Goal: Transaction & Acquisition: Purchase product/service

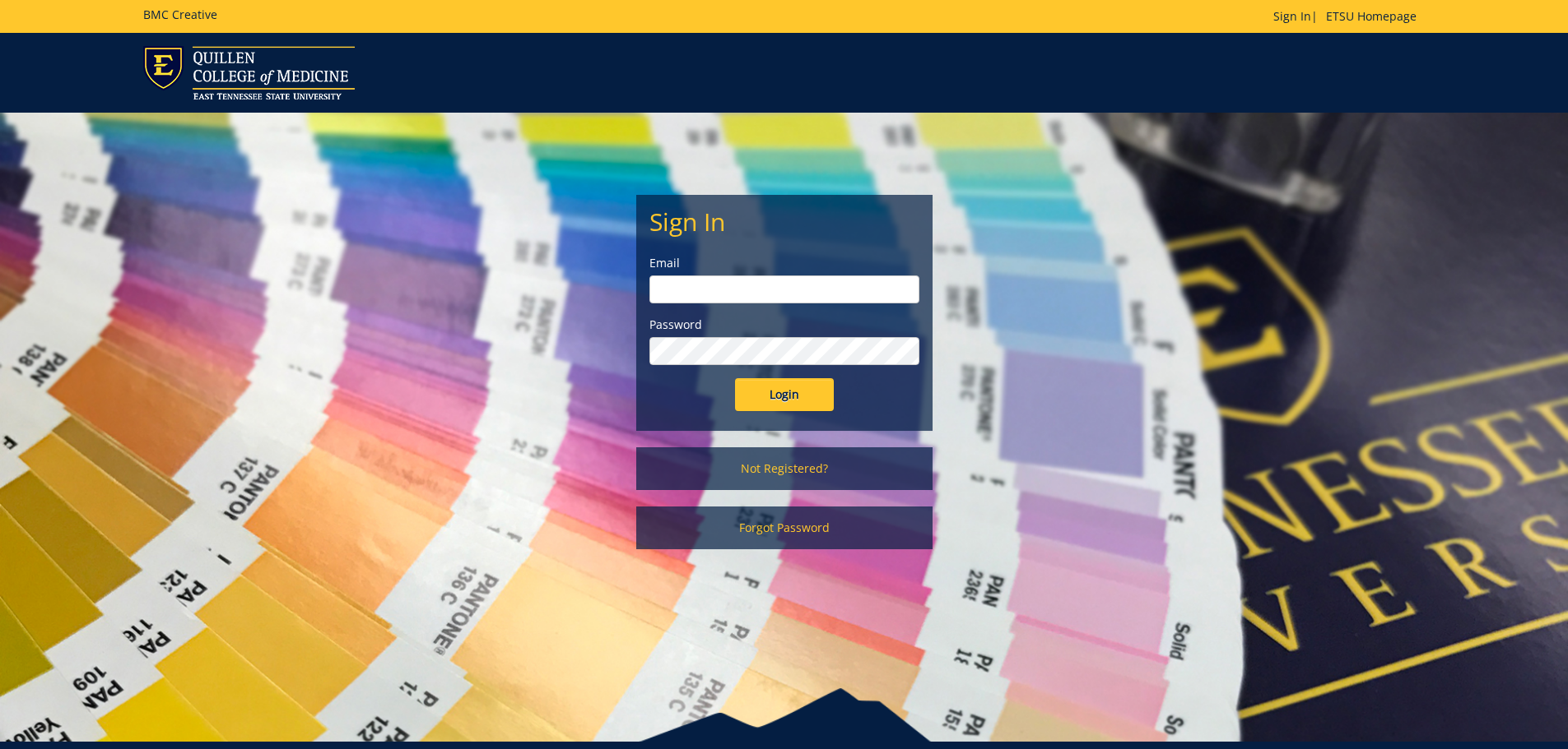
click at [789, 293] on input "email" at bounding box center [784, 289] width 270 height 28
type input "[PERSON_NAME][EMAIL_ADDRESS][DOMAIN_NAME]"
click at [735, 378] on input "Login" at bounding box center [784, 394] width 99 height 33
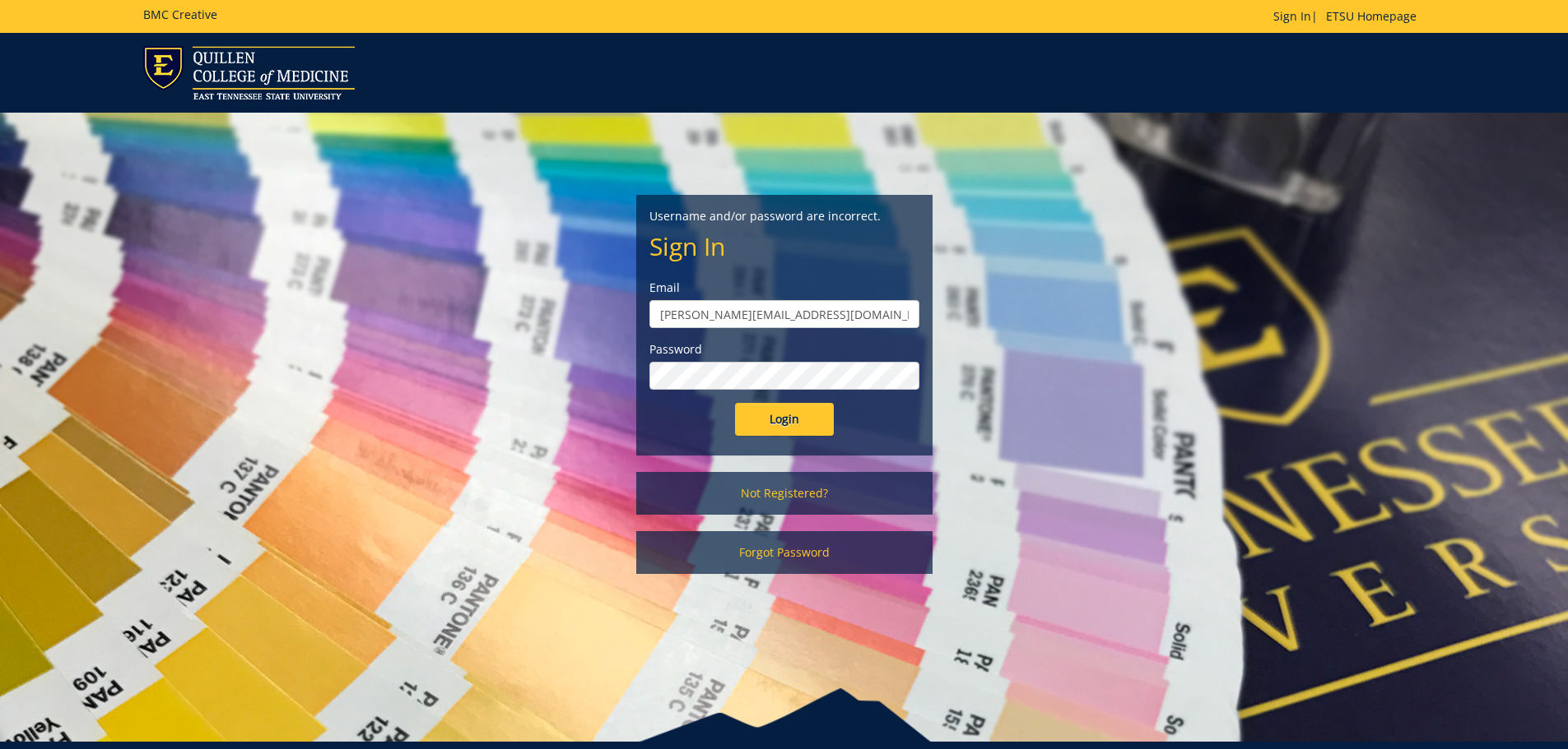
click at [735, 403] on input "Login" at bounding box center [784, 419] width 99 height 33
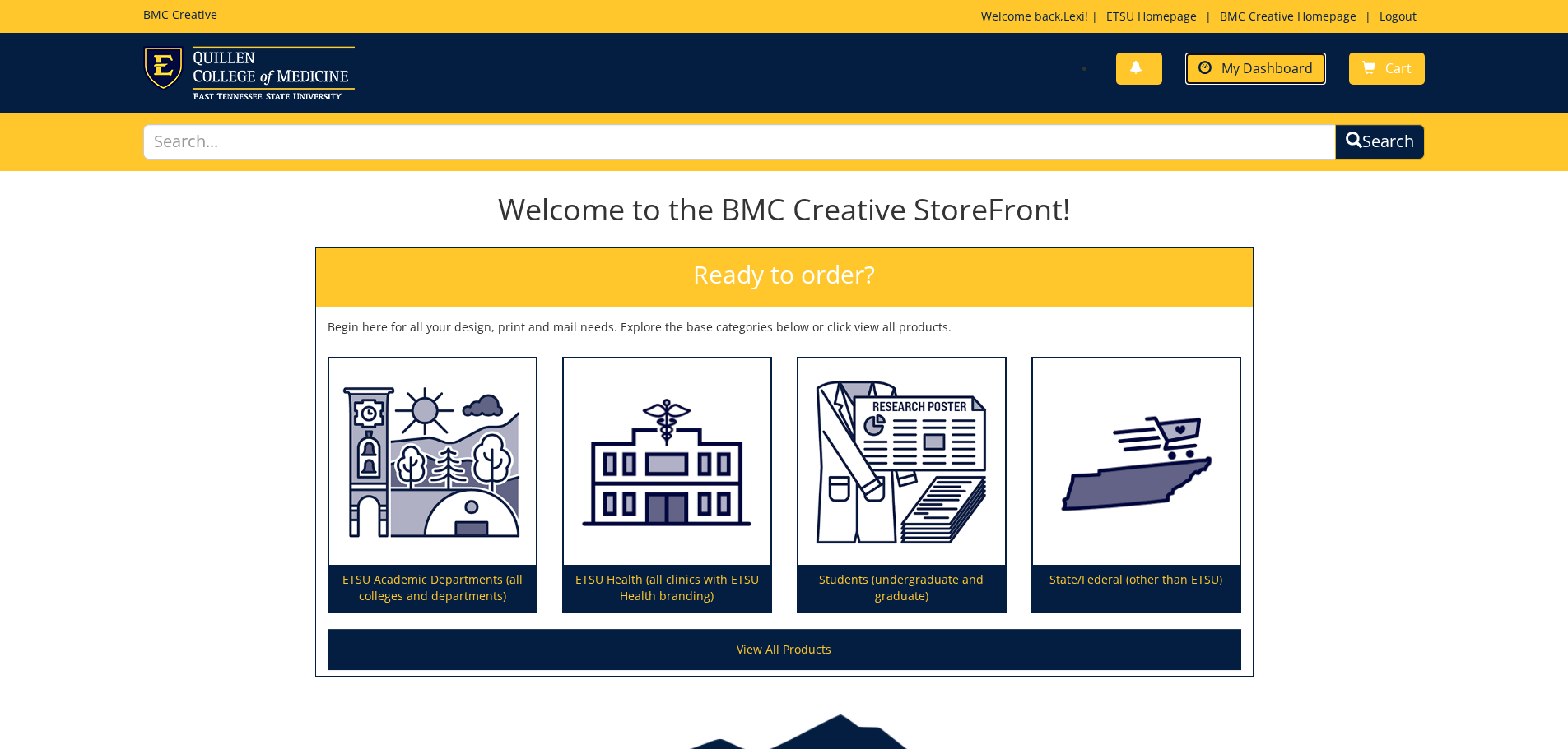
click at [1273, 65] on span "My Dashboard" at bounding box center [1267, 67] width 91 height 18
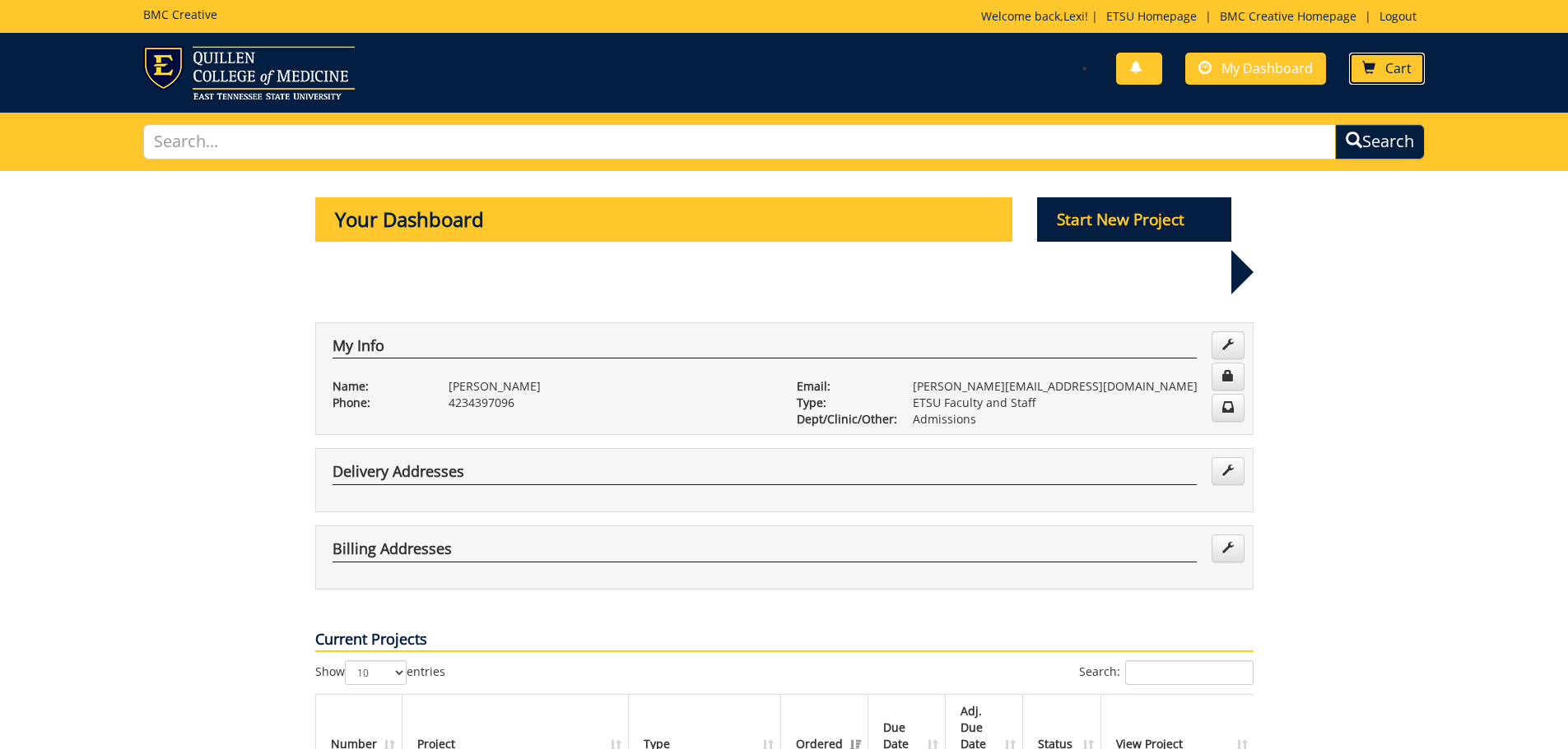
click at [1370, 59] on link "Cart" at bounding box center [1387, 68] width 76 height 32
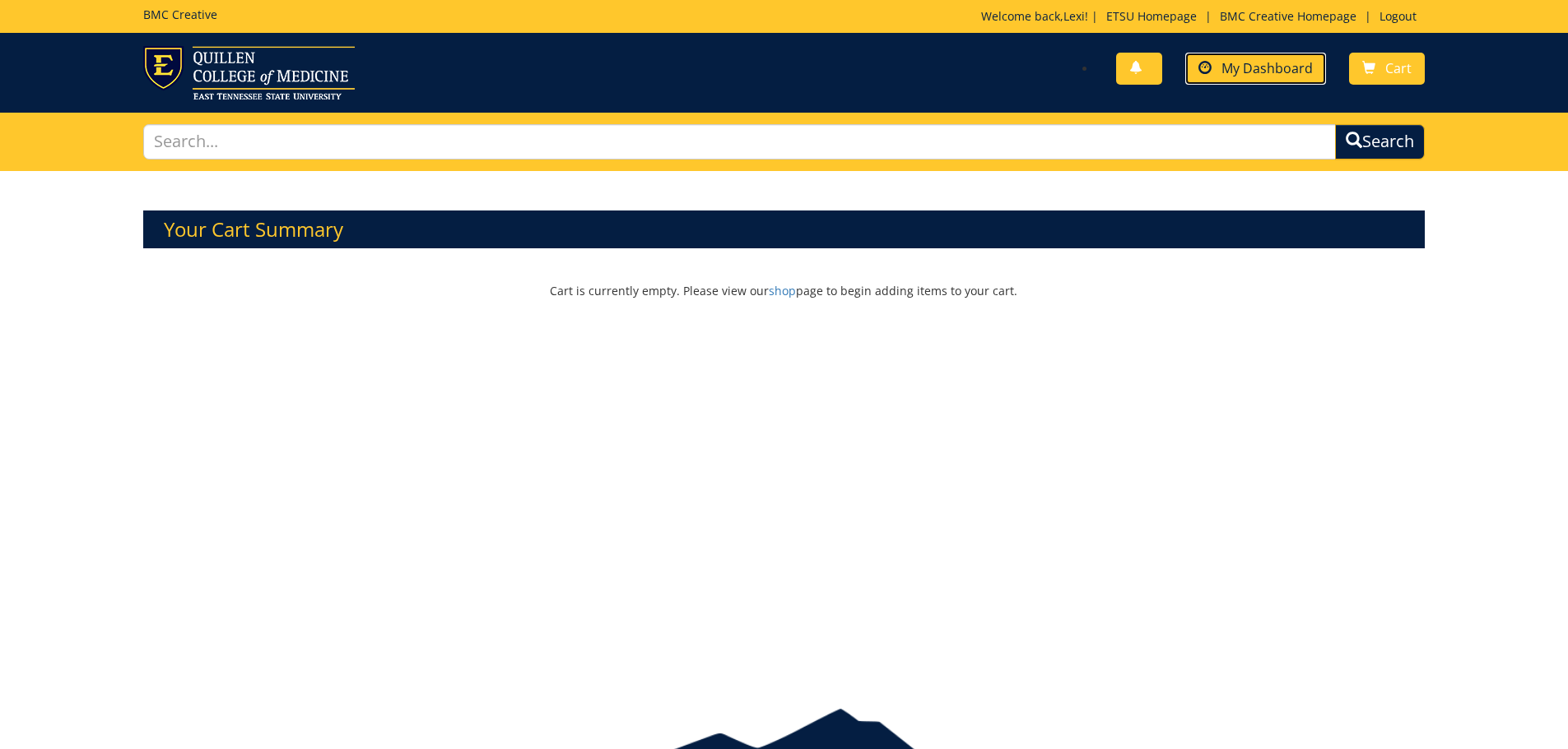
click at [1238, 70] on span "My Dashboard" at bounding box center [1267, 67] width 91 height 18
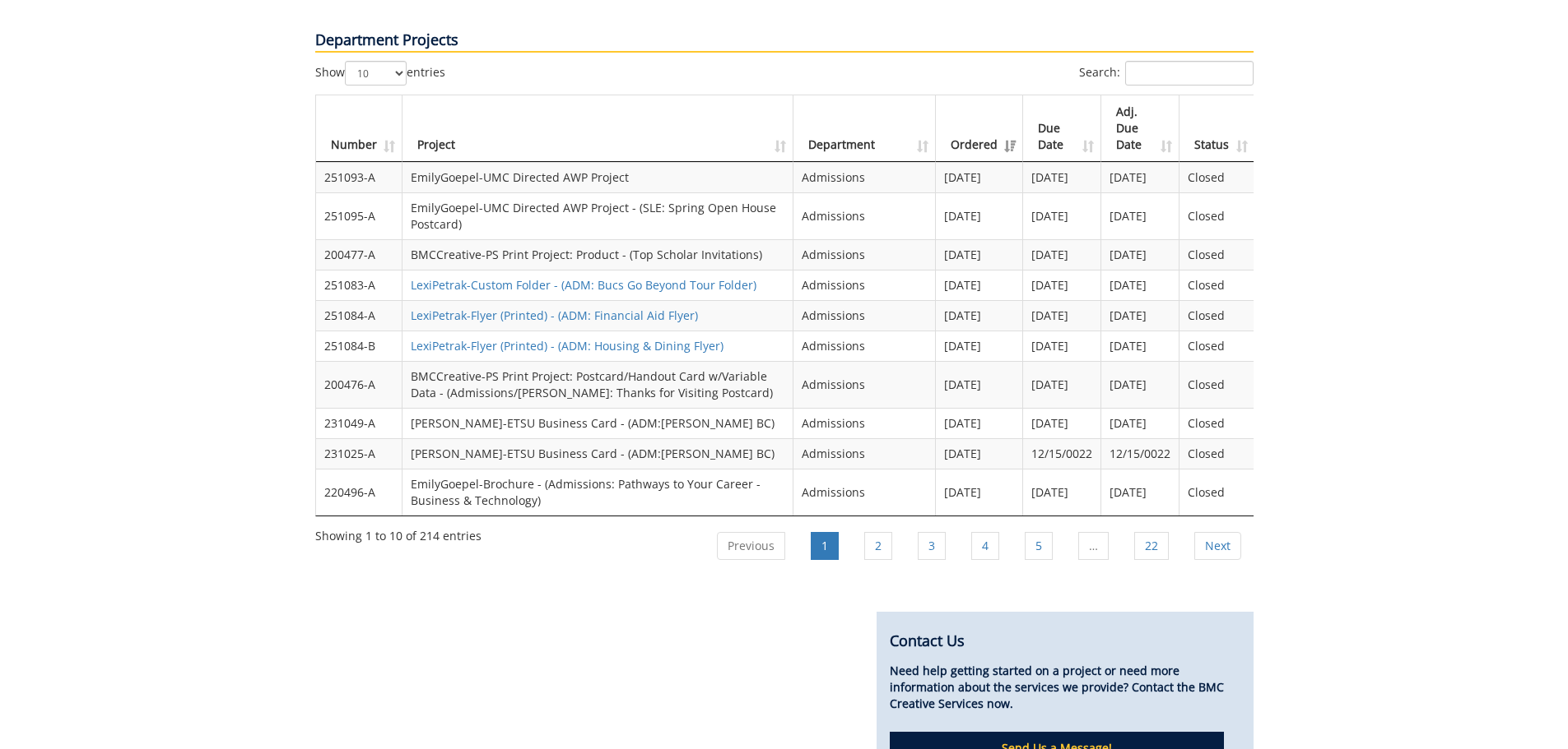
scroll to position [1534, 0]
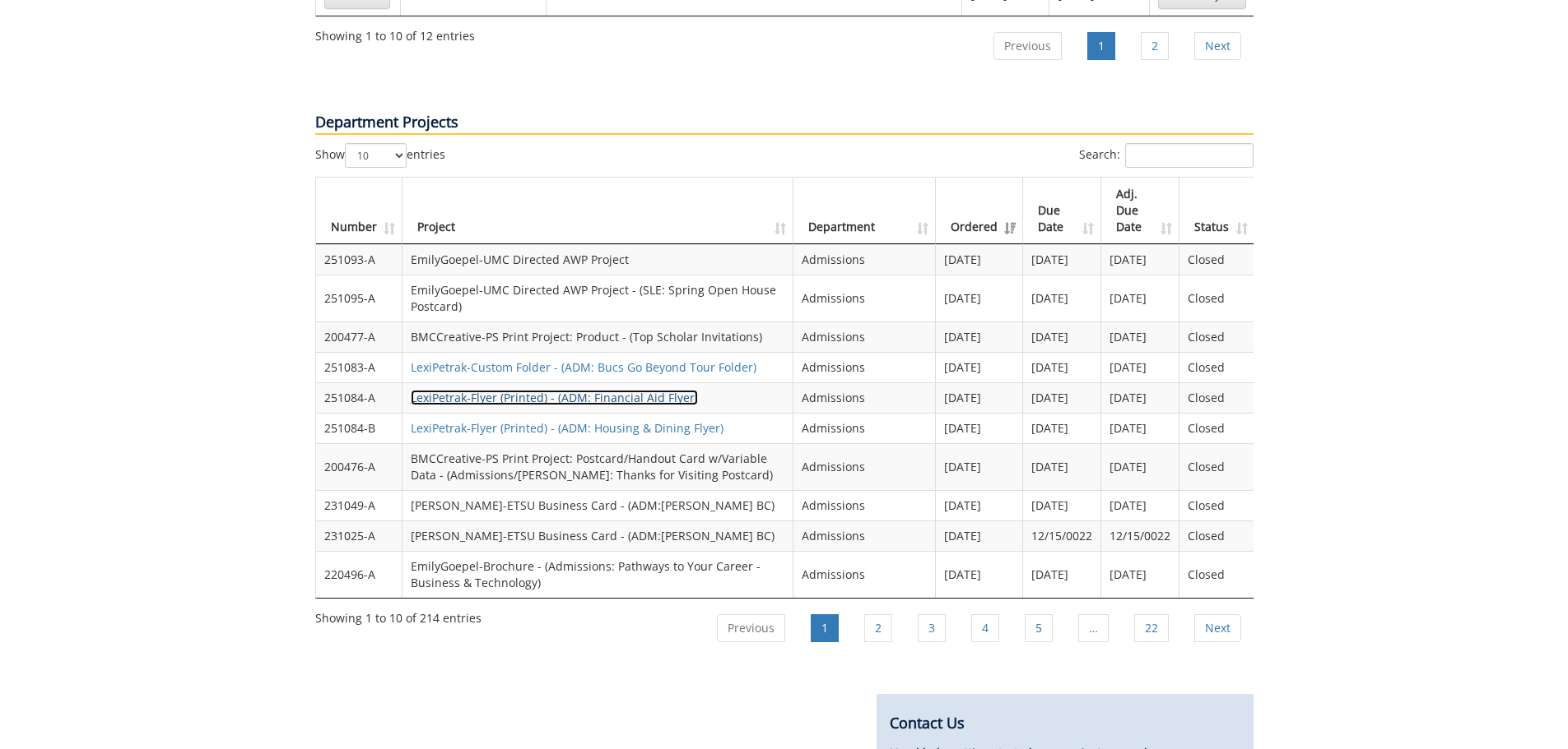
click at [666, 390] on link "LexiPetrak-Flyer (Printed) - (ADM: Financial Aid Flyer)" at bounding box center [554, 398] width 287 height 16
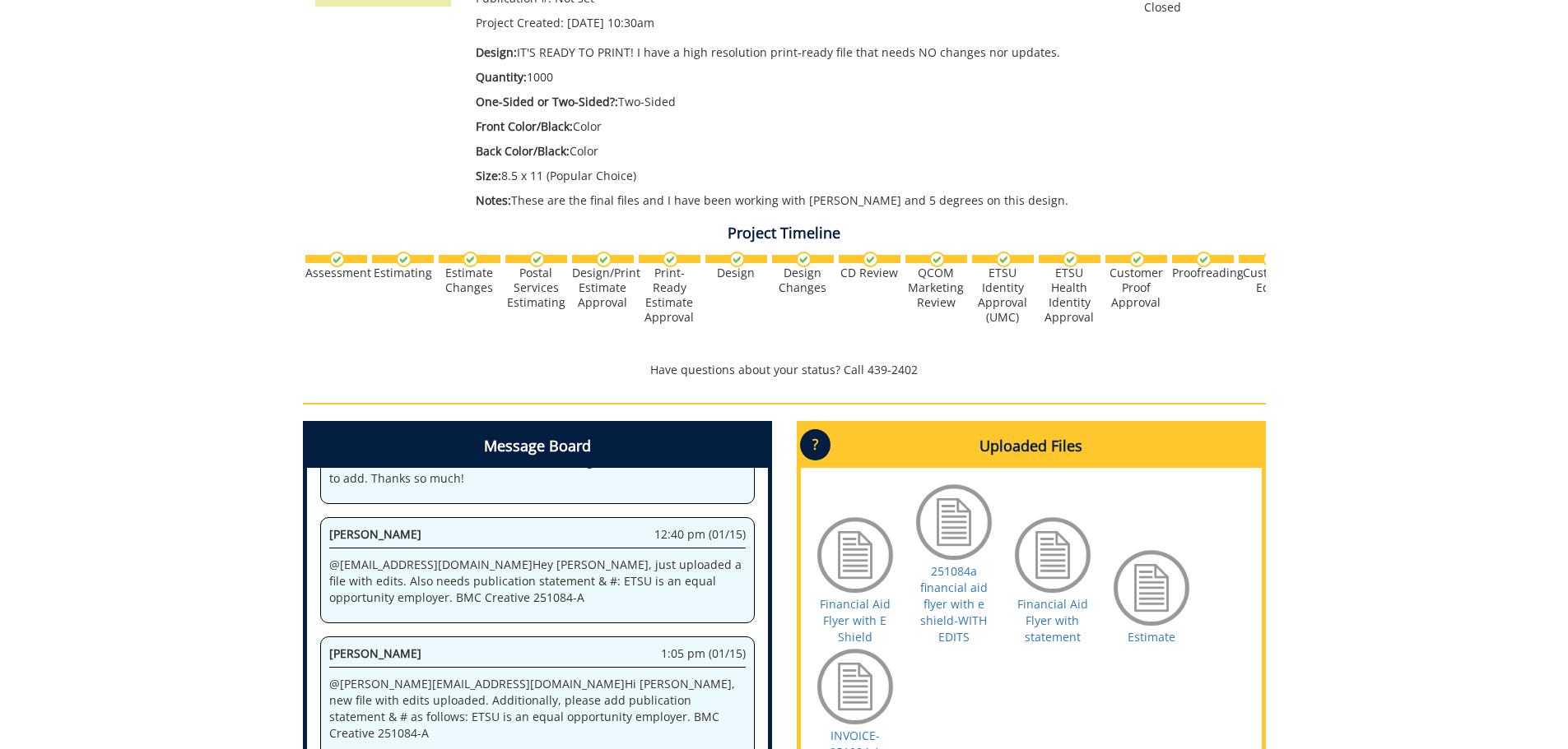
scroll to position [258, 0]
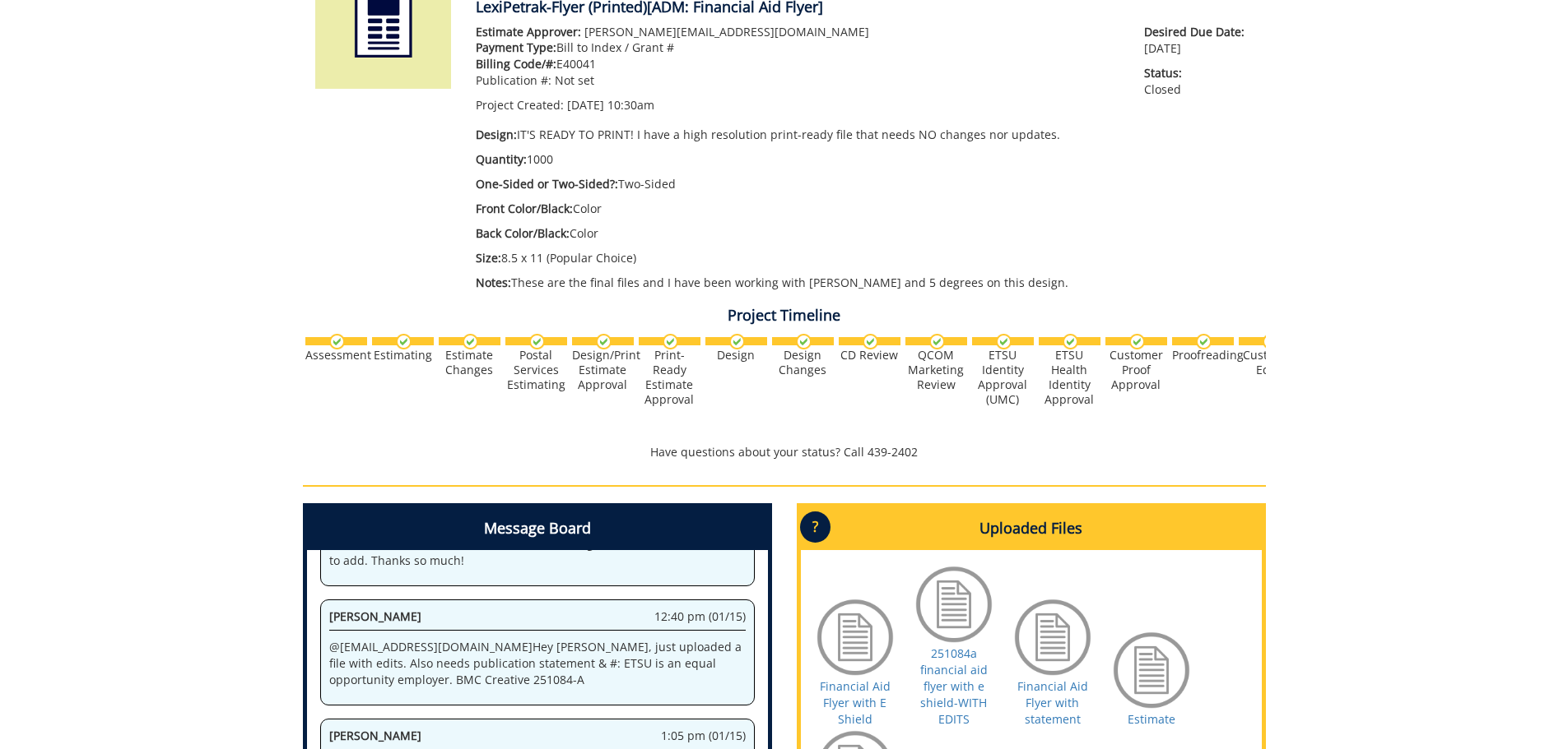
drag, startPoint x: 1069, startPoint y: 285, endPoint x: 516, endPoint y: 279, distance: 553.0
click at [516, 279] on p "Notes: These are the final files and I have been working with Rachel Howard and…" at bounding box center [797, 283] width 644 height 17
copy p "These are the final files and I have been working with [PERSON_NAME] and 5 degr…"
click at [1109, 181] on p "One-Sided or Two-Sided?: Two-Sided" at bounding box center [797, 185] width 644 height 17
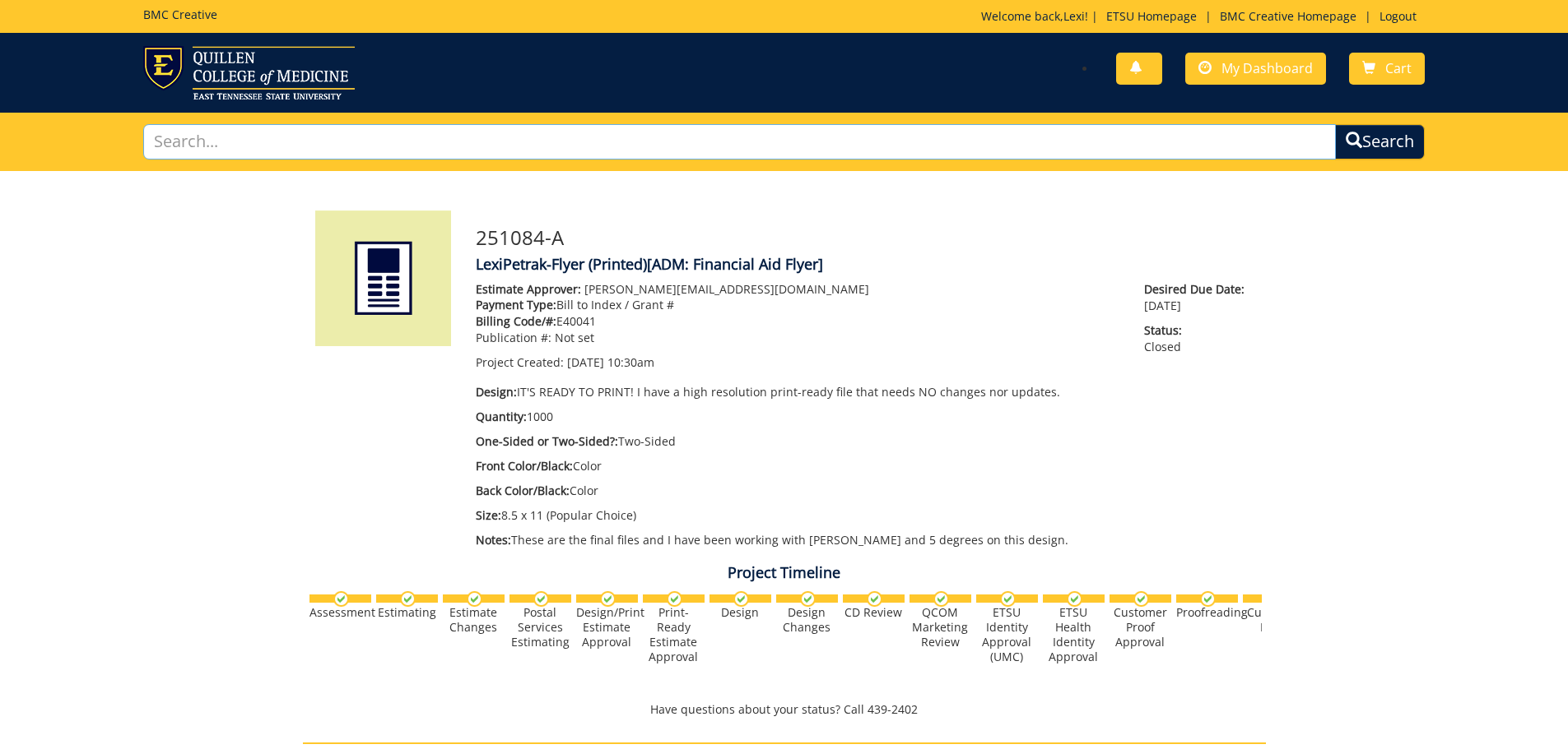
click at [207, 142] on input "text" at bounding box center [740, 142] width 1194 height 35
type input "flyer"
click at [1334, 124] on button "Search" at bounding box center [1379, 142] width 89 height 35
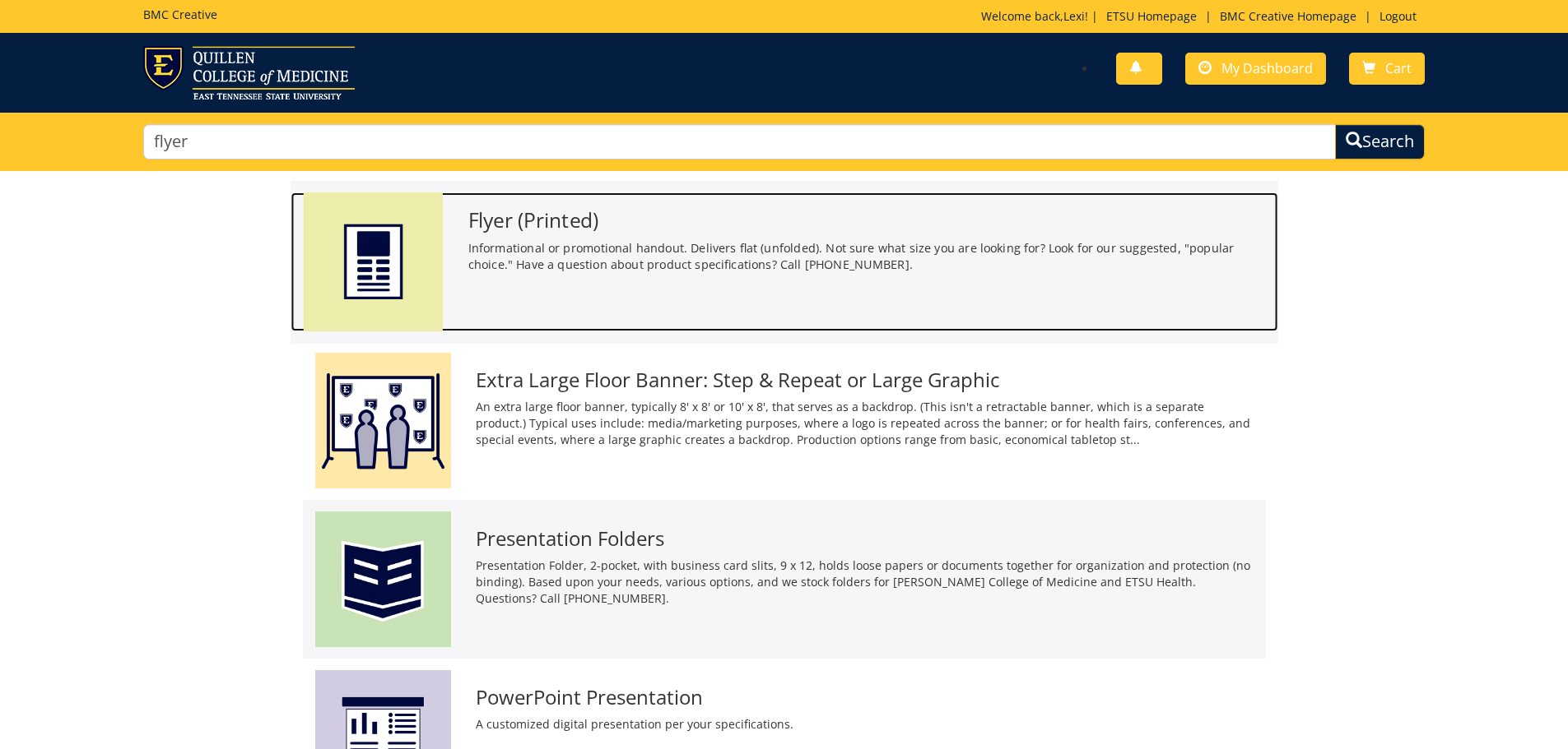
click at [524, 214] on h3 "Flyer (Printed)" at bounding box center [866, 220] width 797 height 22
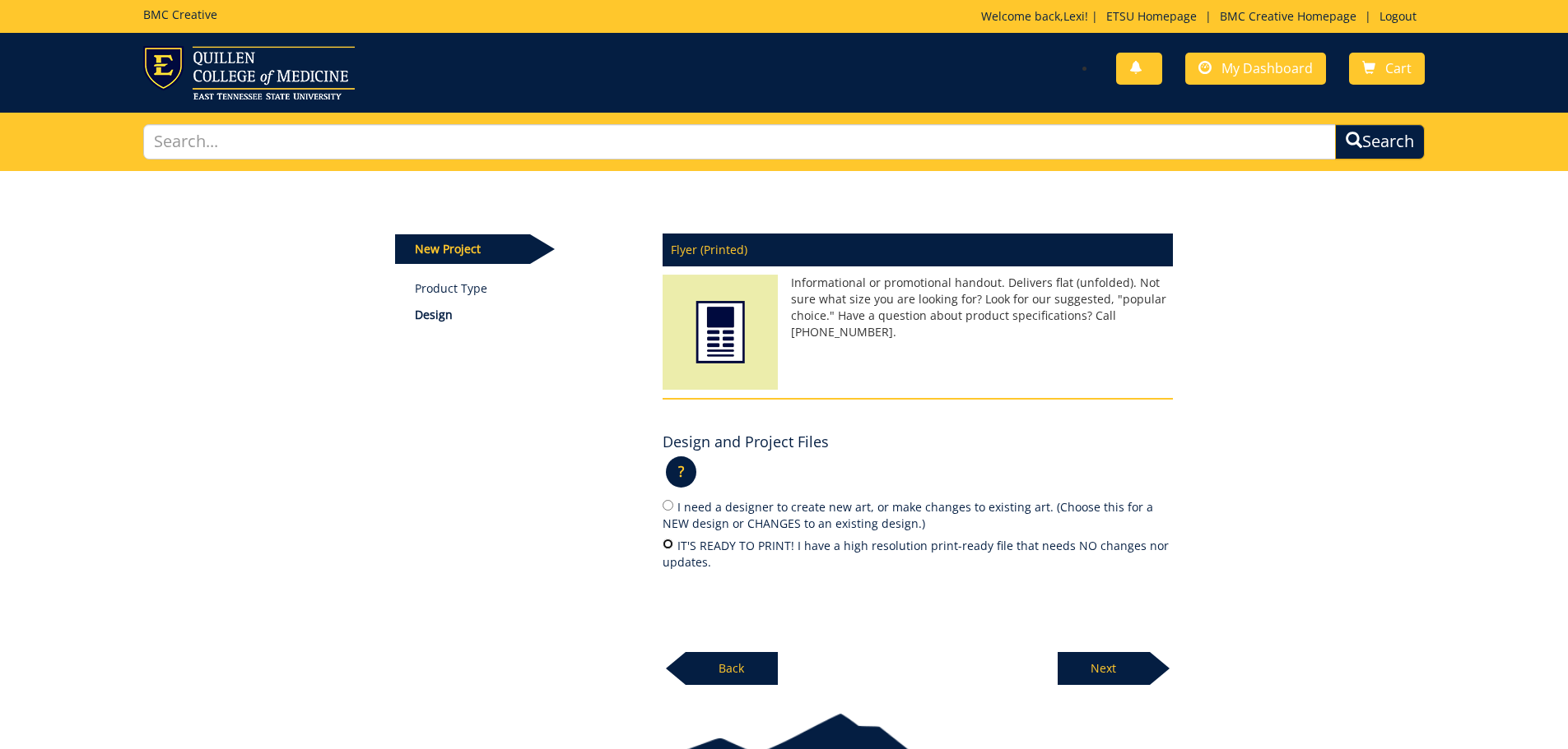
click at [667, 548] on input "IT'S READY TO PRINT! I have a high resolution print-ready file that needs NO ch…" at bounding box center [668, 543] width 11 height 11
radio input "true"
click at [1107, 678] on p "Next" at bounding box center [1103, 668] width 92 height 33
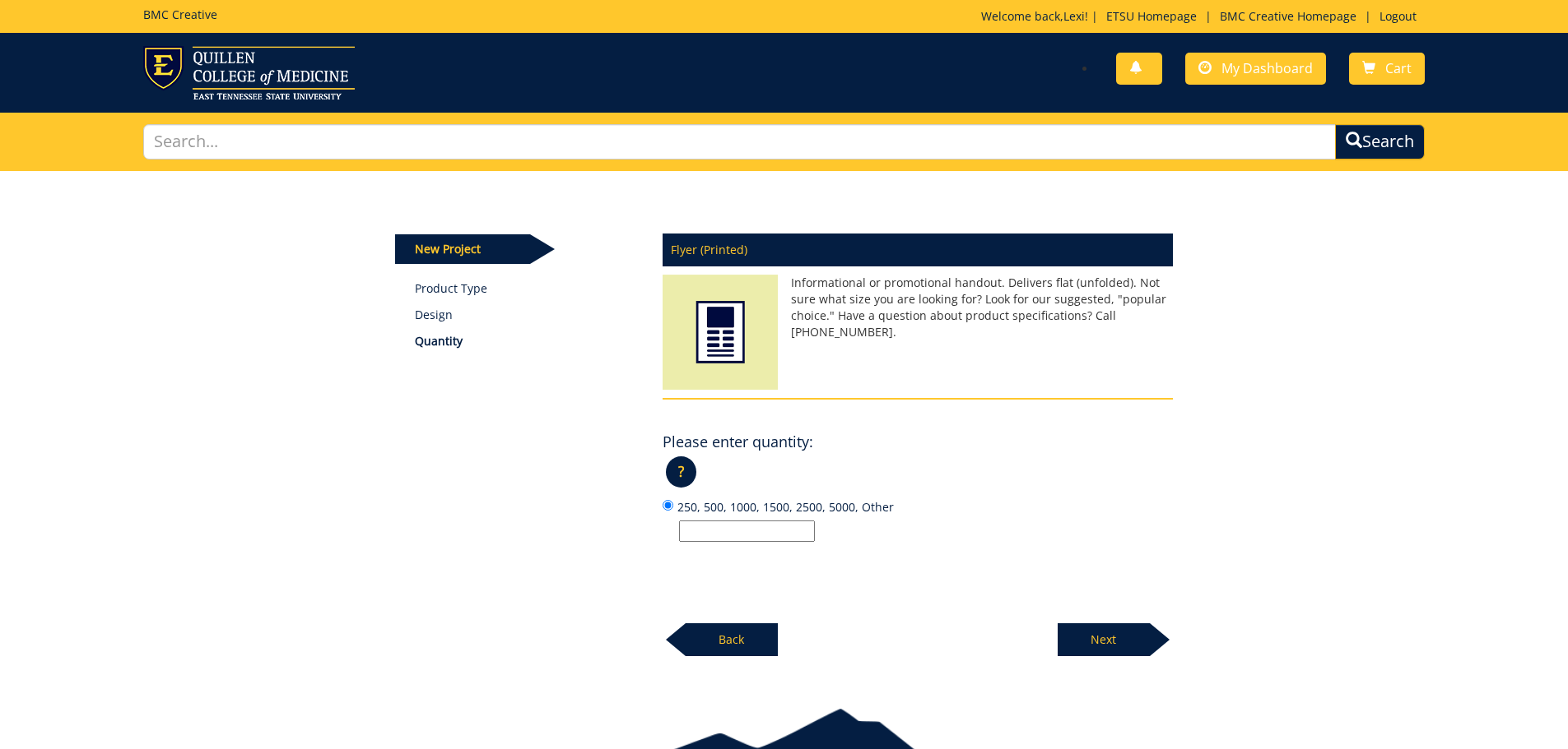
click at [800, 530] on input "250, 500, 1000, 1500, 2500, 5000, Other" at bounding box center [746, 531] width 136 height 21
type input "1500"
click at [1094, 632] on p "Next" at bounding box center [1103, 639] width 92 height 33
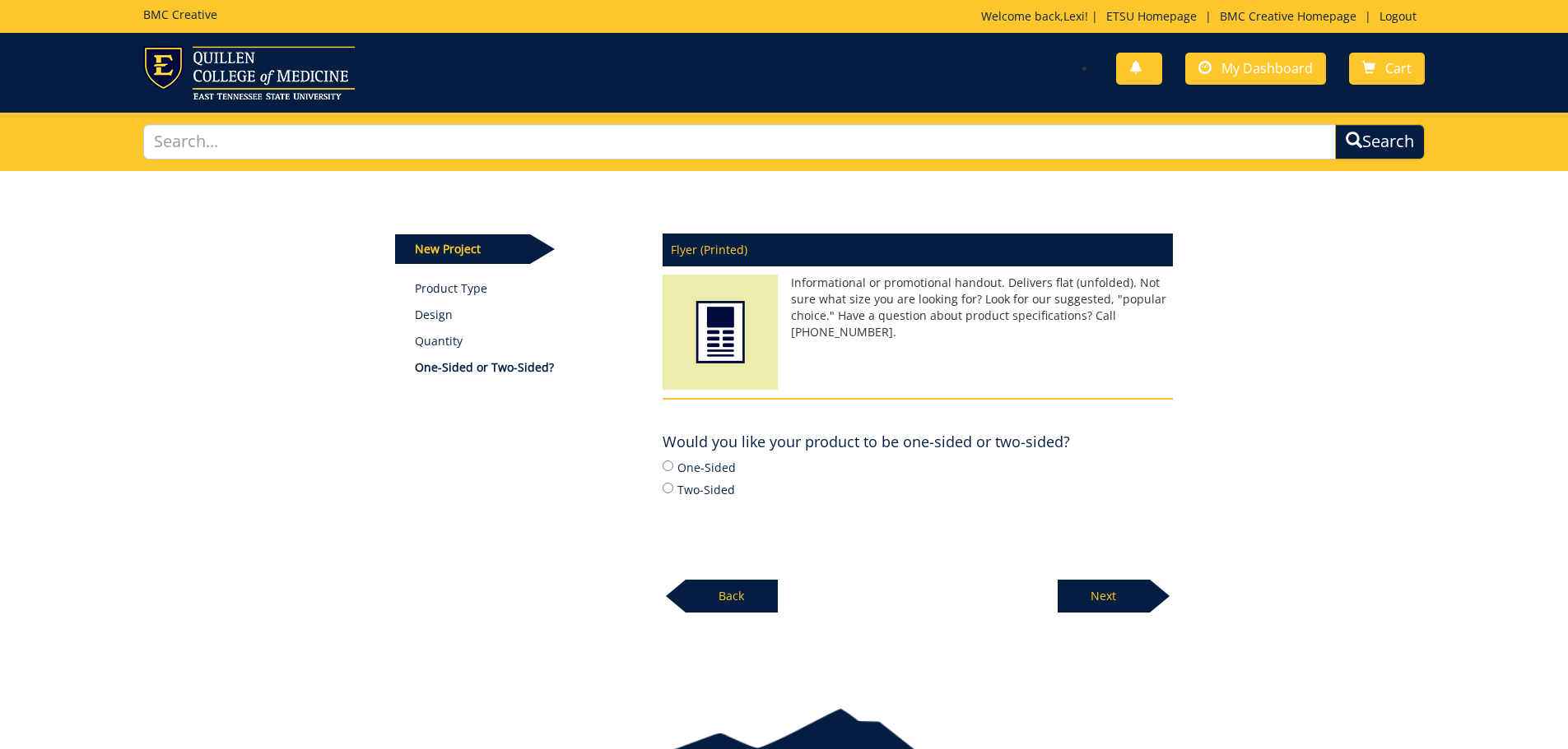
click at [669, 481] on label "Two-Sided" at bounding box center [917, 489] width 510 height 18
click at [669, 483] on input "Two-Sided" at bounding box center [668, 488] width 11 height 11
radio input "true"
click at [1145, 601] on p "Next" at bounding box center [1103, 596] width 92 height 33
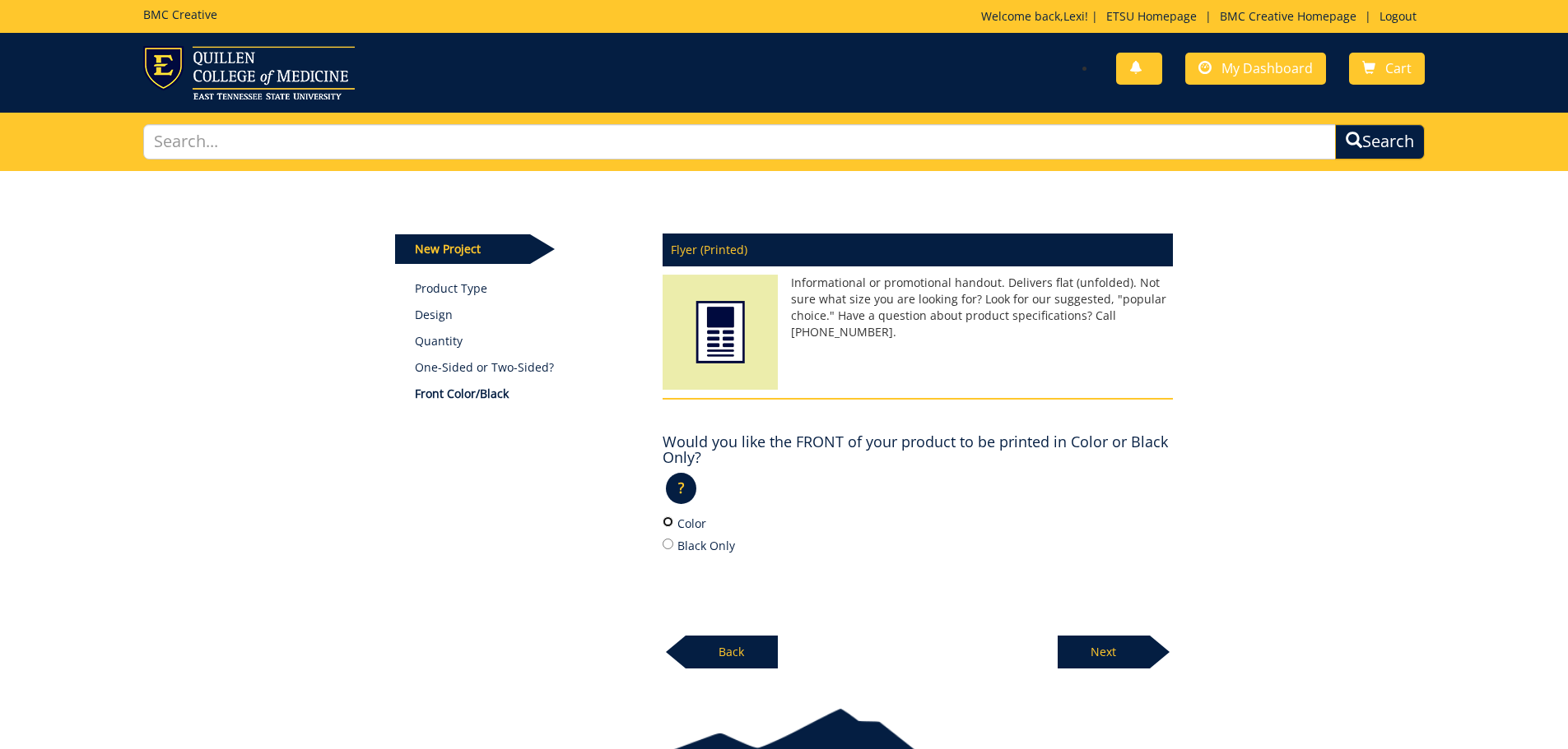
click at [673, 524] on input "Color" at bounding box center [668, 522] width 11 height 11
radio input "true"
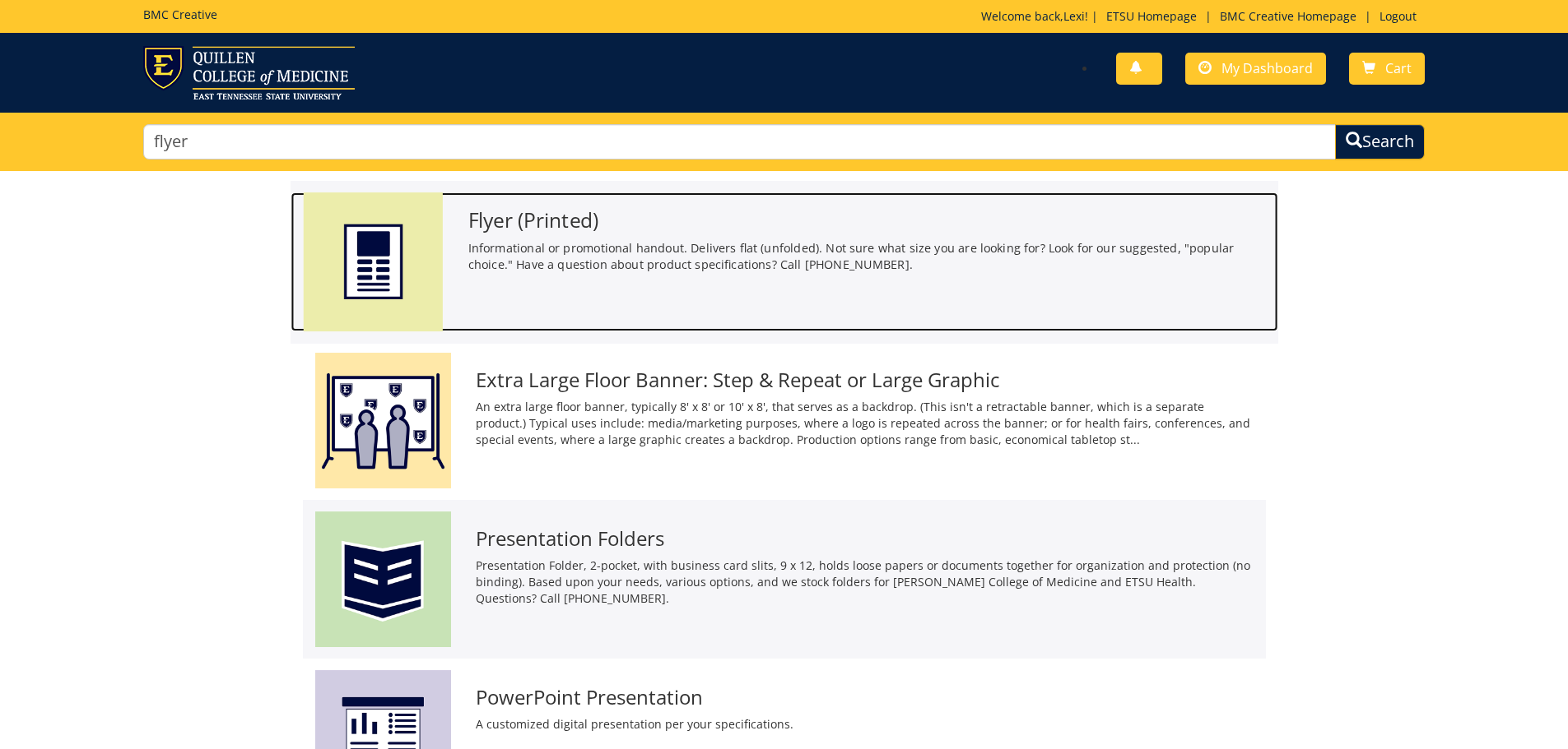
click at [548, 218] on h3 "Flyer (Printed)" at bounding box center [866, 220] width 797 height 22
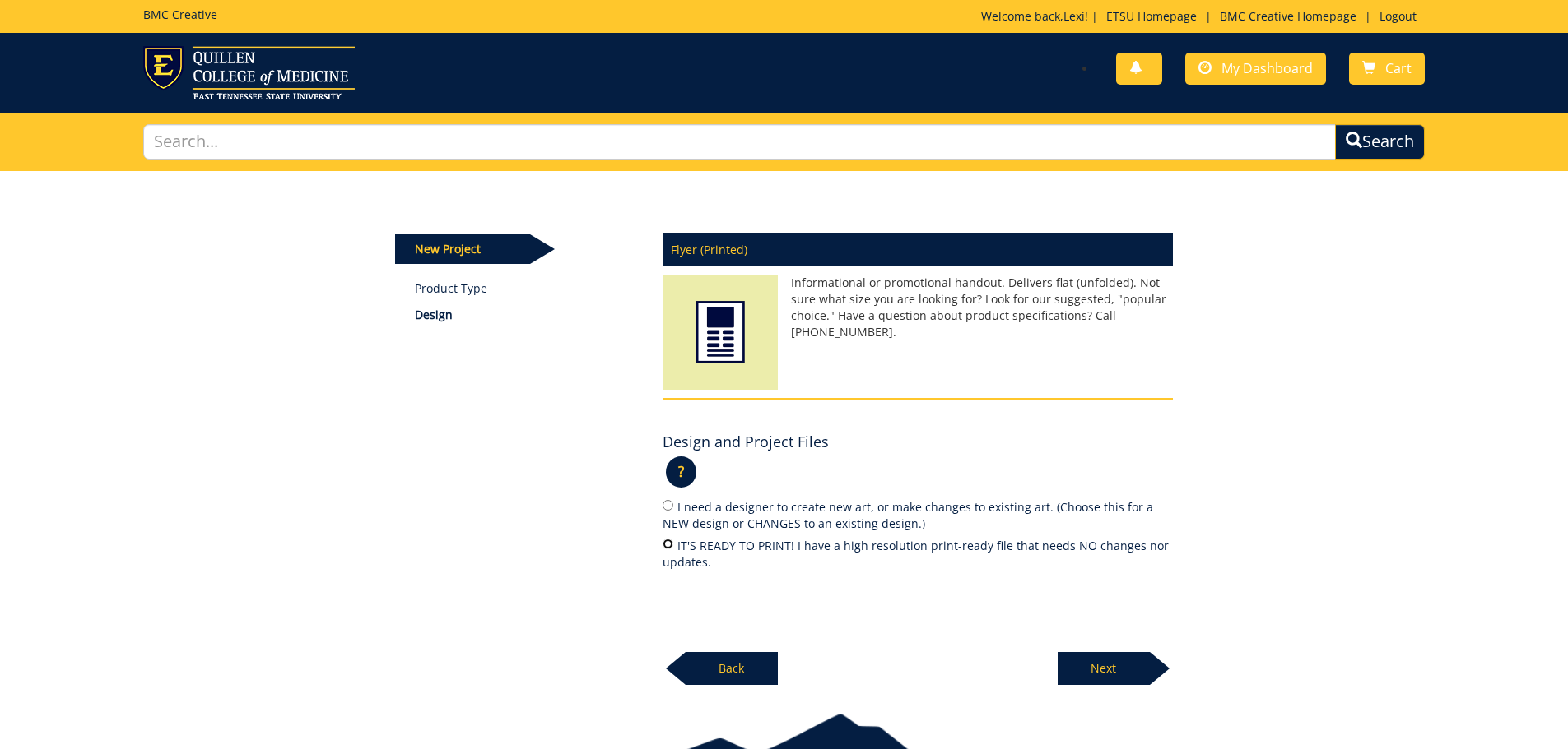
click at [670, 539] on input "IT'S READY TO PRINT! I have a high resolution print-ready file that needs NO ch…" at bounding box center [668, 543] width 11 height 11
radio input "true"
click at [1093, 665] on p "Next" at bounding box center [1103, 668] width 92 height 33
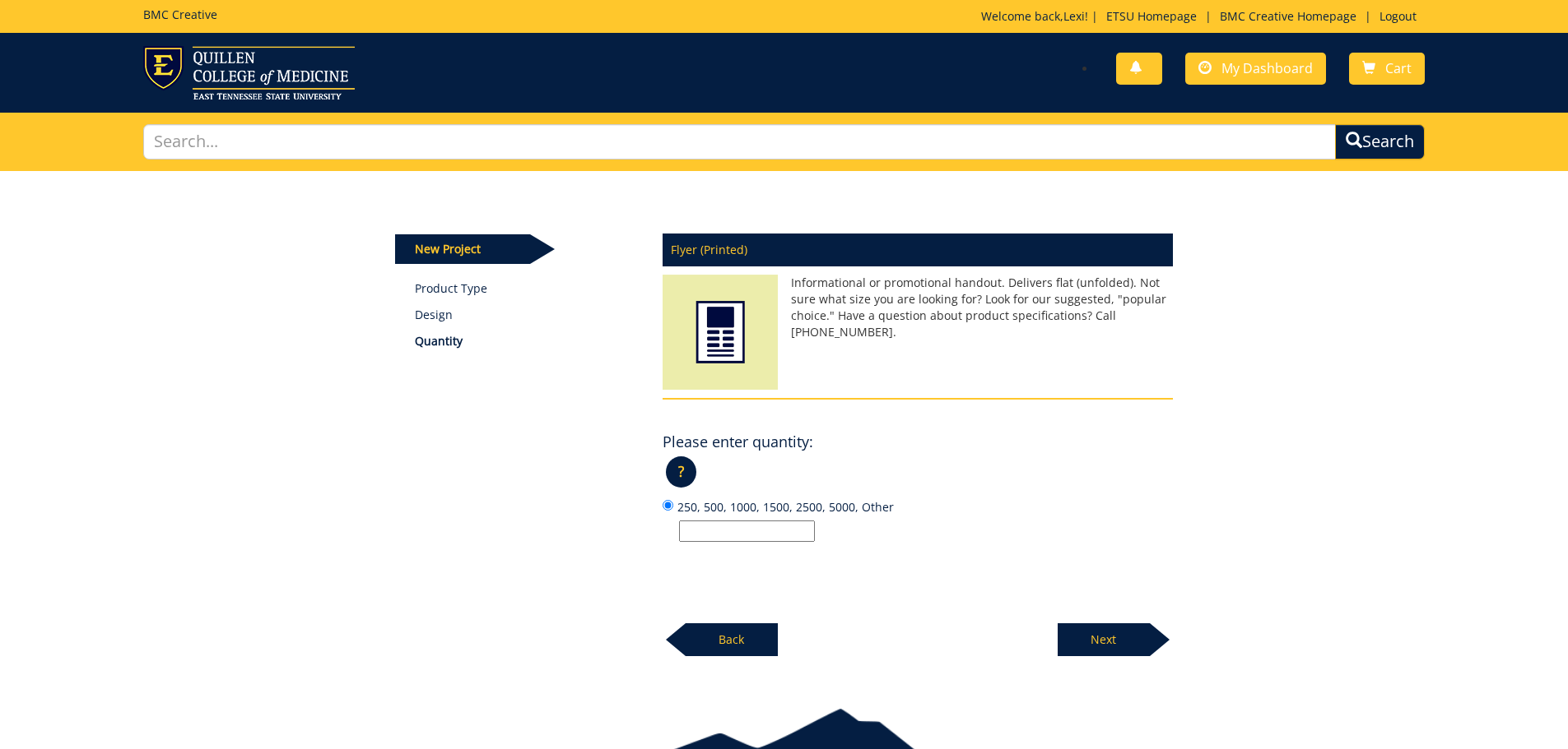
click at [723, 522] on input "250, 500, 1000, 1500, 2500, 5000, Other" at bounding box center [746, 531] width 136 height 21
drag, startPoint x: 956, startPoint y: 637, endPoint x: 952, endPoint y: 654, distance: 17.5
click at [955, 639] on div "Flyer (Printed) Informational or promotional handout. Delivers flat (unfolded).…" at bounding box center [917, 441] width 535 height 433
drag, startPoint x: 721, startPoint y: 528, endPoint x: 640, endPoint y: 538, distance: 81.6
click at [640, 538] on div "New Project Product Type Design Quantity Flyer (Printed) Informational or promo…" at bounding box center [784, 414] width 803 height 486
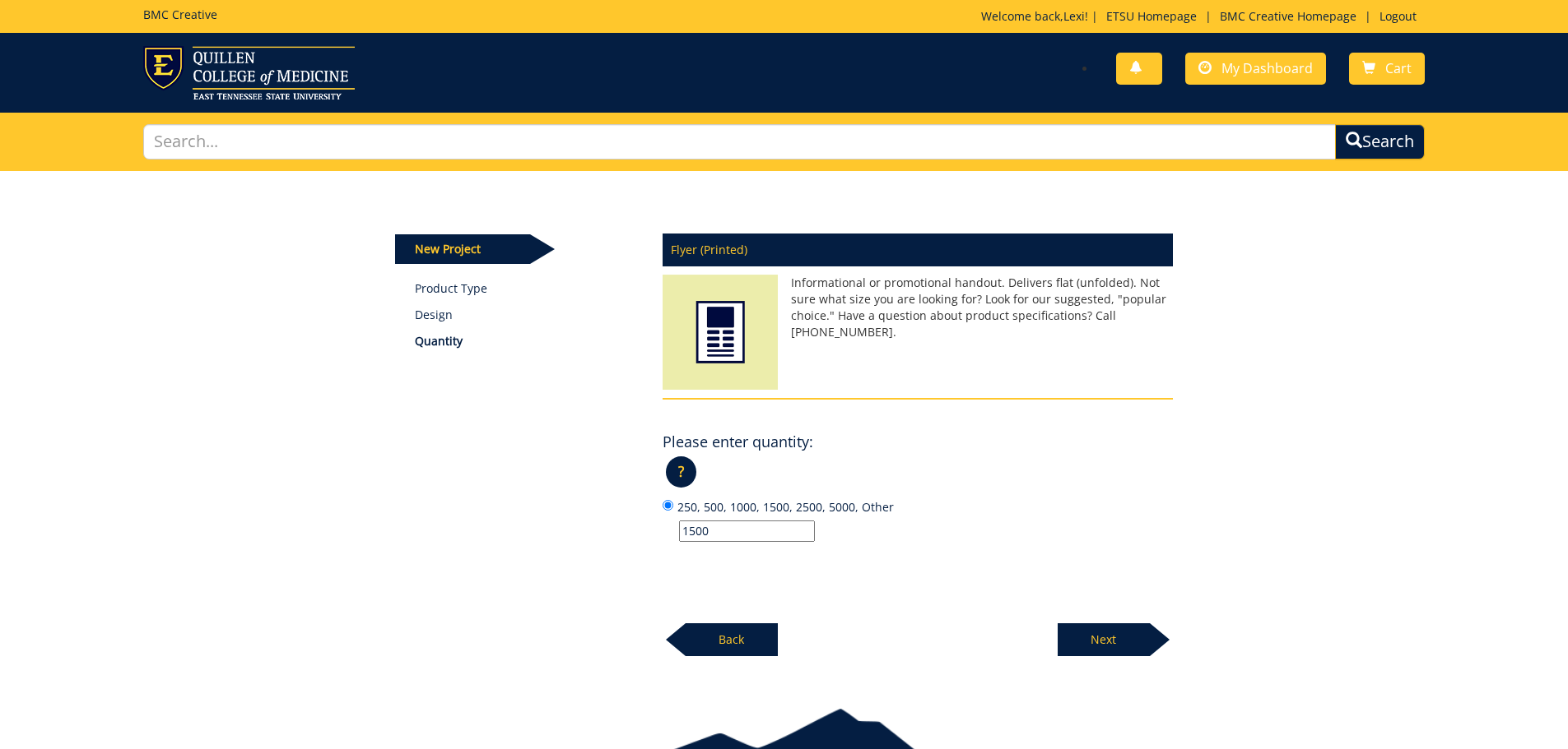
type input "1500"
click at [1087, 639] on p "Next" at bounding box center [1103, 639] width 92 height 33
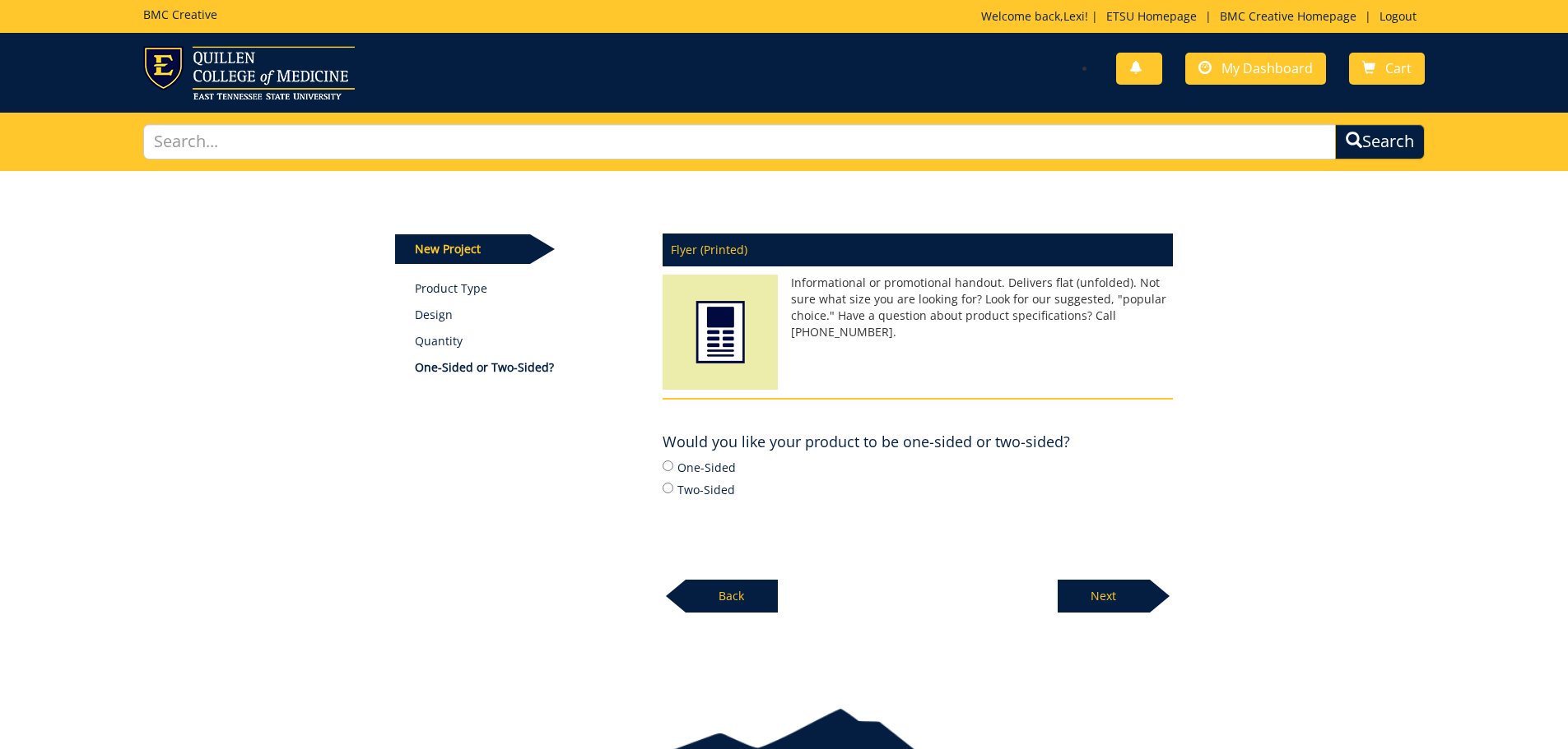
click at [663, 479] on div "One-Sided Two-Sided" at bounding box center [917, 479] width 510 height 40
click at [669, 490] on input "Two-Sided" at bounding box center [668, 488] width 11 height 11
radio input "true"
click at [1091, 597] on p "Next" at bounding box center [1103, 596] width 92 height 33
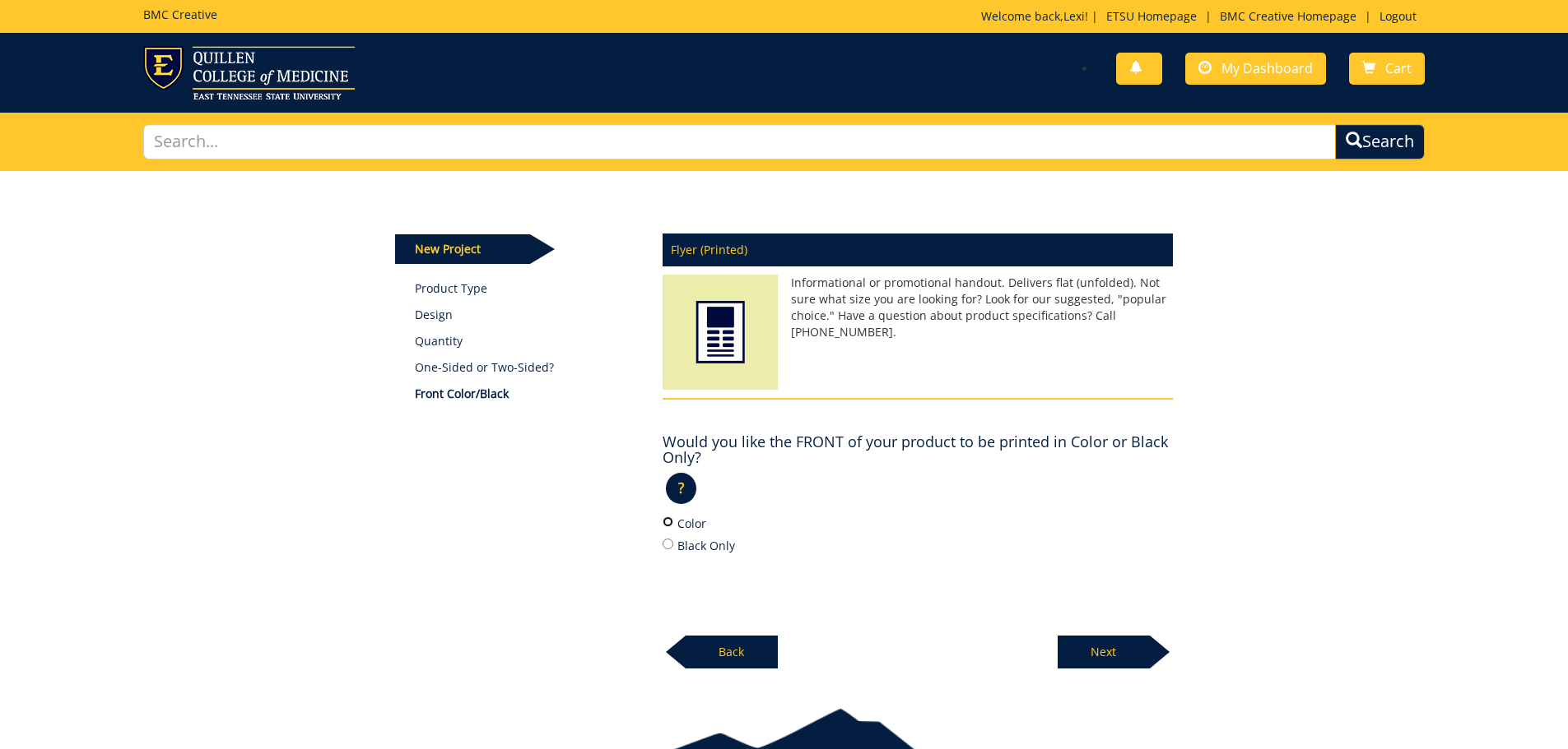
click at [673, 521] on input "Color" at bounding box center [668, 522] width 11 height 11
radio input "true"
click at [1089, 641] on p "Next" at bounding box center [1103, 652] width 92 height 33
click at [669, 521] on input "Color" at bounding box center [668, 522] width 11 height 11
radio input "true"
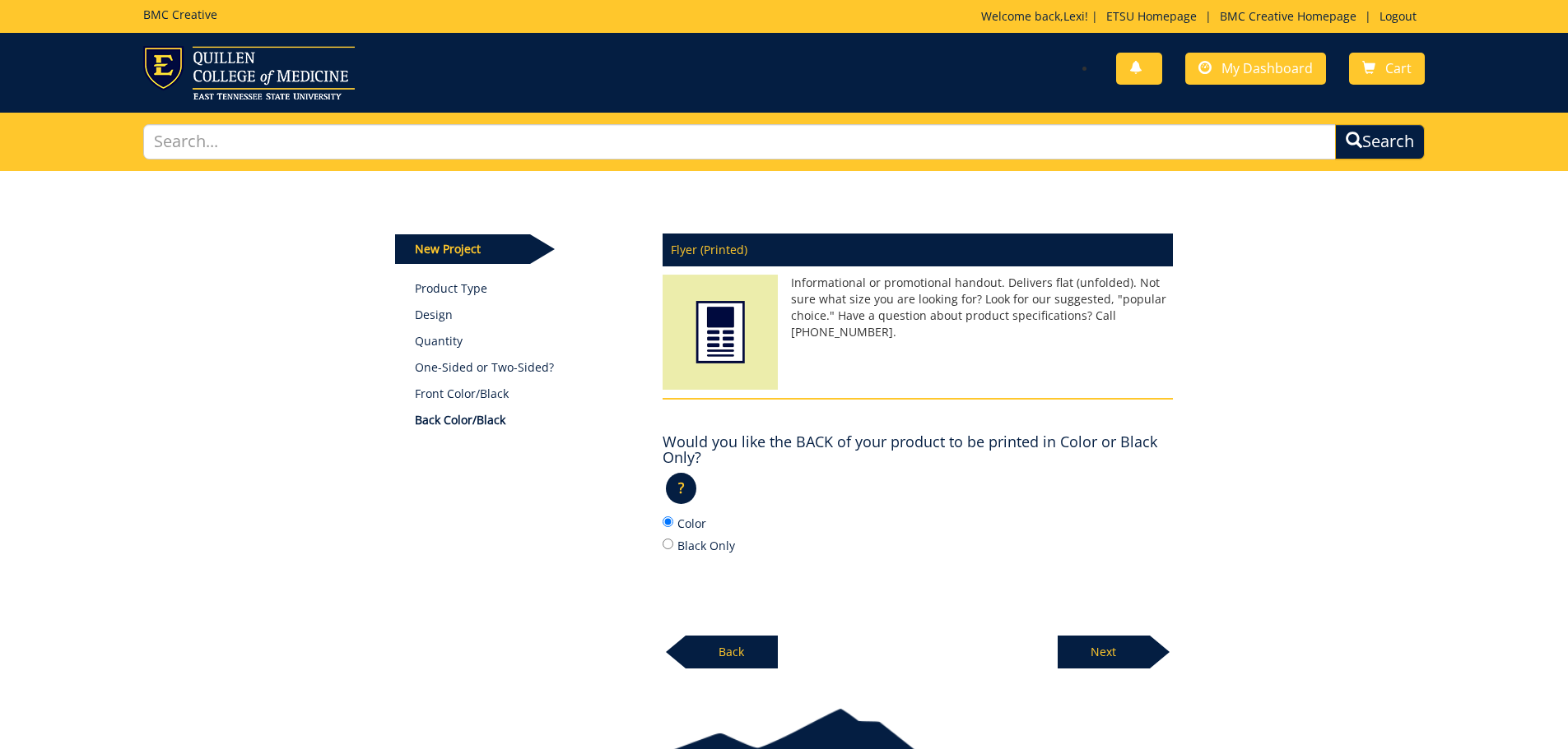
click at [1121, 639] on p "Next" at bounding box center [1103, 652] width 92 height 33
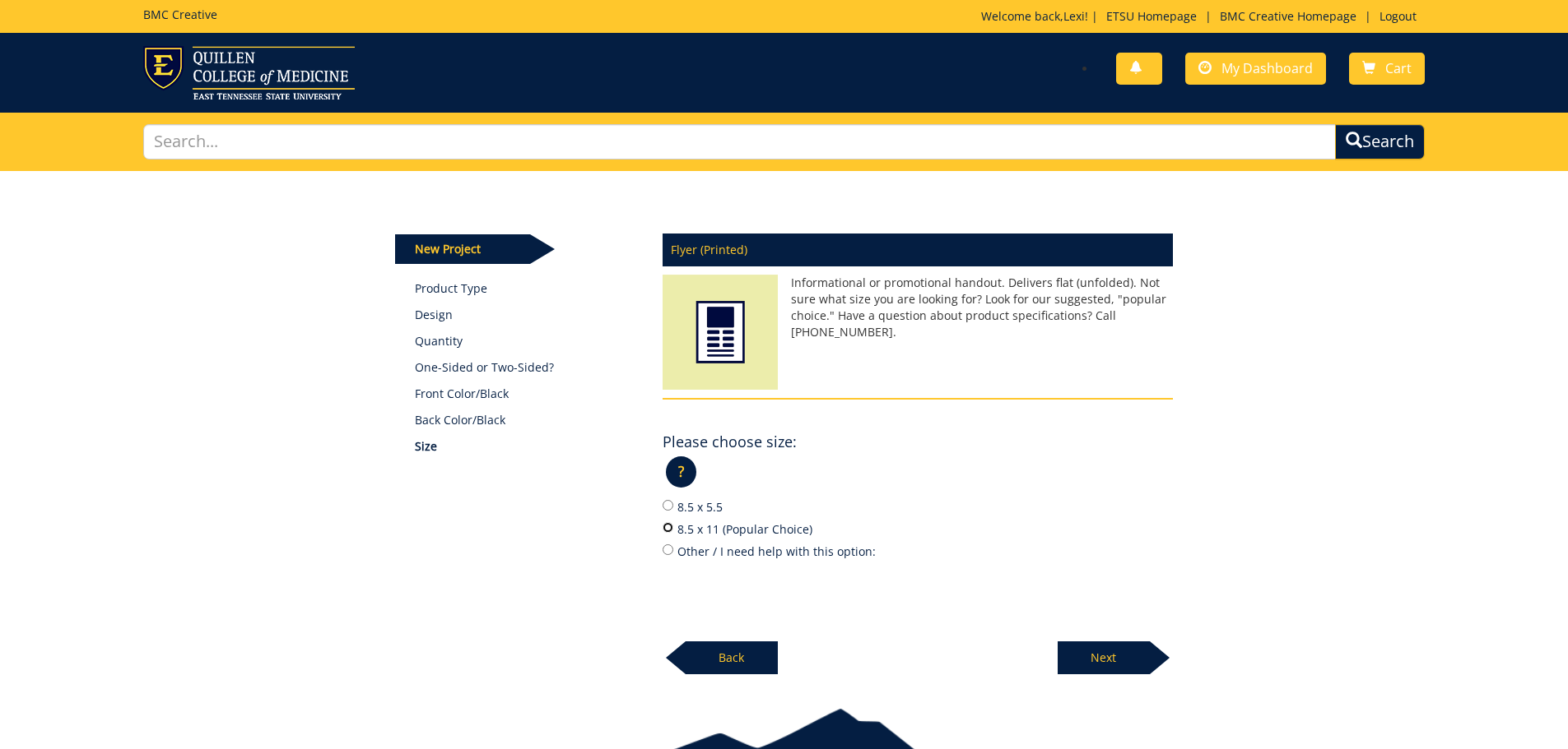
click at [670, 528] on input "8.5 x 11 (Popular Choice)" at bounding box center [668, 527] width 11 height 11
radio input "true"
click at [1133, 653] on p "Next" at bounding box center [1103, 657] width 92 height 33
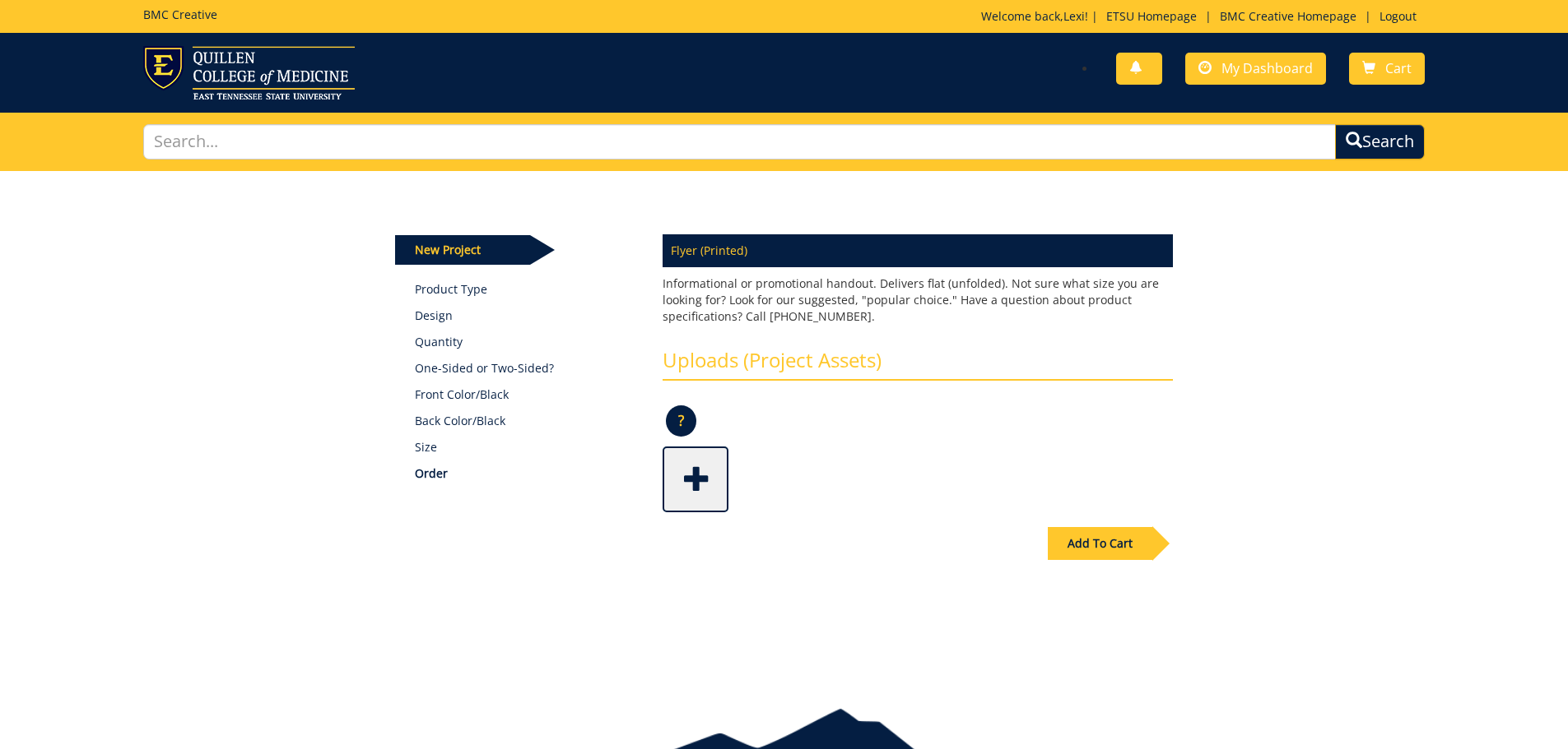
click at [693, 473] on span at bounding box center [697, 478] width 66 height 57
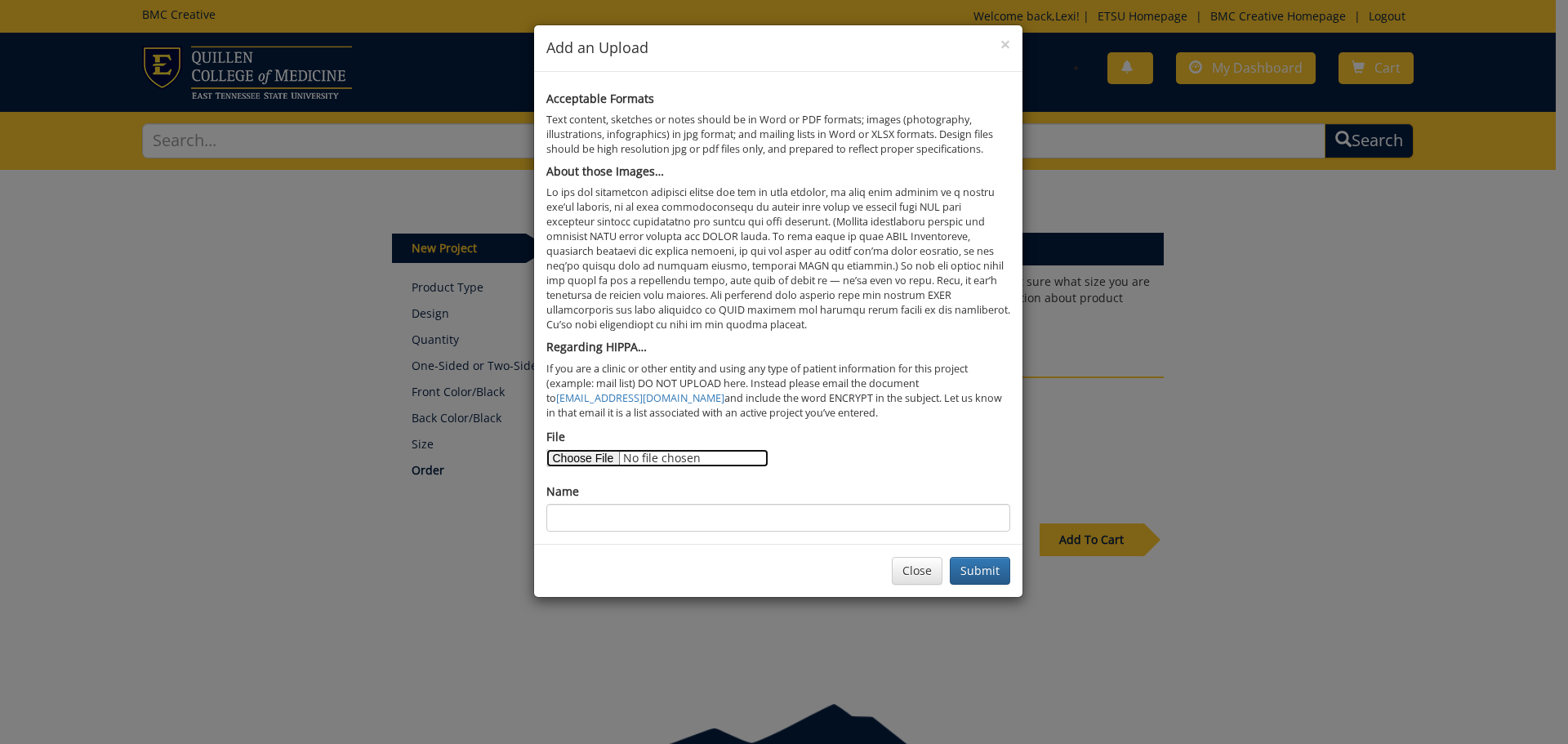
click at [603, 460] on input "File" at bounding box center [658, 458] width 223 height 18
type input "C:\fakepath\2025 ETSU Housing and Dining Insert V02.pdf"
click at [654, 521] on input "Name" at bounding box center [778, 517] width 464 height 28
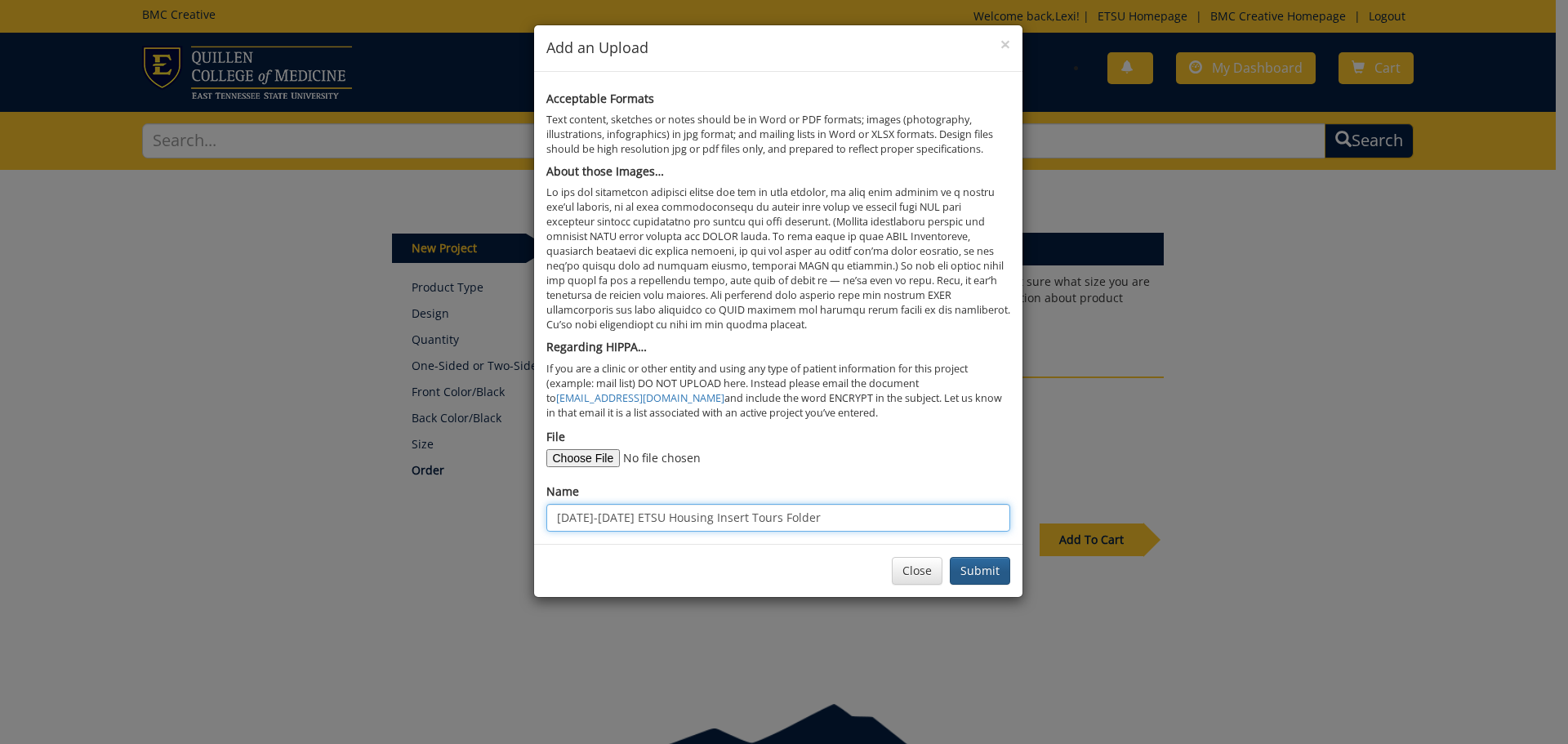
type input "2025-2026 ETSU Housing Insert Tours Folder"
click at [975, 573] on button "Submit" at bounding box center [980, 571] width 60 height 28
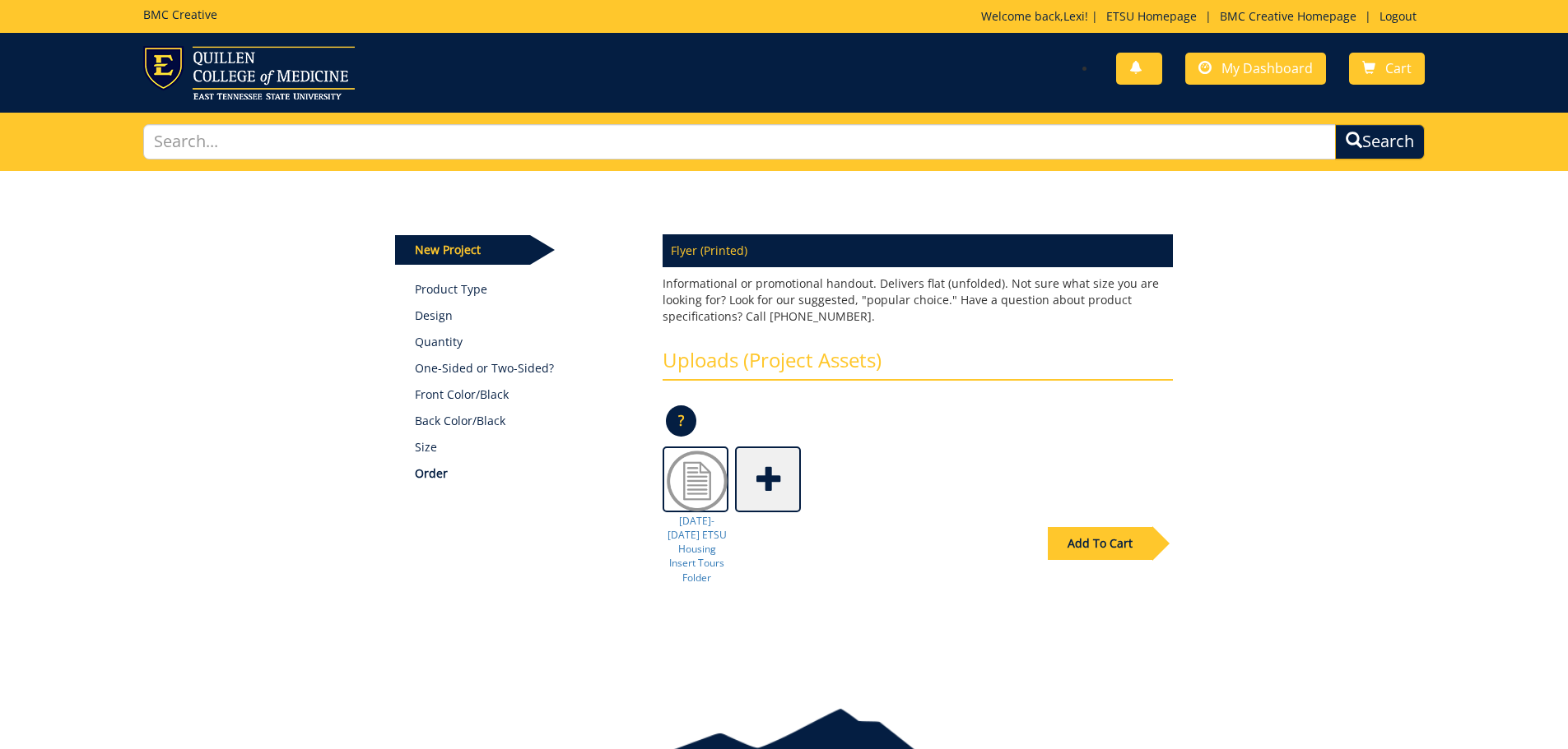
click at [1121, 534] on div "Add To Cart" at bounding box center [1100, 543] width 105 height 33
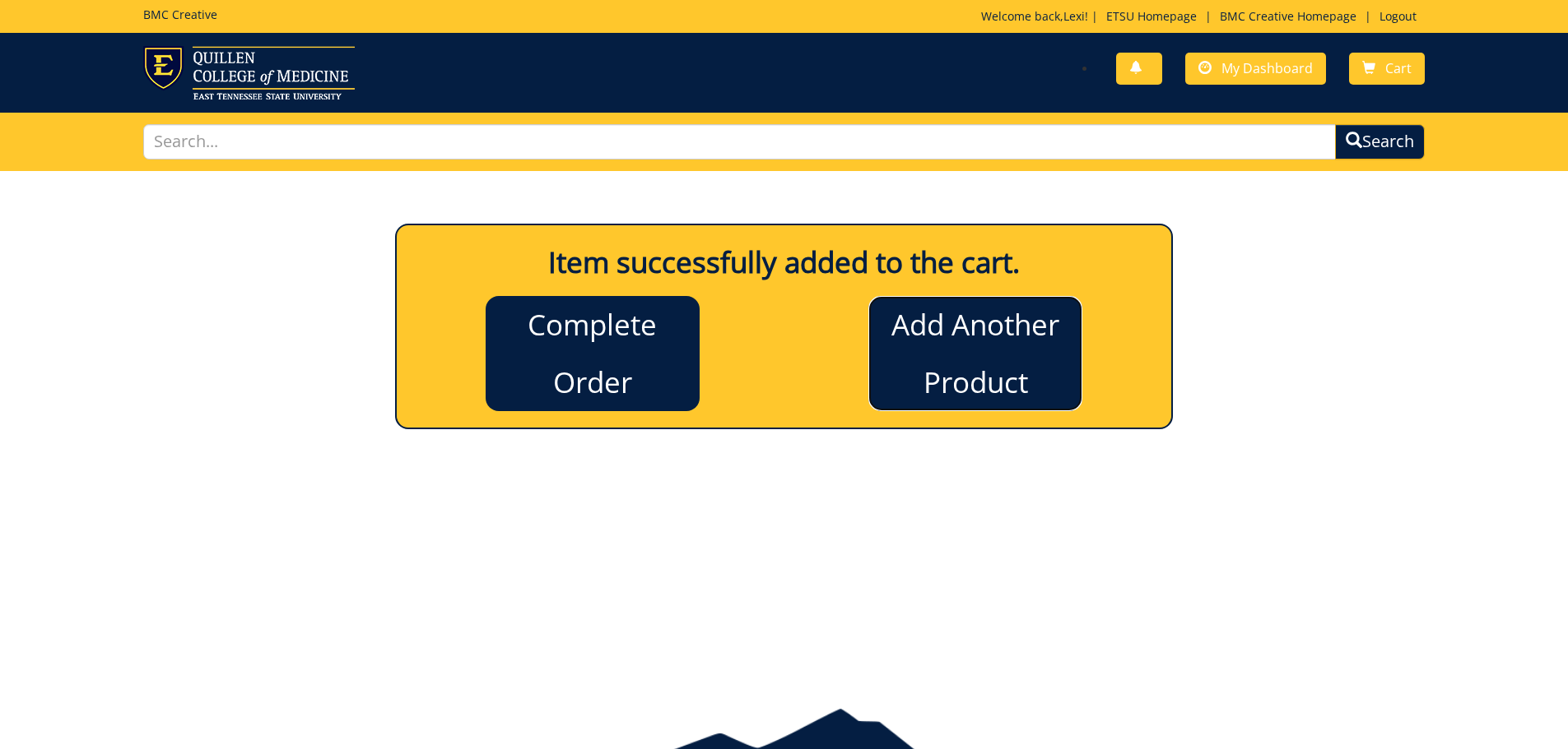
click at [1004, 334] on link "Add Another Product" at bounding box center [975, 353] width 214 height 115
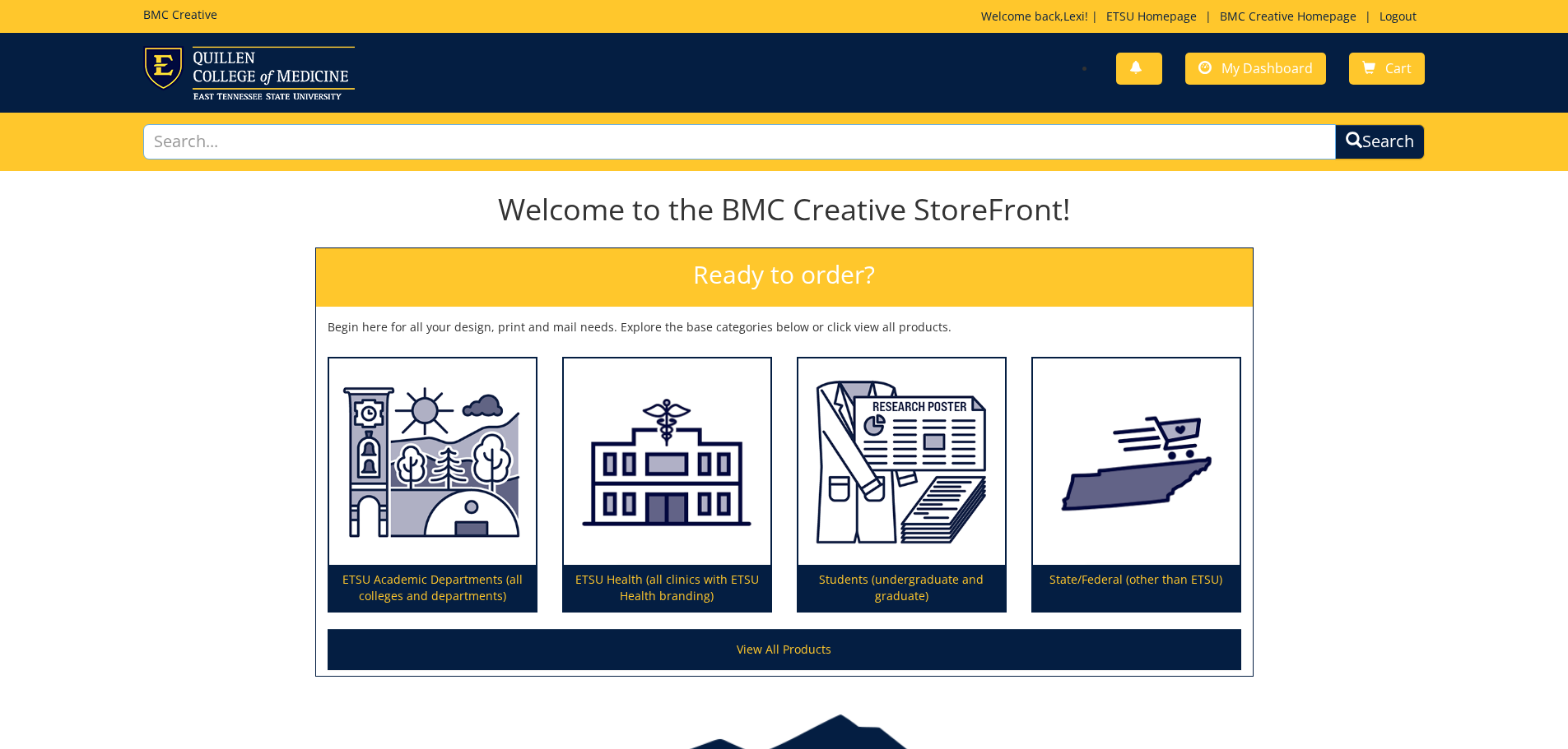
click at [452, 147] on input "text" at bounding box center [740, 142] width 1194 height 35
type input "flyer"
click at [272, 140] on input "flyer" at bounding box center [740, 142] width 1194 height 35
click at [1334, 124] on button "Search" at bounding box center [1379, 142] width 89 height 35
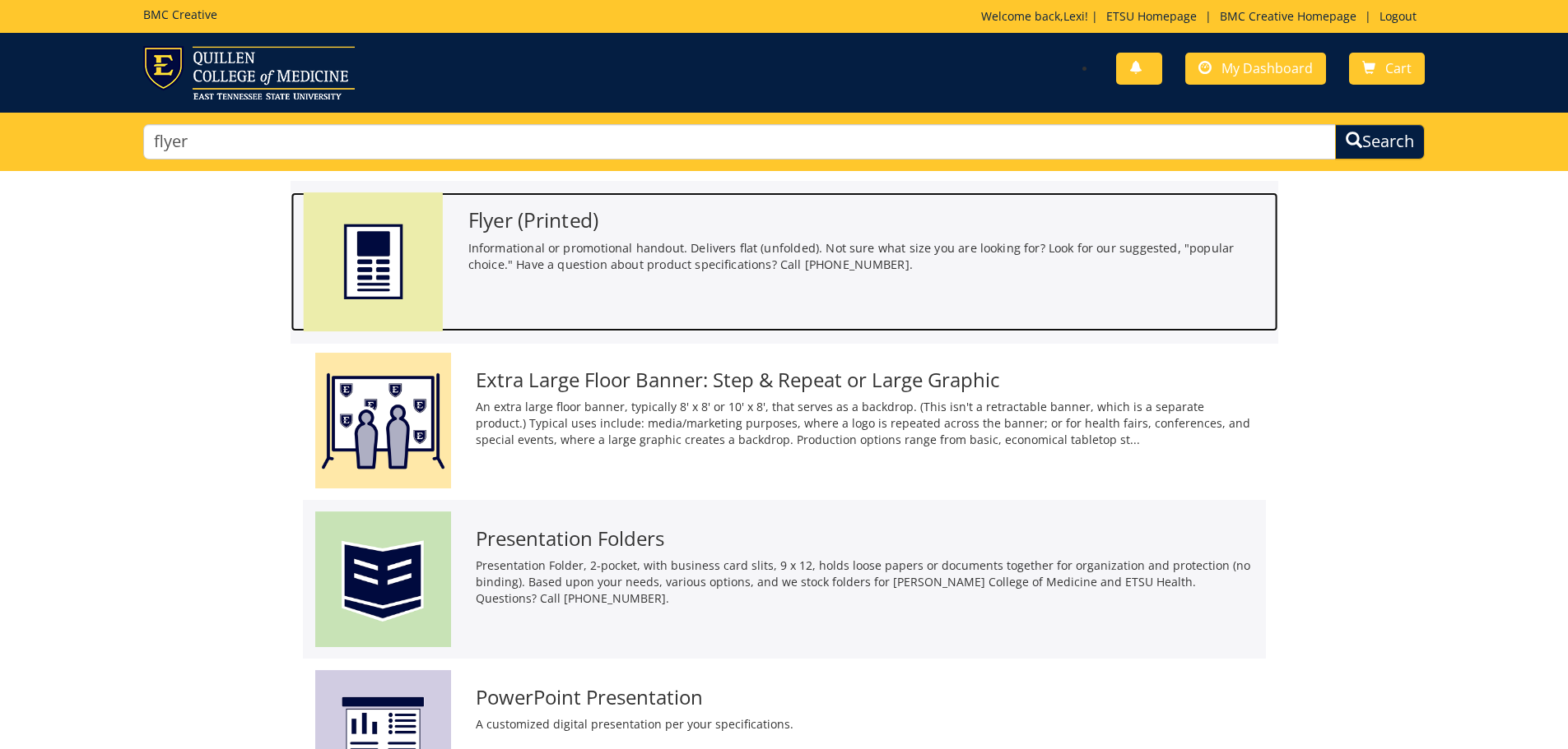
click at [577, 228] on h3 "Flyer (Printed)" at bounding box center [866, 220] width 797 height 22
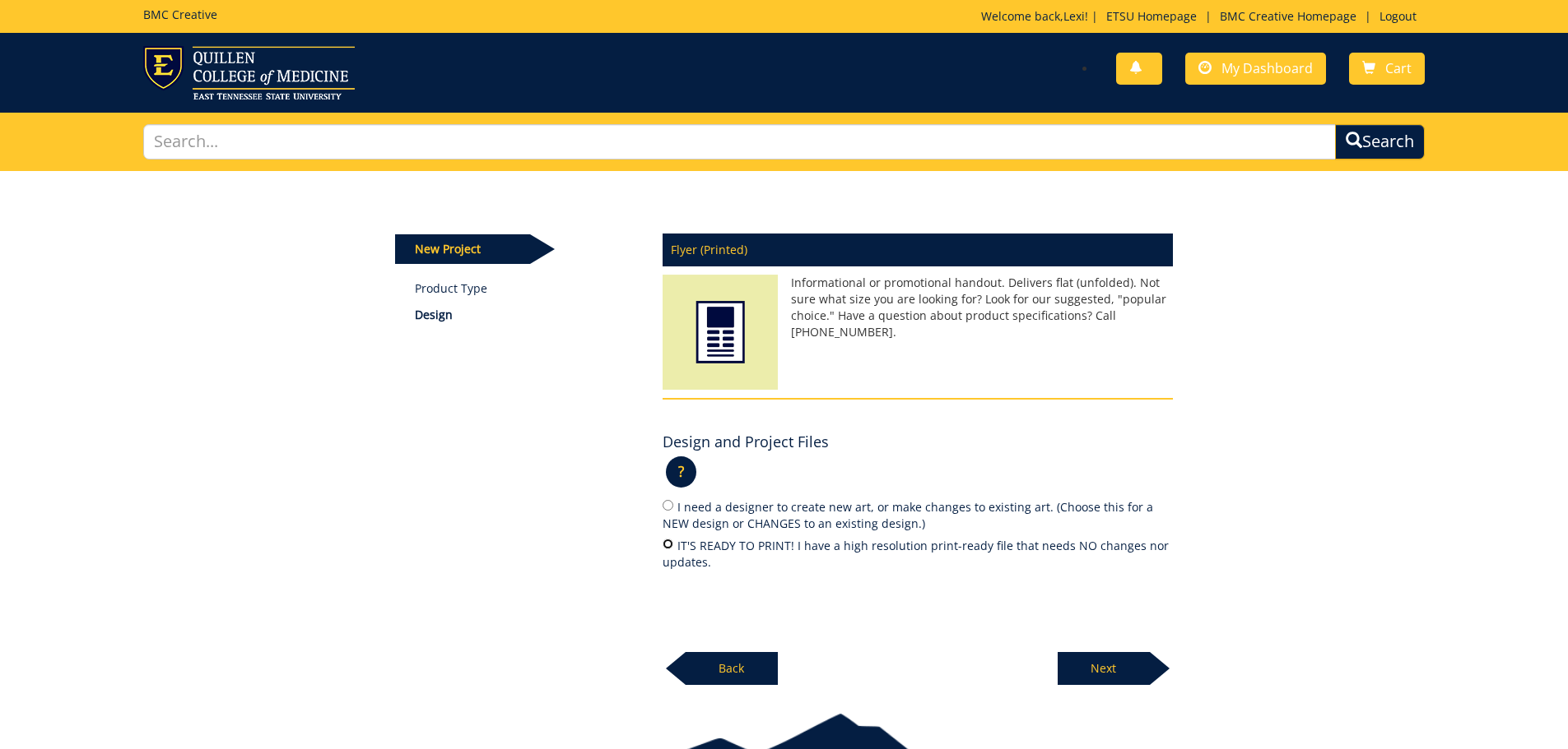
click at [670, 538] on input "IT'S READY TO PRINT! I have a high resolution print-ready file that needs NO ch…" at bounding box center [668, 543] width 11 height 11
radio input "true"
click at [1135, 656] on p "Next" at bounding box center [1103, 668] width 92 height 33
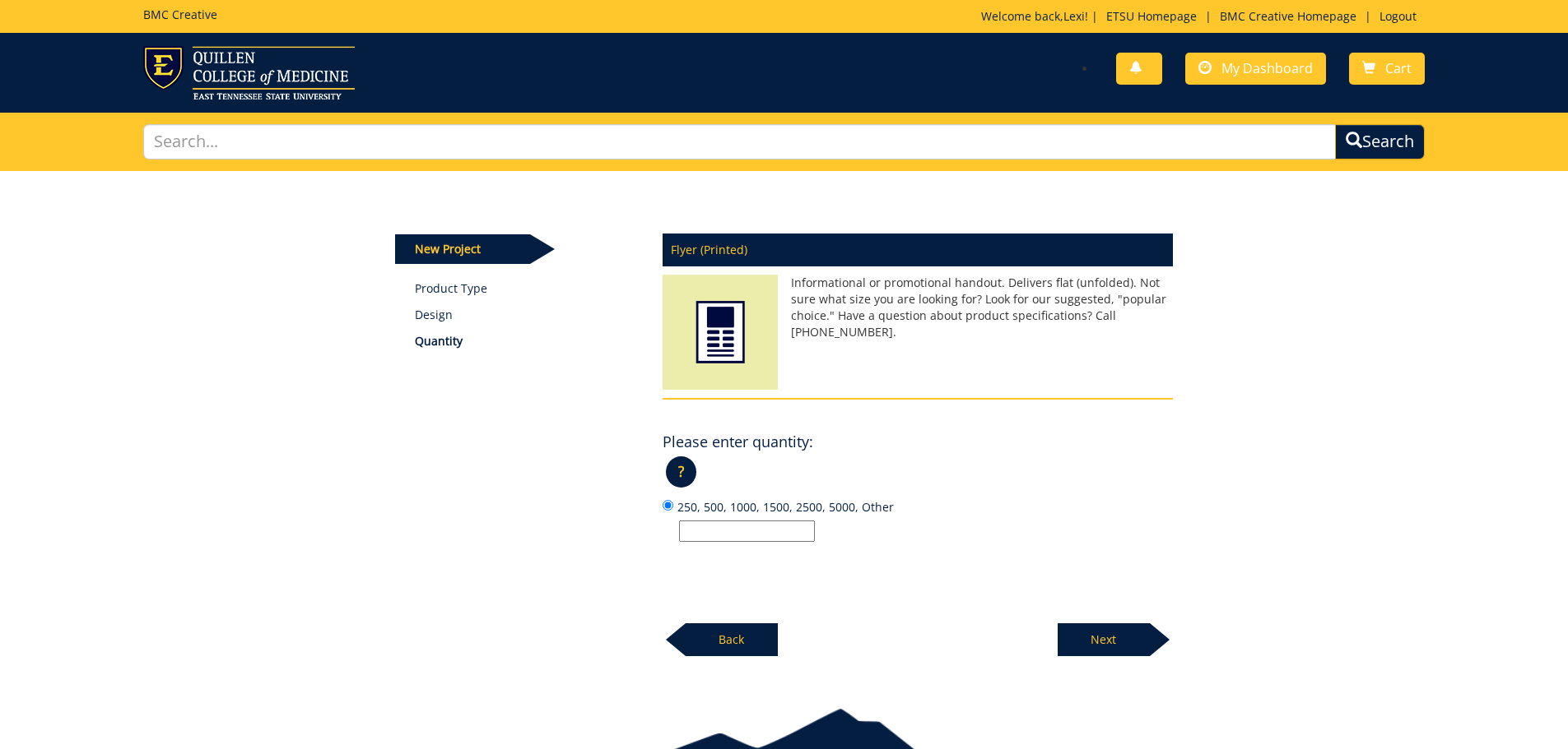
click at [760, 537] on input "250, 500, 1000, 1500, 2500, 5000, Other" at bounding box center [746, 531] width 136 height 21
type input "1500"
click at [1103, 629] on p "Next" at bounding box center [1103, 639] width 92 height 33
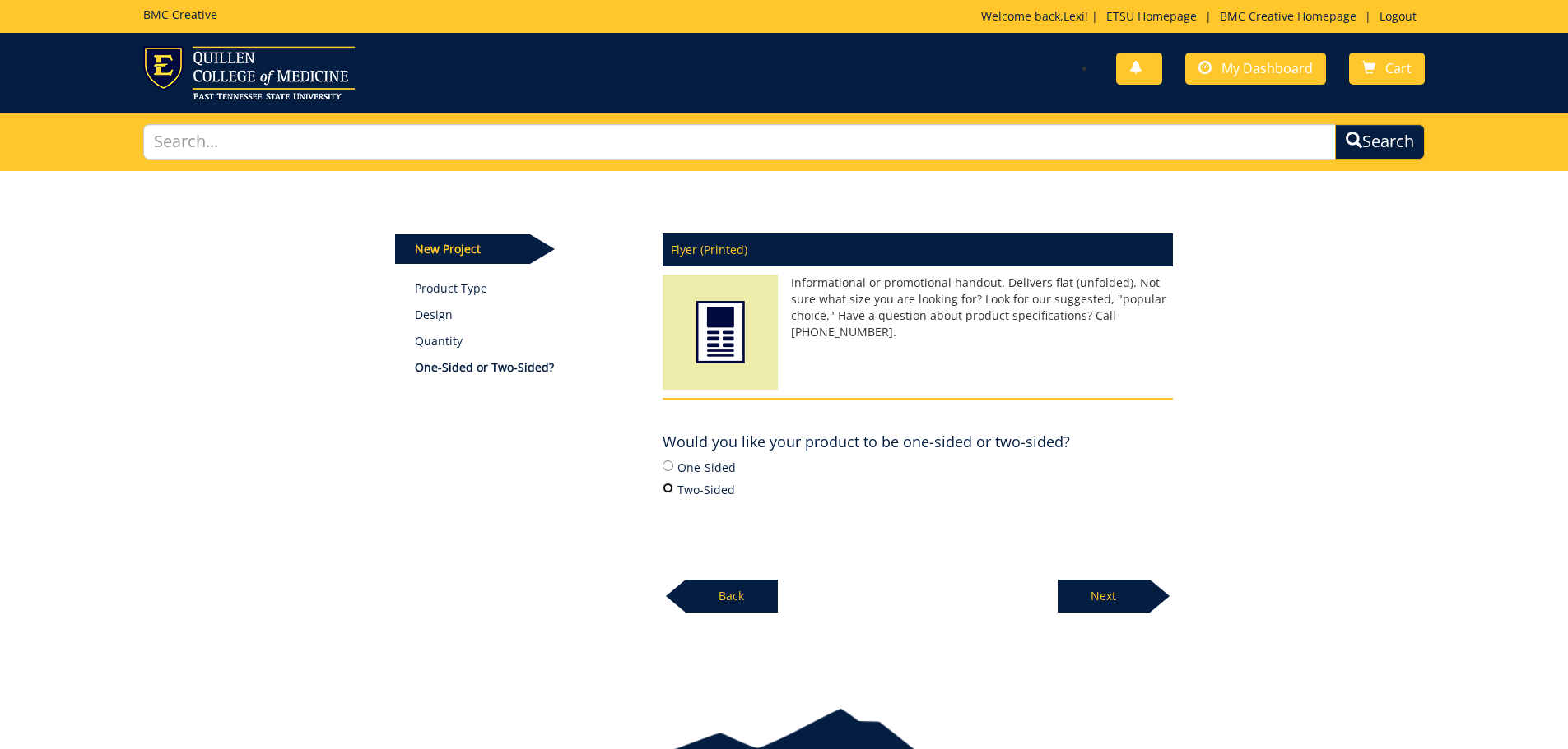
click at [663, 488] on input "Two-Sided" at bounding box center [668, 488] width 11 height 11
radio input "true"
click at [1103, 594] on p "Next" at bounding box center [1103, 596] width 92 height 33
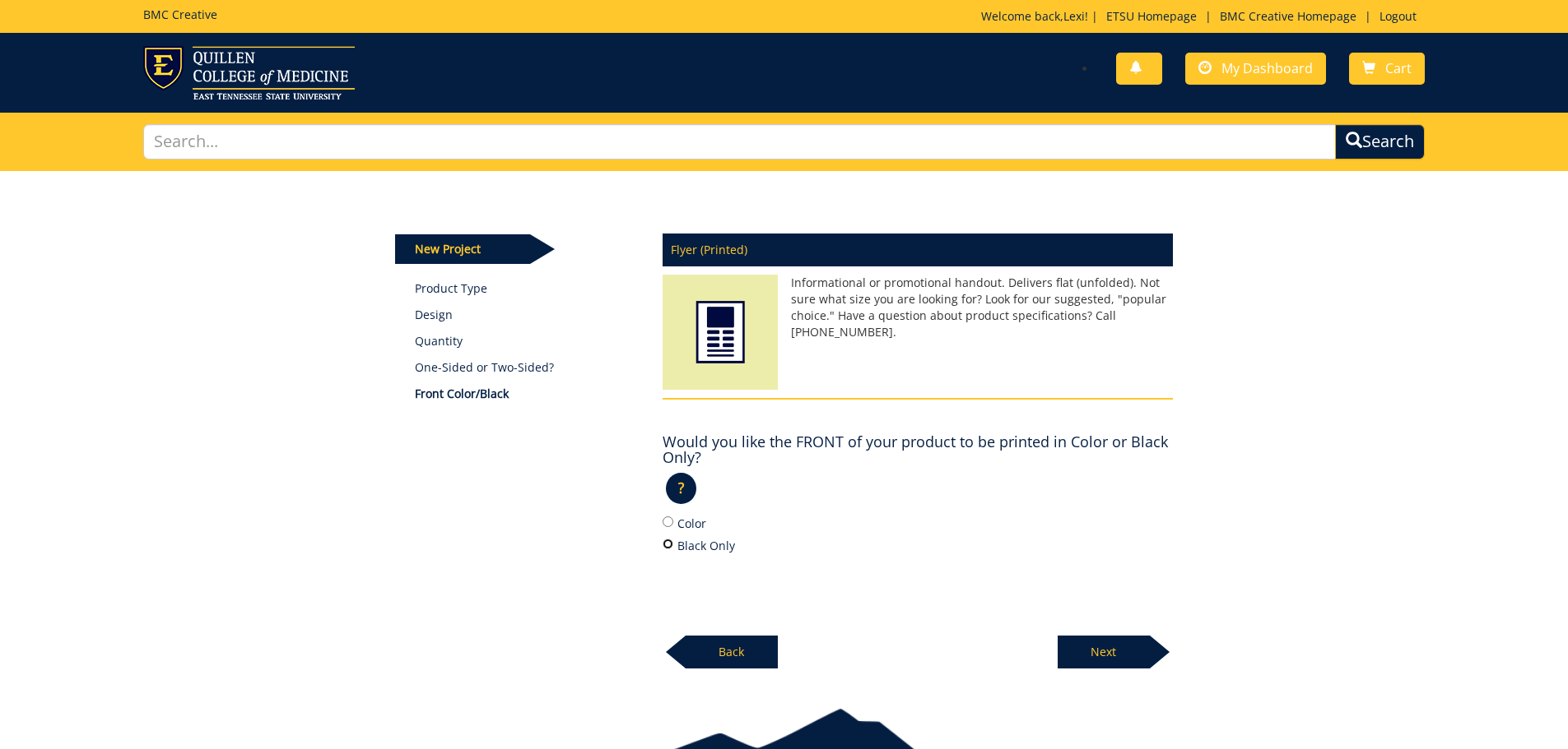
click at [667, 548] on input "Black Only" at bounding box center [668, 543] width 11 height 11
radio input "true"
click at [664, 523] on input "Color" at bounding box center [668, 522] width 11 height 11
radio input "true"
click at [1124, 658] on p "Next" at bounding box center [1103, 652] width 92 height 33
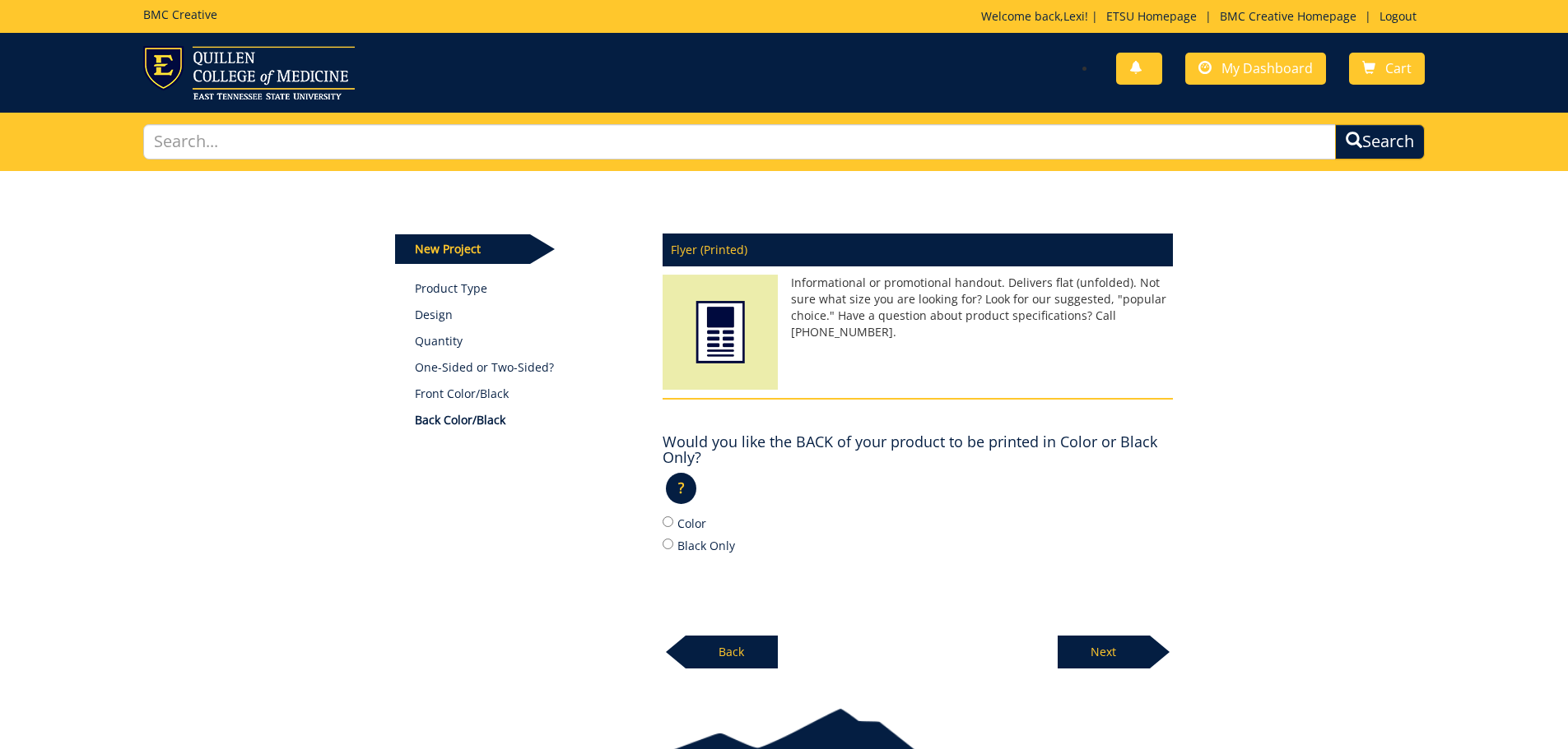
click at [658, 527] on div "Flyer (Printed) Informational or promotional handout. Delivers flat (unfolded).…" at bounding box center [917, 447] width 535 height 446
click at [669, 522] on input "Color" at bounding box center [668, 522] width 11 height 11
radio input "true"
click at [1132, 663] on p "Next" at bounding box center [1103, 652] width 92 height 33
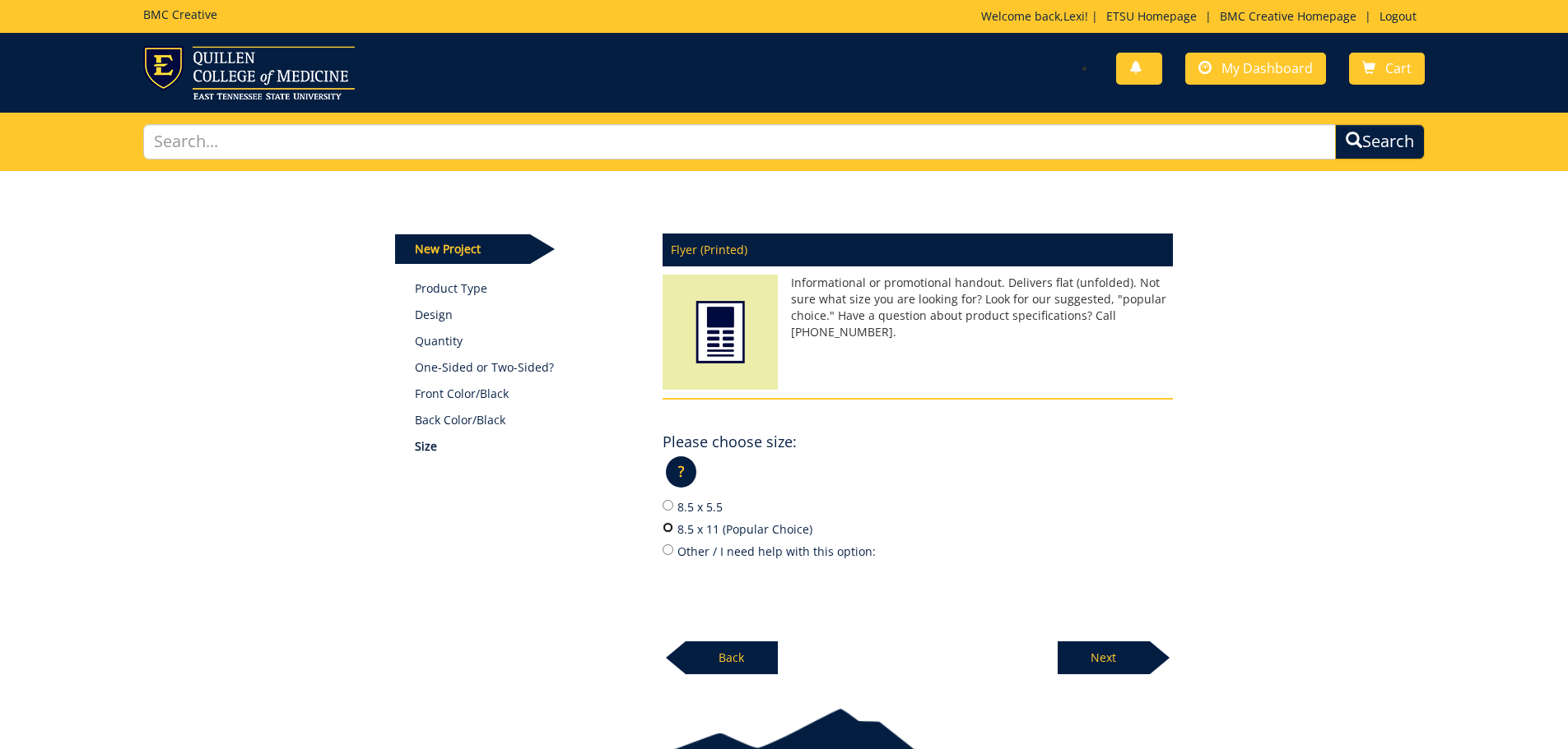
click at [670, 529] on input "8.5 x 11 (Popular Choice)" at bounding box center [668, 527] width 11 height 11
radio input "true"
click at [1130, 645] on p "Next" at bounding box center [1103, 657] width 92 height 33
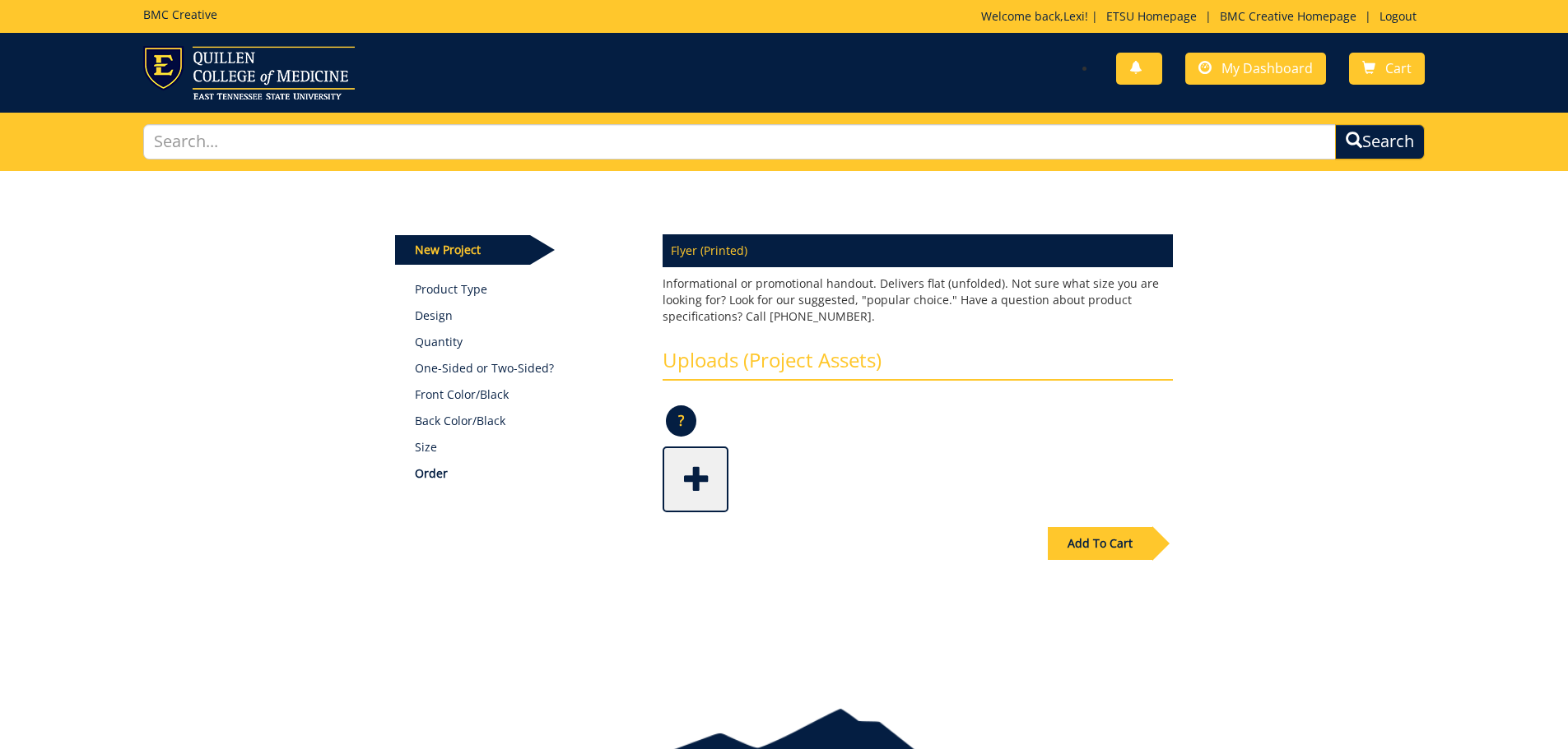
click at [686, 484] on span at bounding box center [697, 478] width 66 height 57
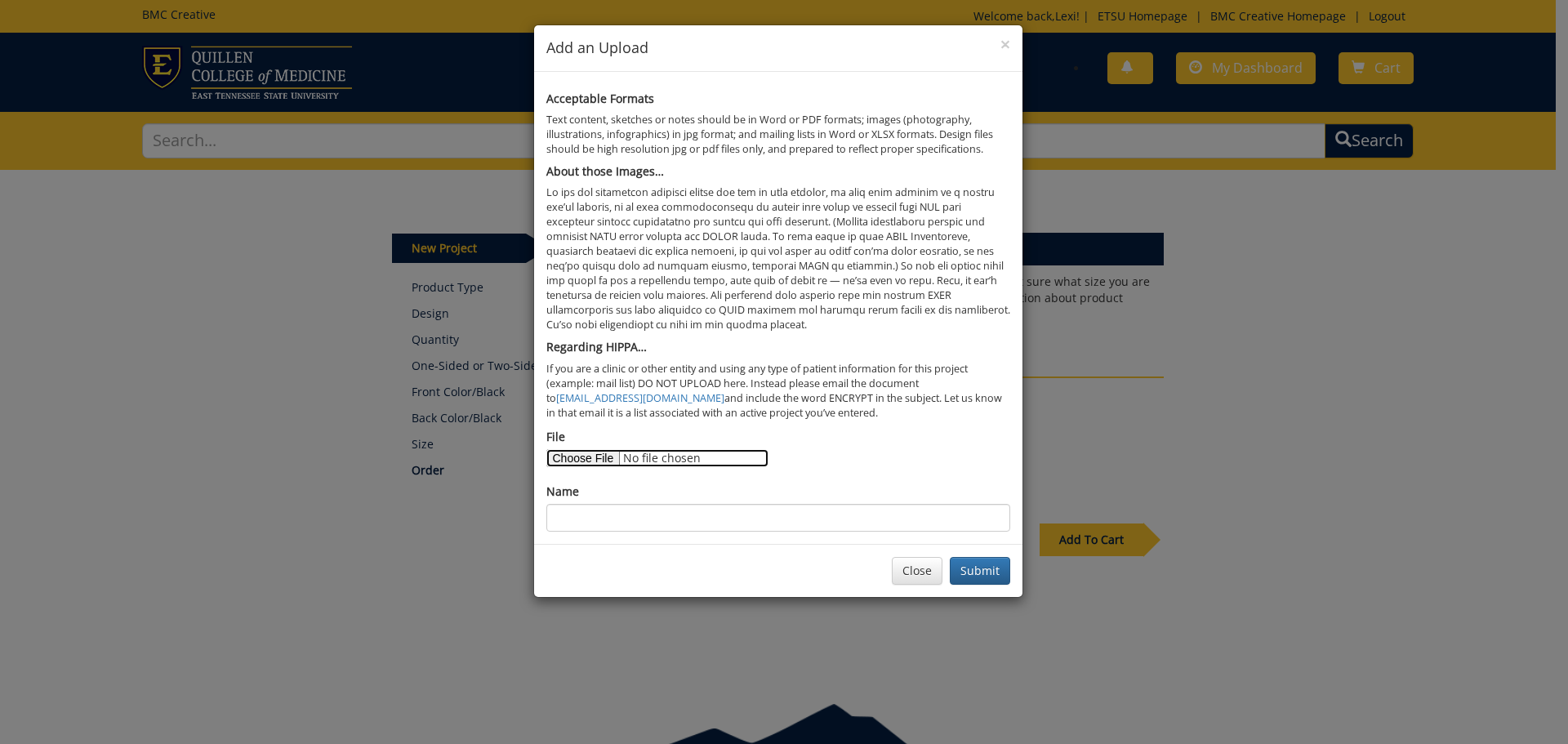
click at [596, 454] on input "File" at bounding box center [658, 458] width 223 height 18
type input "C:\fakepath\ETSU Financial Aid Insert 2025 V03.pdf"
click at [662, 505] on input "Name" at bounding box center [778, 517] width 464 height 28
click at [611, 513] on input "2025-2025 ETSU F" at bounding box center [778, 517] width 464 height 28
click at [667, 519] on input "2025-2026 ETSU F" at bounding box center [778, 517] width 464 height 28
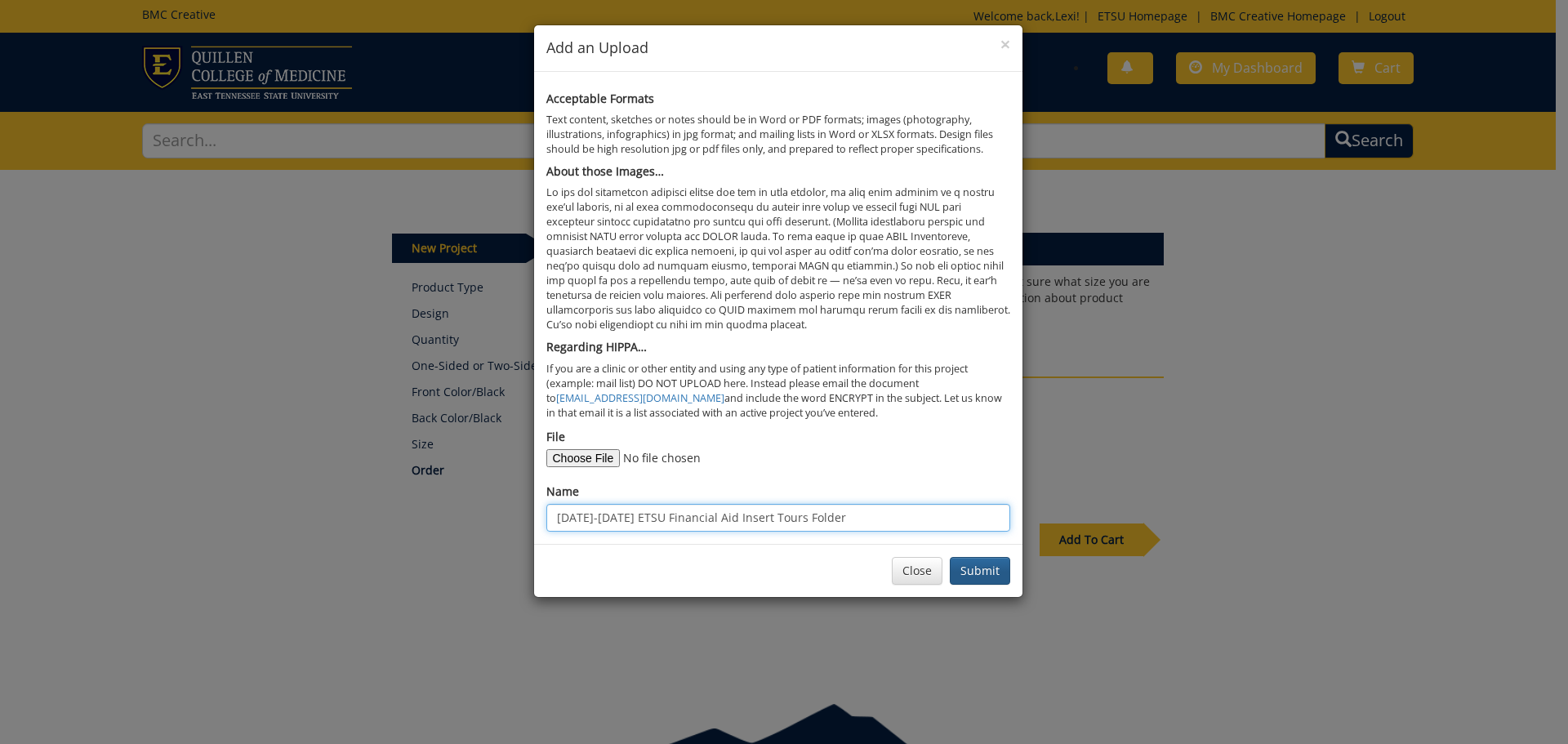
type input "2025-2026 ETSU Financial Aid Insert Tours Folder"
click at [971, 567] on button "Submit" at bounding box center [980, 571] width 60 height 28
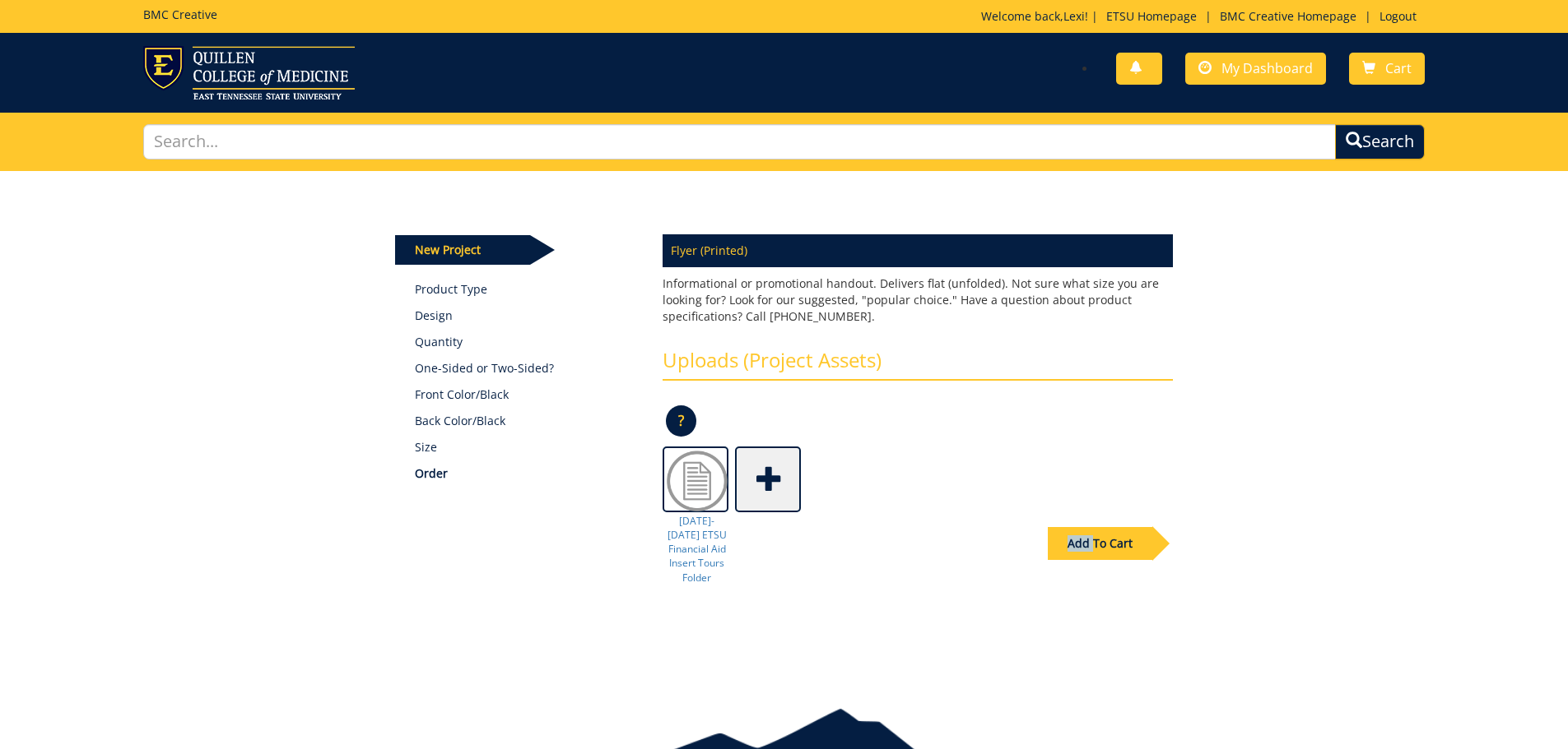
click at [1093, 528] on div "Add To Cart" at bounding box center [1100, 543] width 105 height 33
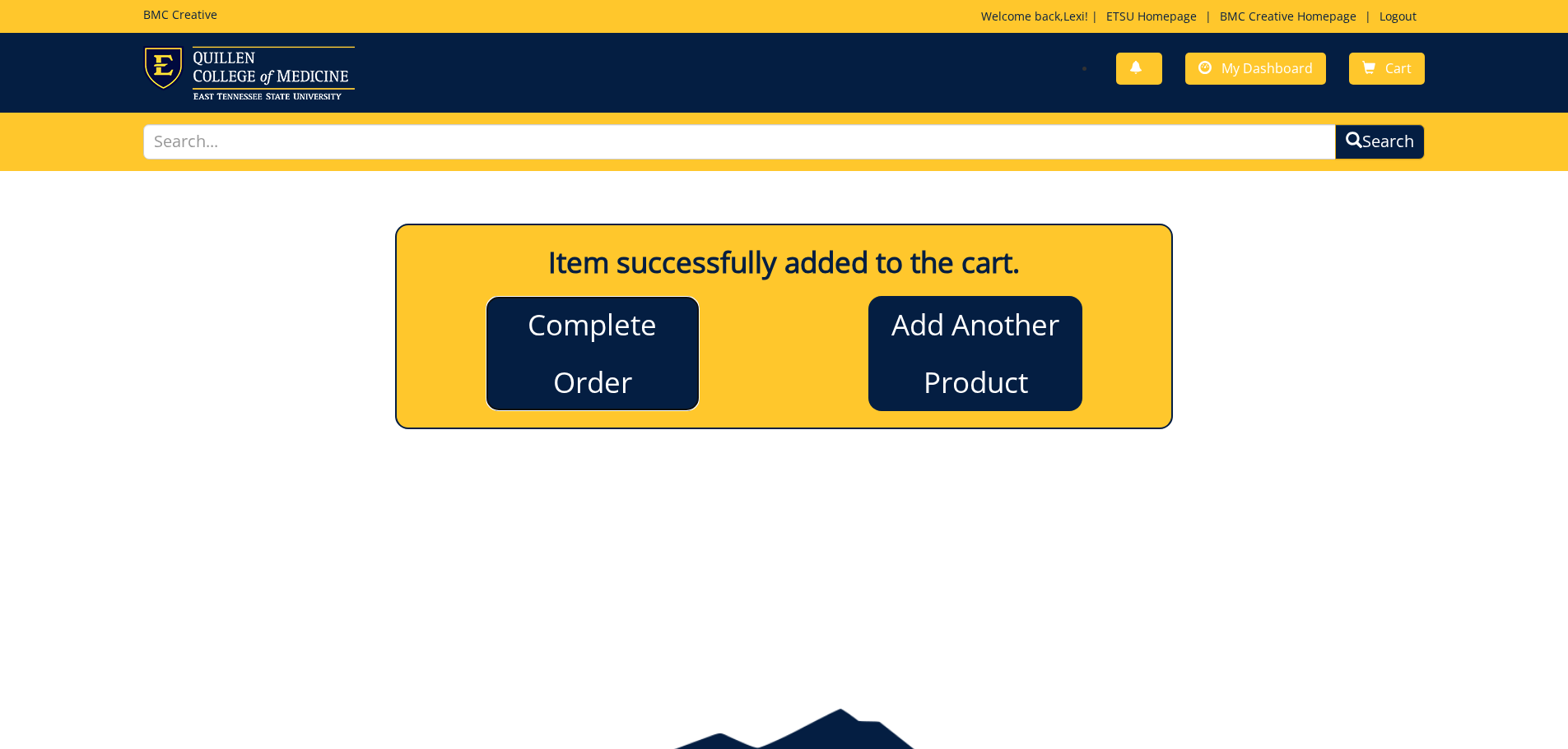
click at [546, 375] on link "Complete Order" at bounding box center [593, 353] width 214 height 115
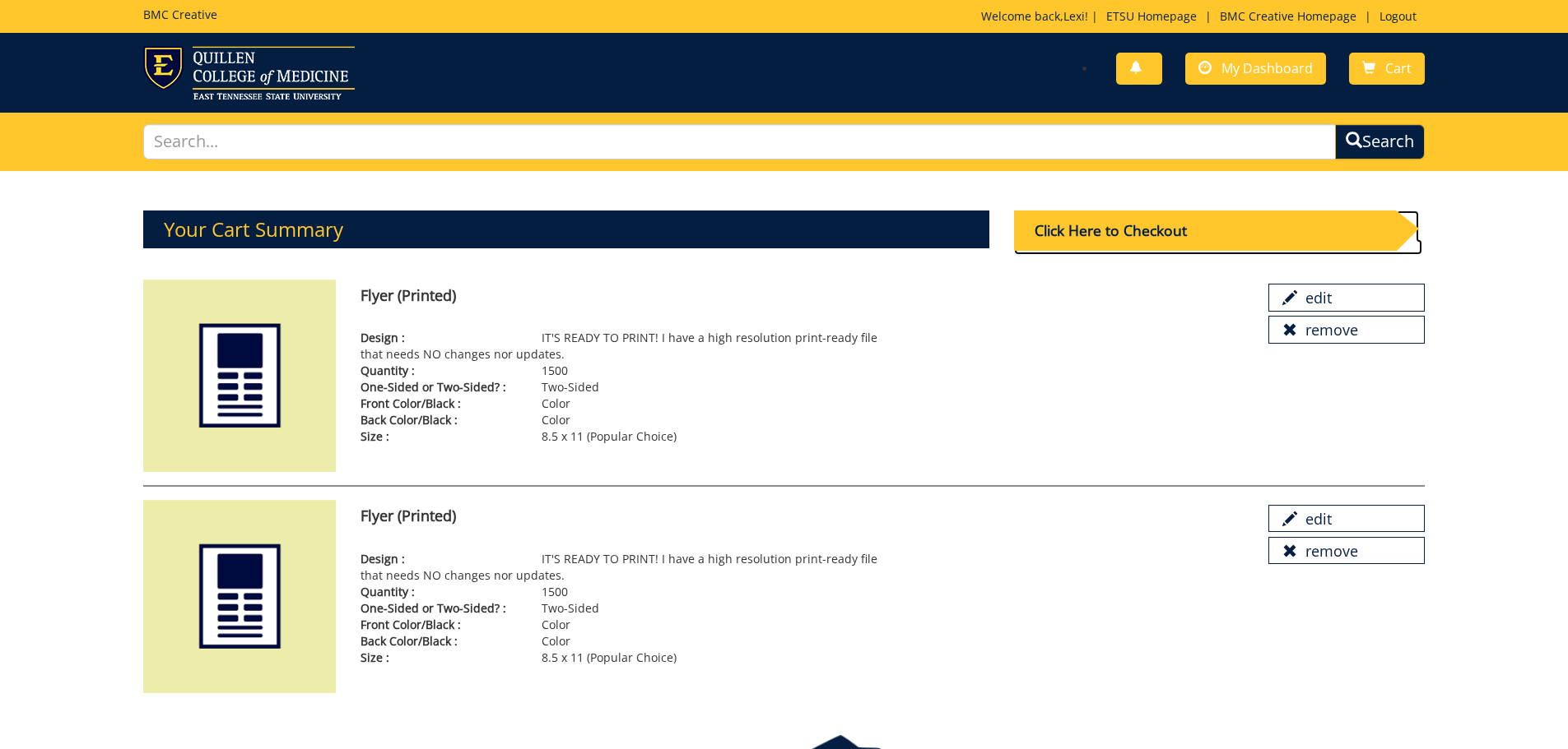
click at [1090, 222] on div "Click Here to Checkout" at bounding box center [1205, 231] width 382 height 40
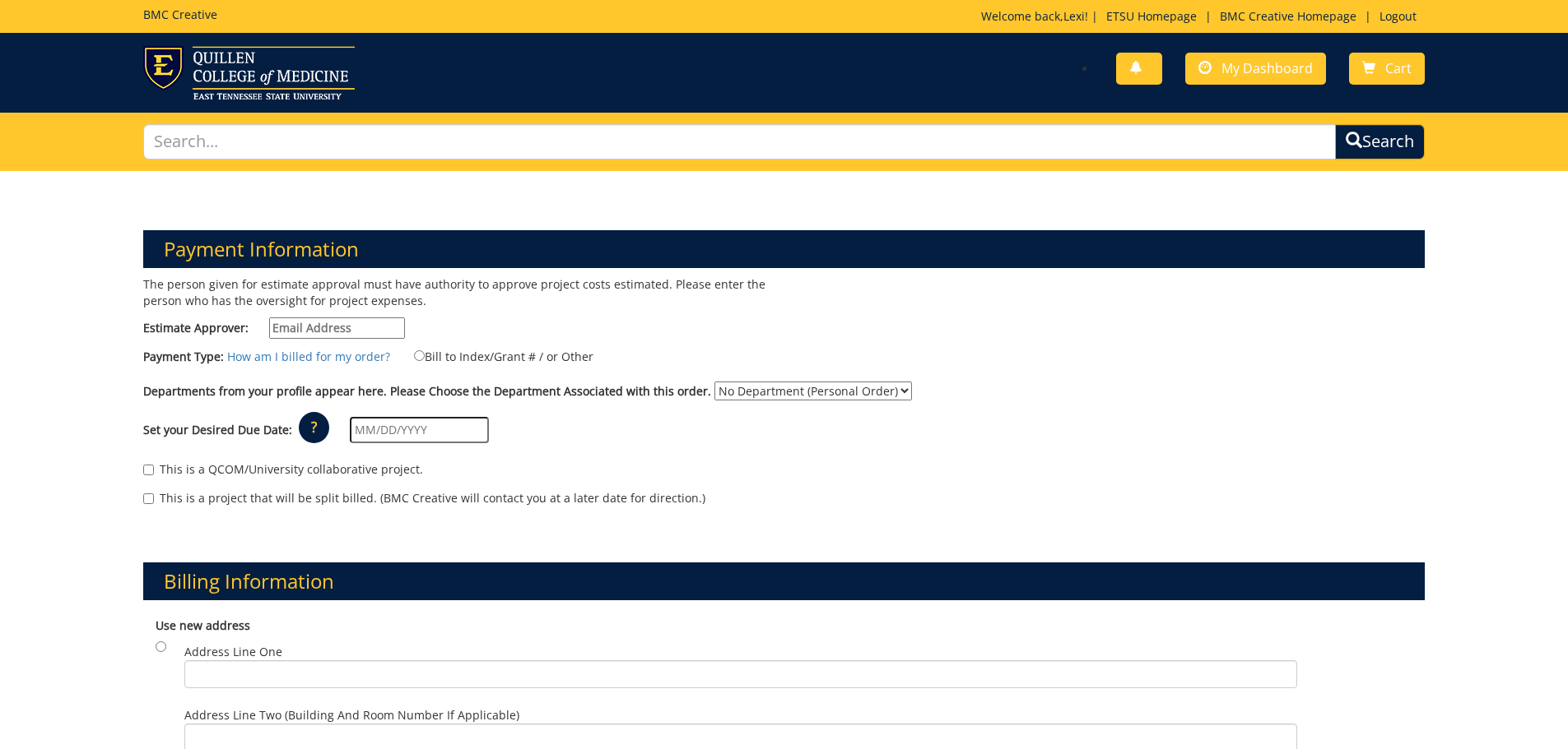
click at [304, 324] on input "Estimate Approver:" at bounding box center [336, 328] width 136 height 21
type input "[PERSON_NAME][EMAIL_ADDRESS][DOMAIN_NAME]"
type input "2266 Forest Acres Dr."
type input "Johnson City"
type input "37604"
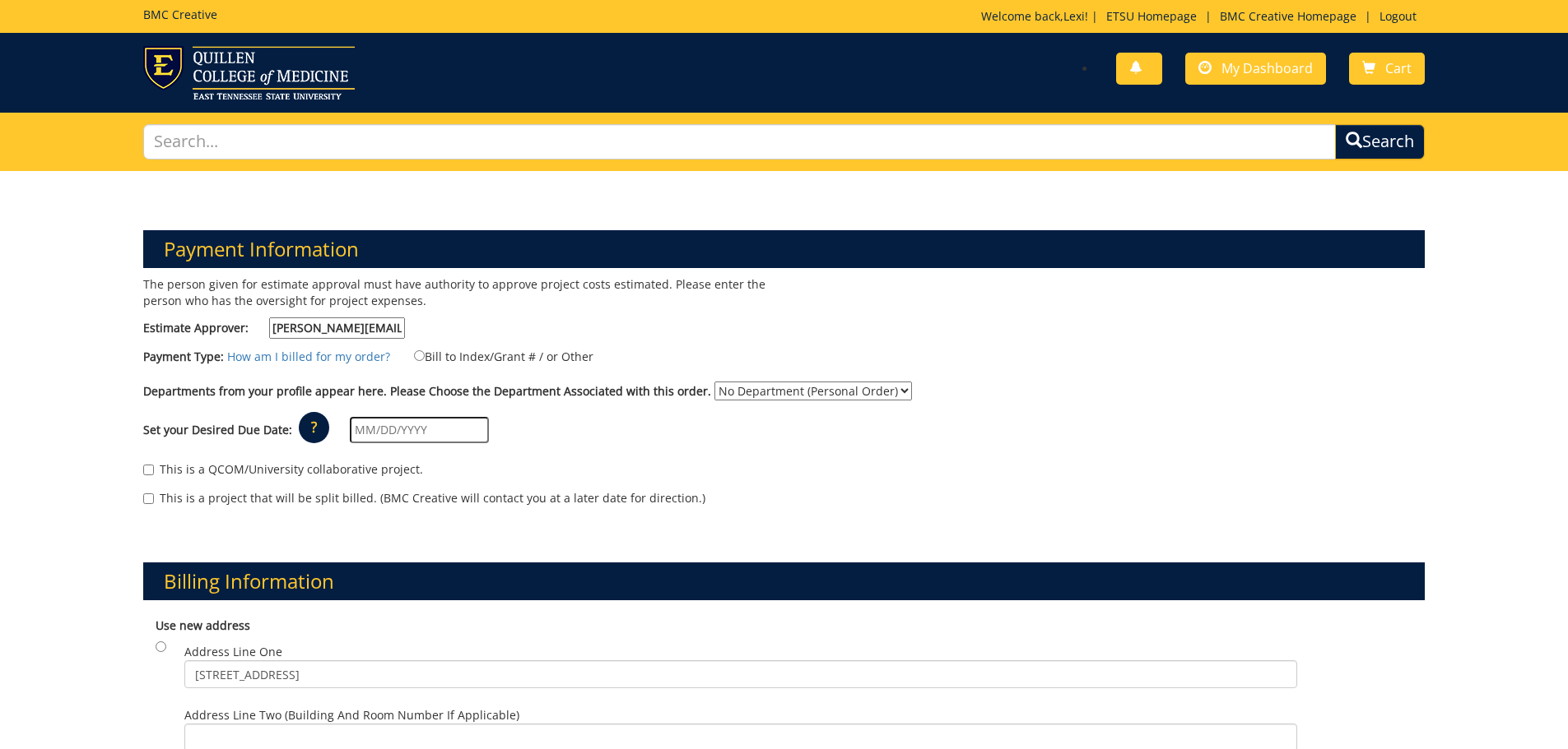
drag, startPoint x: 834, startPoint y: 480, endPoint x: 832, endPoint y: 393, distance: 87.0
click at [835, 456] on div "This is a QCOM/University collaborative project. This is a project that will be…" at bounding box center [784, 488] width 1307 height 70
click at [830, 388] on select "No Department (Personal Order) Admissions" at bounding box center [813, 391] width 197 height 19
select select "6"
click at [714, 382] on select "No Department (Personal Order) Admissions" at bounding box center [813, 391] width 197 height 19
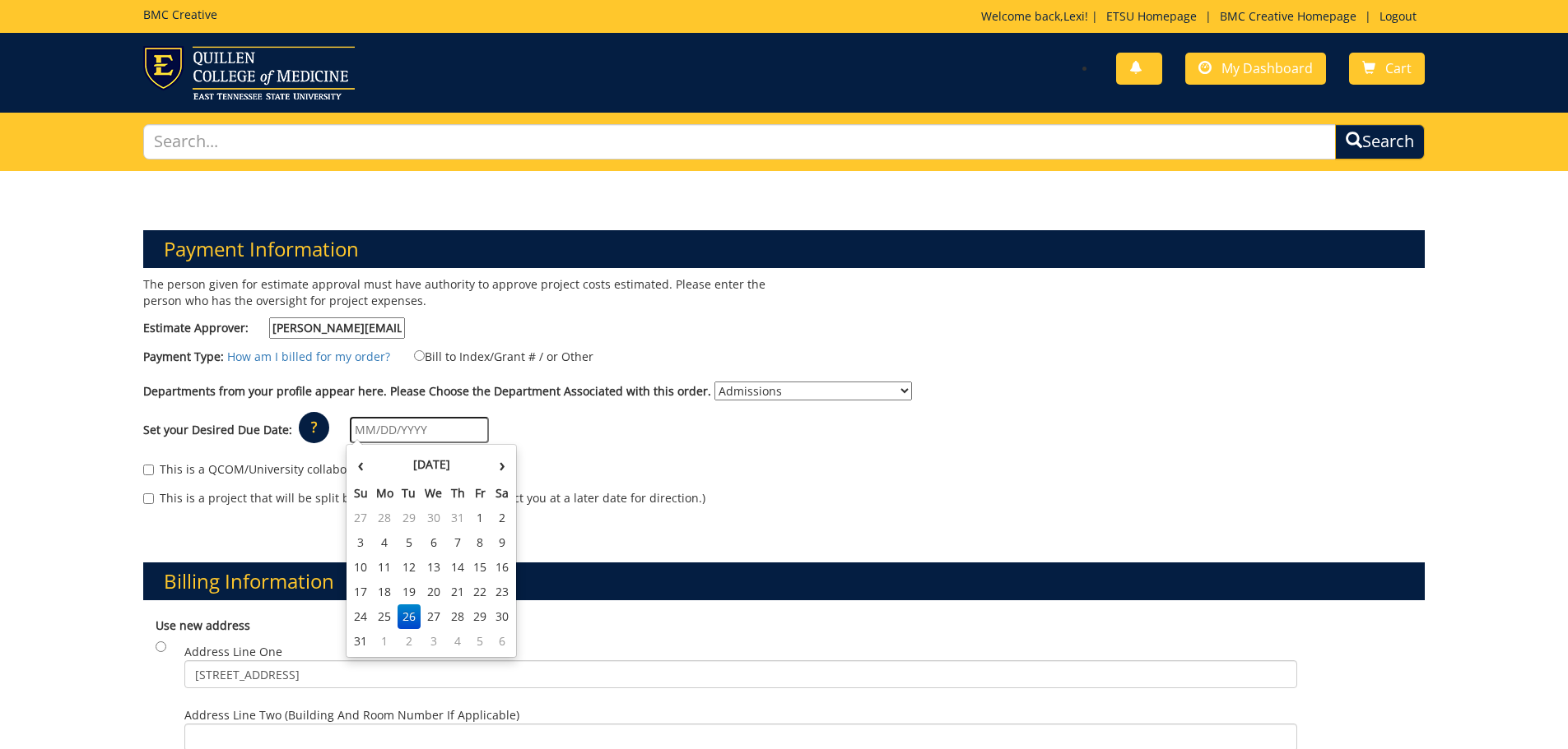
click at [427, 428] on input "text" at bounding box center [419, 430] width 139 height 26
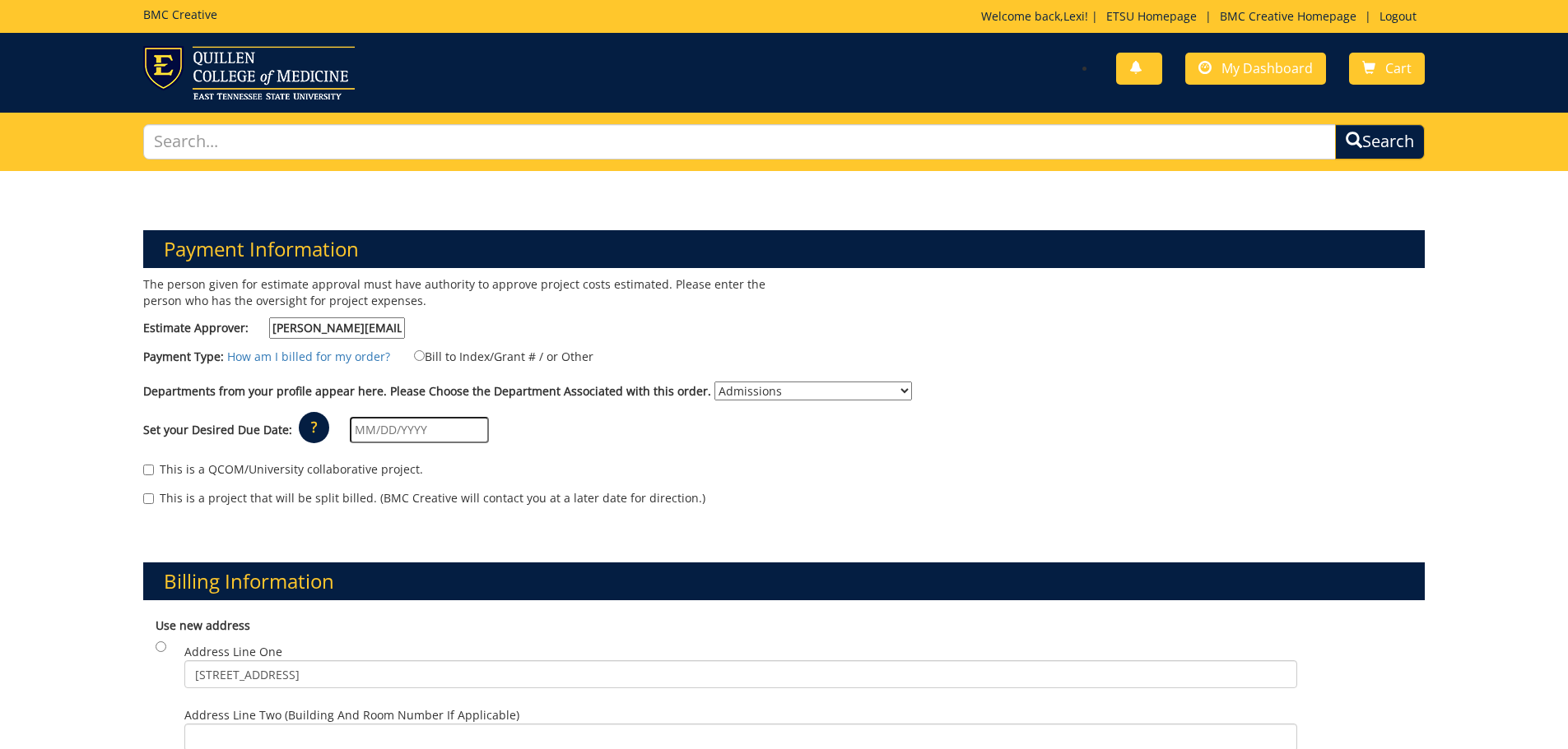
click at [676, 464] on div "This is a QCOM/University collaborative project." at bounding box center [784, 473] width 1282 height 24
click at [397, 434] on input "text" at bounding box center [419, 430] width 139 height 26
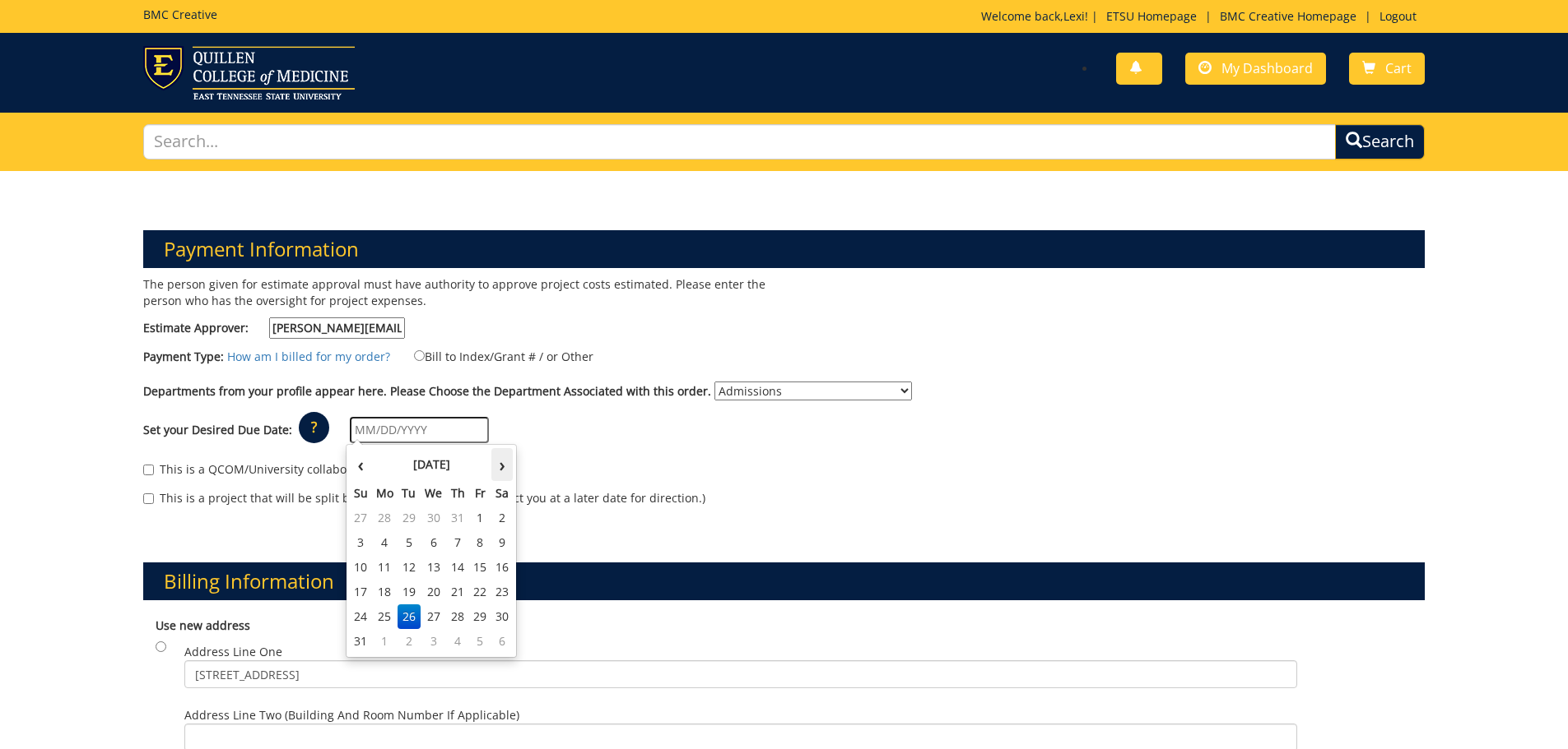
click at [495, 462] on th "›" at bounding box center [502, 464] width 21 height 33
click at [484, 545] on td "12" at bounding box center [480, 543] width 22 height 24
type input "[DATE]"
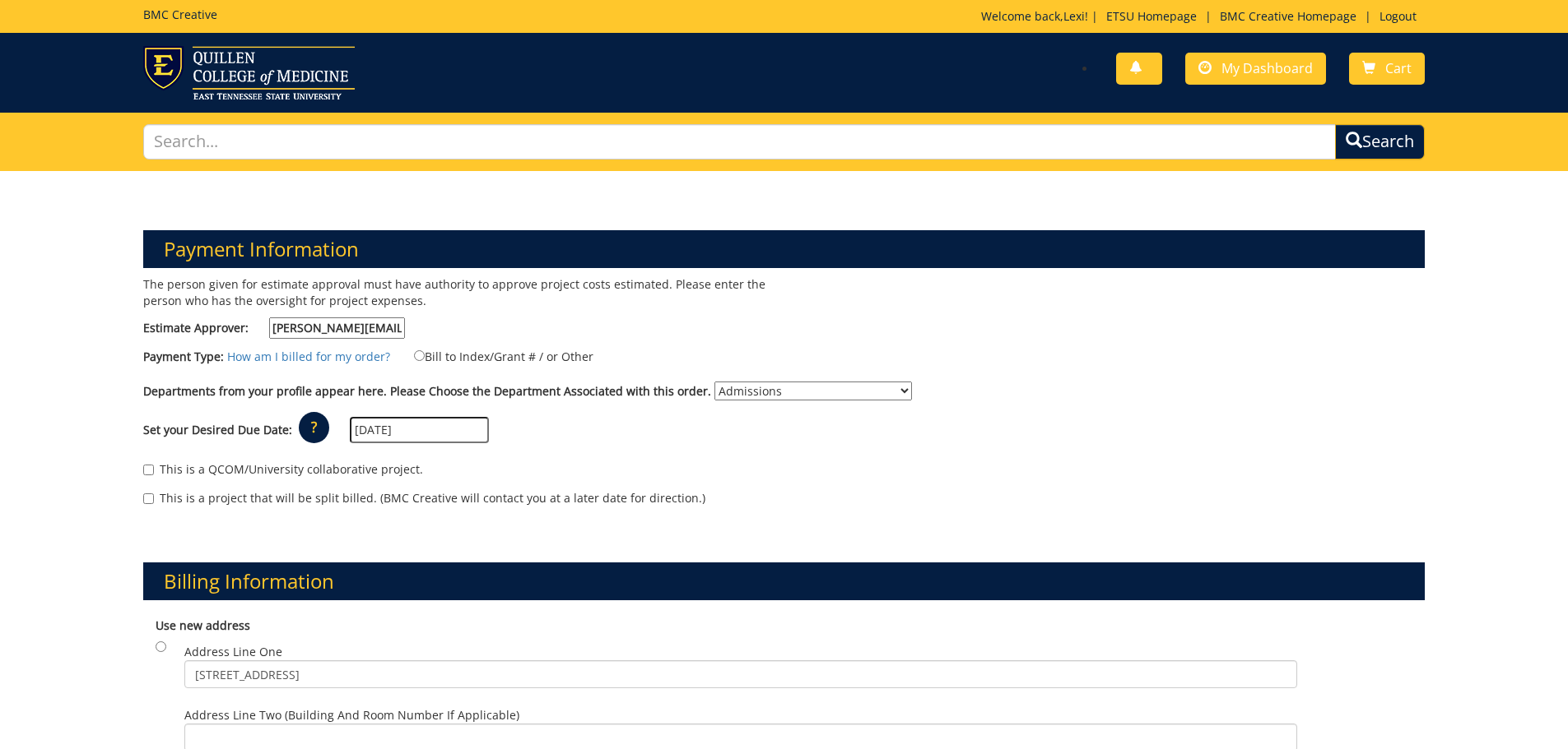
click at [508, 510] on div "This is a project that will be split billed. (BMC Creative will contact you at …" at bounding box center [784, 502] width 1282 height 24
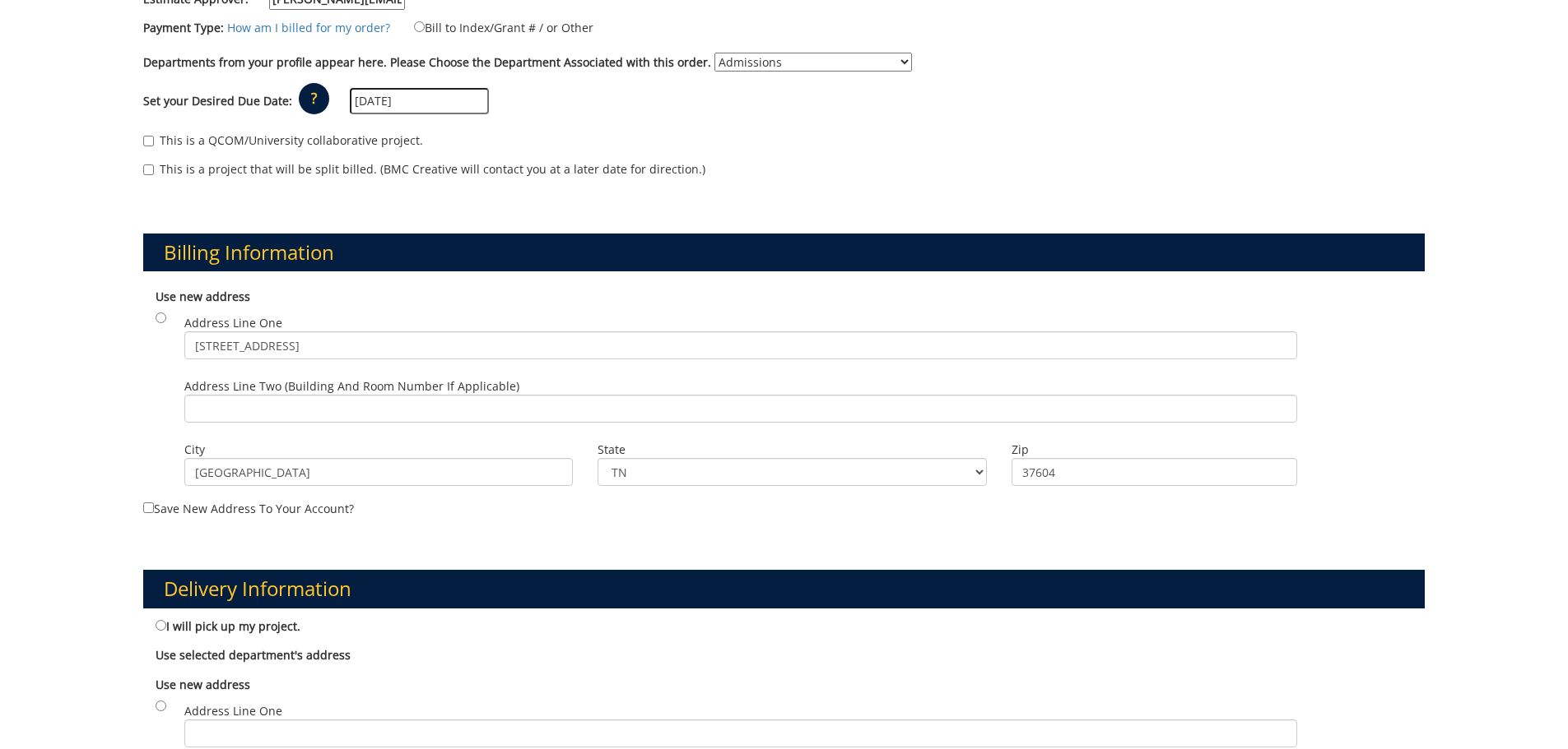
scroll to position [494, 0]
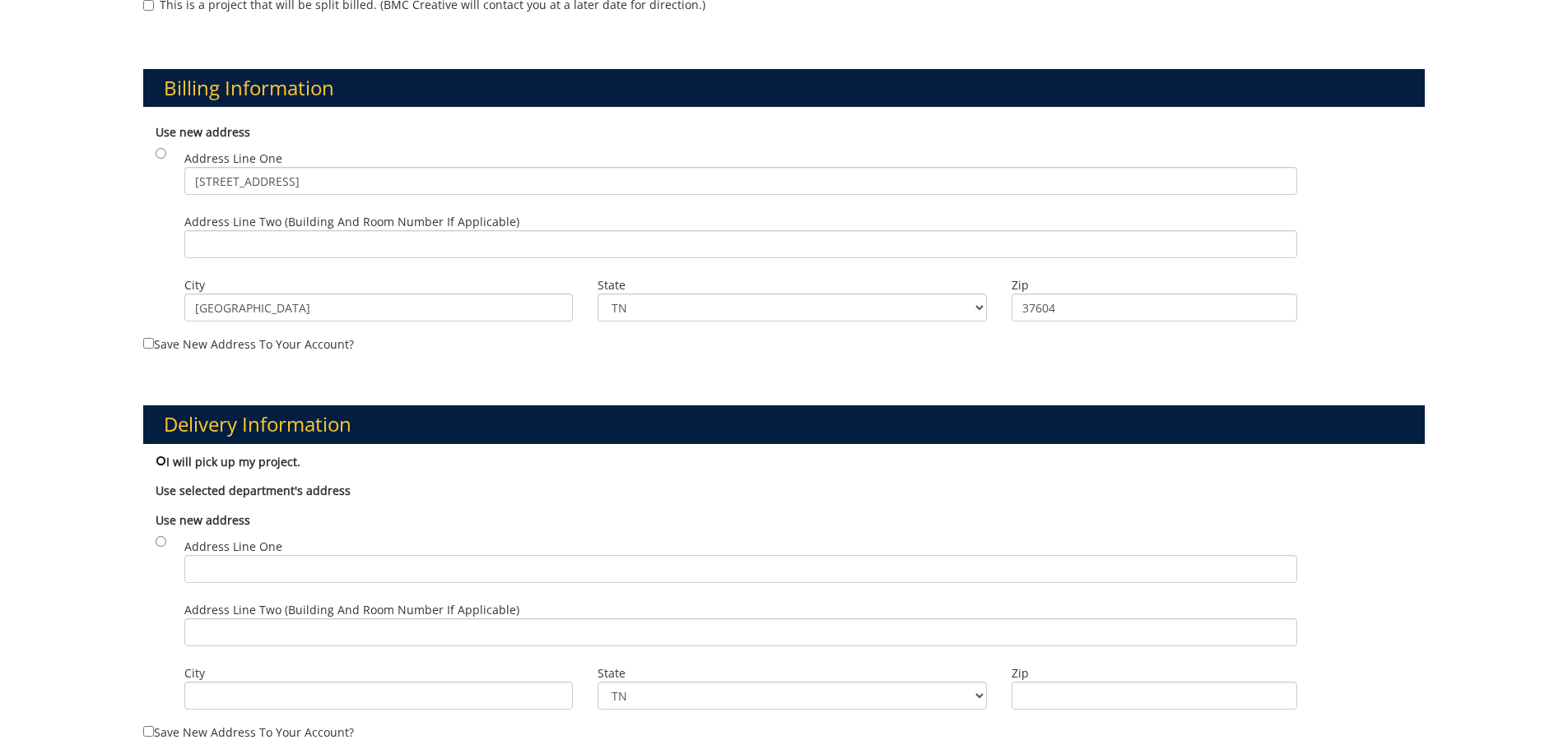
click at [156, 464] on input "I will pick up my project." at bounding box center [161, 461] width 11 height 11
radio input "true"
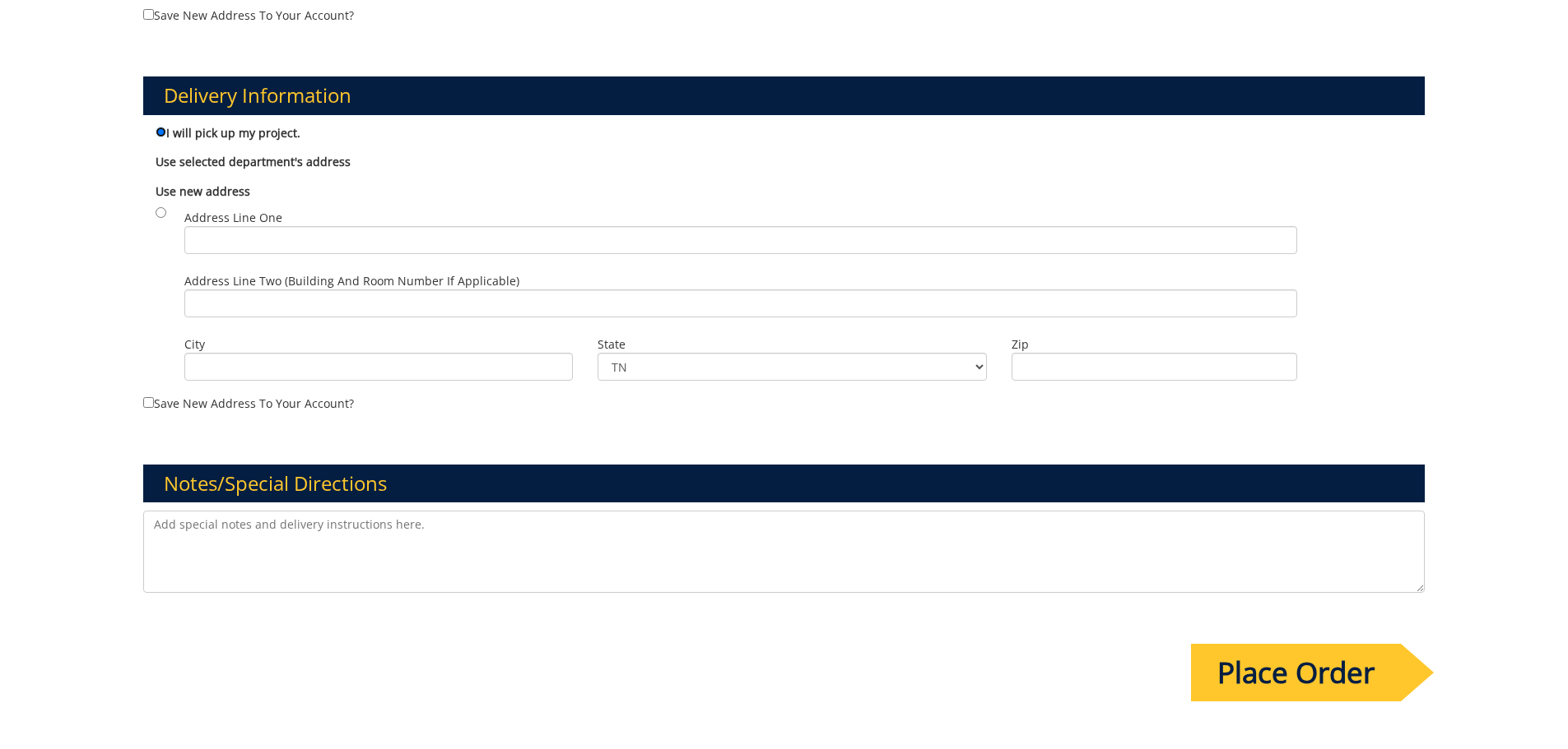
scroll to position [905, 0]
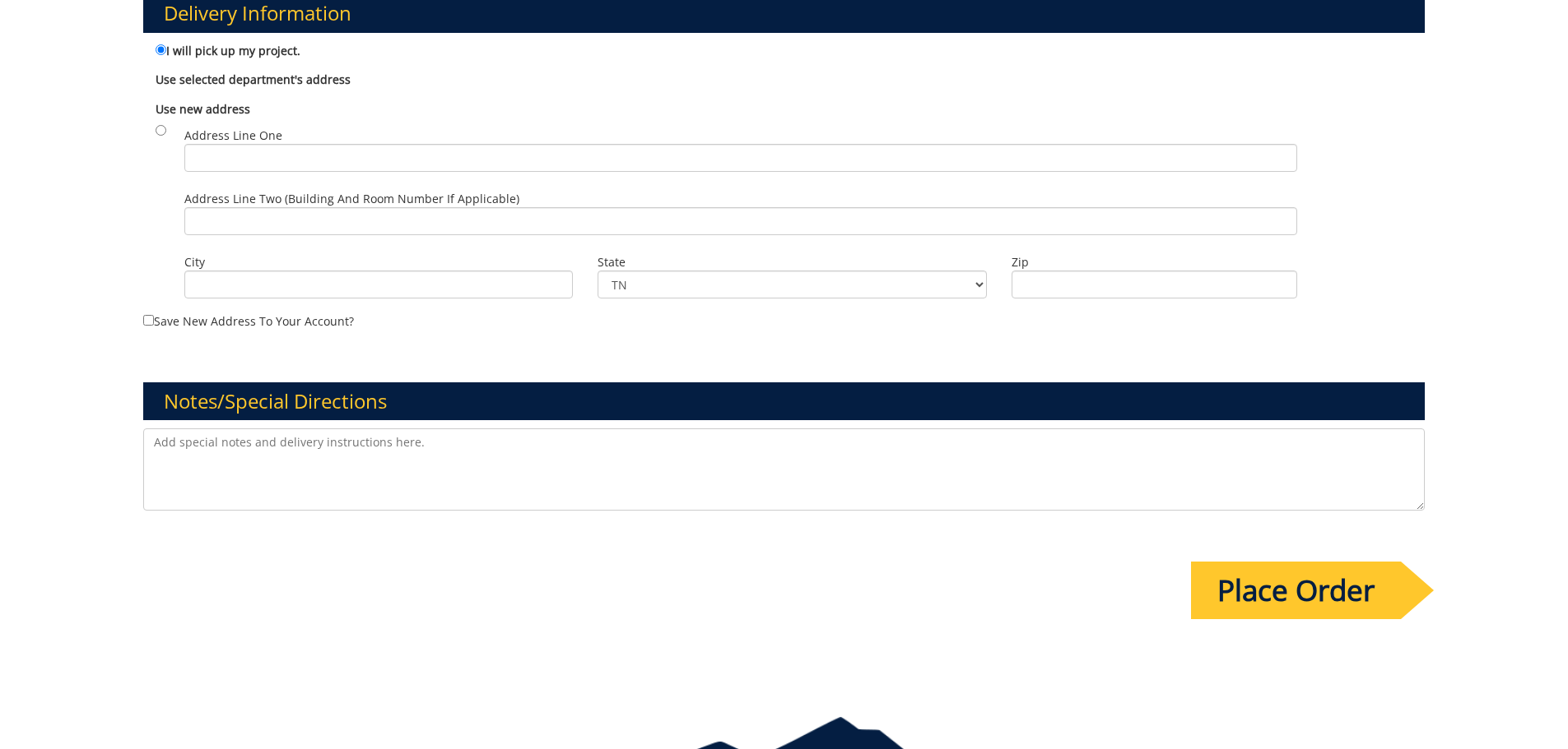
click at [177, 447] on textarea at bounding box center [784, 470] width 1282 height 83
paste textarea "These are the final files and I have been working with [PERSON_NAME] and 5 degr…"
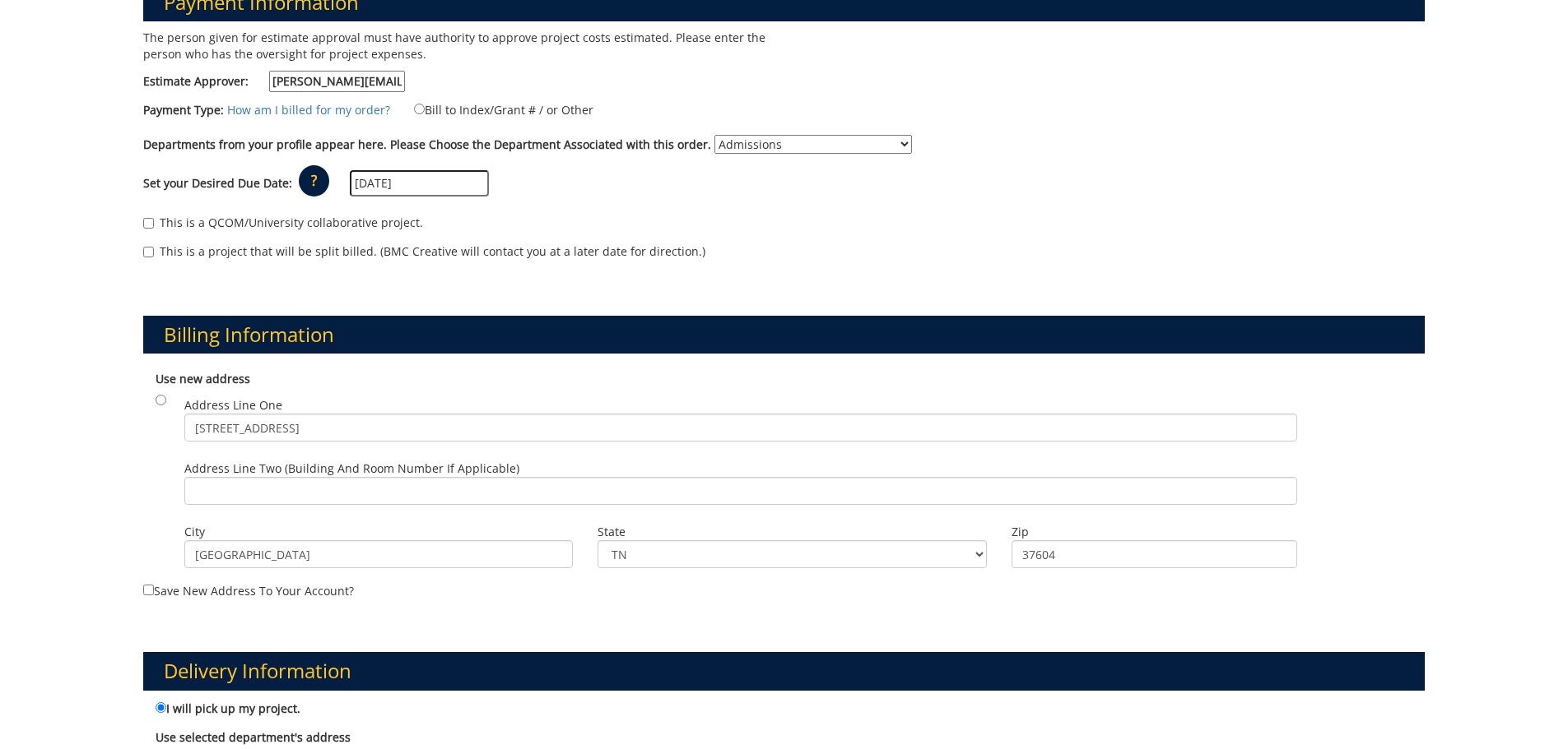
scroll to position [164, 0]
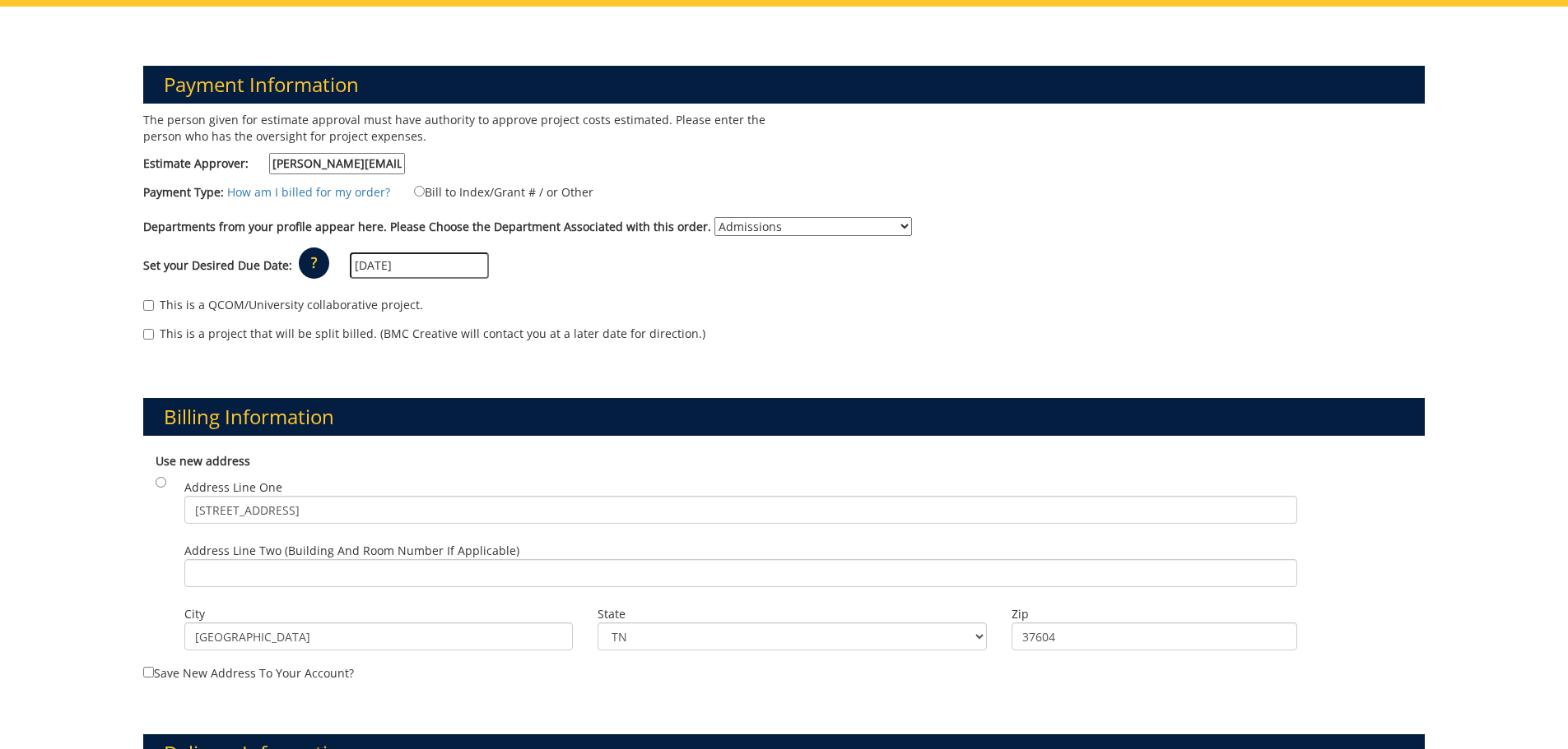
type textarea "These are the final files and I have been working with [PERSON_NAME] and 5 degr…"
drag, startPoint x: 365, startPoint y: 506, endPoint x: 46, endPoint y: 521, distance: 319.4
click at [46, 521] on div "Payment Information The person given for estimate approval must have authority …" at bounding box center [784, 718] width 1568 height 1423
click at [207, 580] on input "Address Line Two (Building and Room Number if applicable)" at bounding box center [741, 573] width 1113 height 28
type input "Culp Center 2nd Floor Welcome Center"
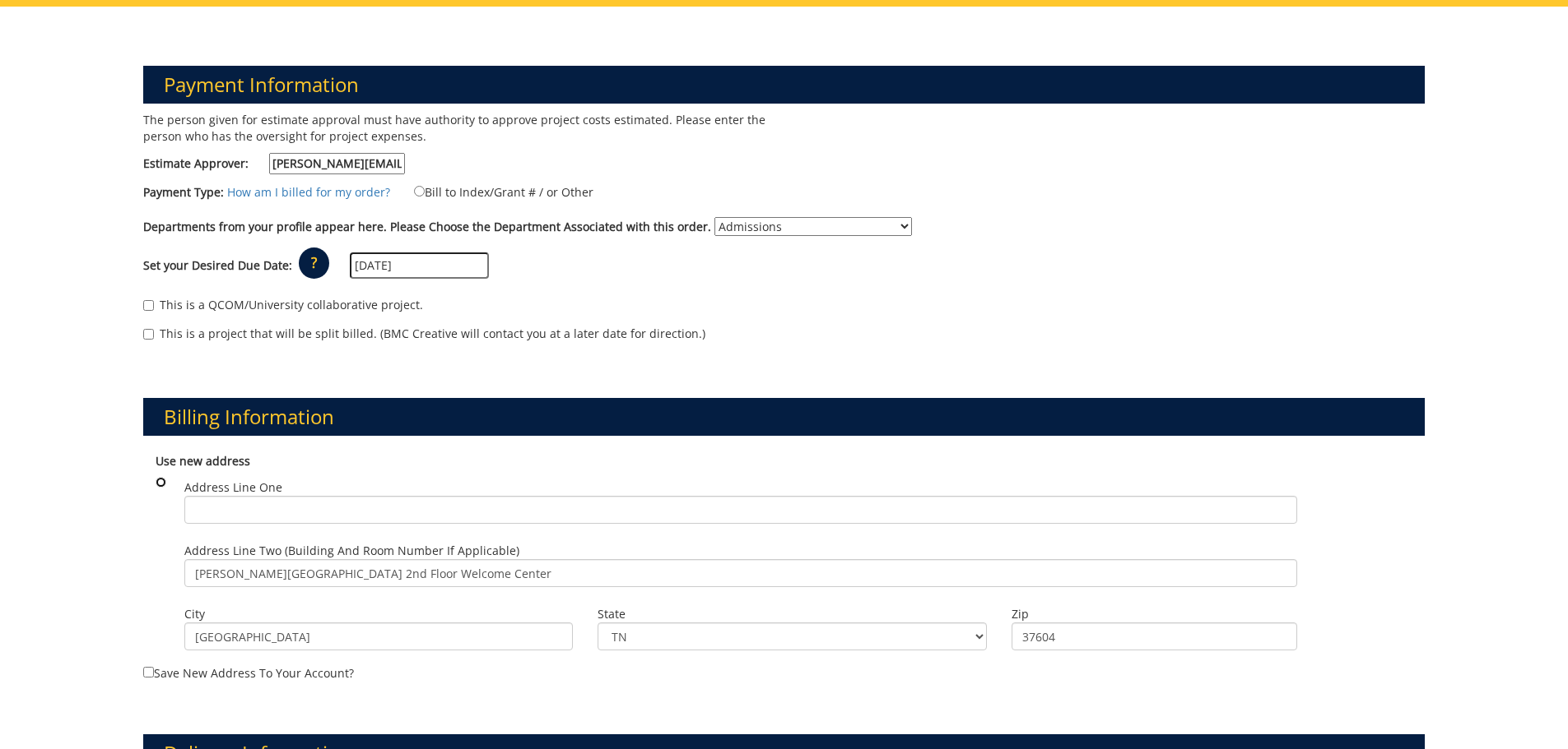
click at [156, 485] on input "radio" at bounding box center [161, 482] width 11 height 11
radio input "true"
click at [127, 511] on div "Payment Information The person given for estimate approval must have authority …" at bounding box center [784, 718] width 1568 height 1423
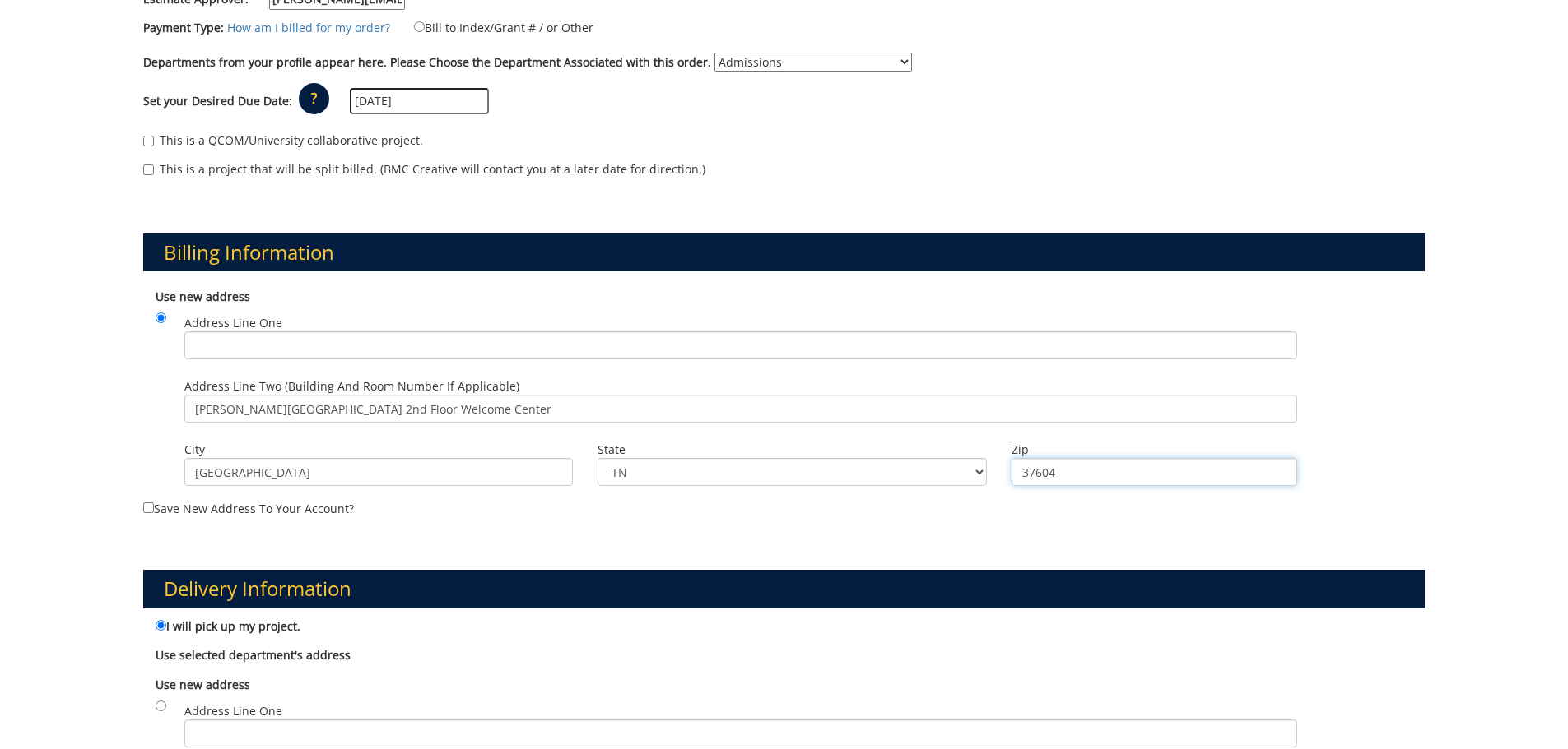
click at [1072, 470] on input "37604" at bounding box center [1154, 472] width 286 height 28
type input "37614"
click at [15, 441] on div "Payment Information The person given for estimate approval must have authority …" at bounding box center [784, 554] width 1568 height 1423
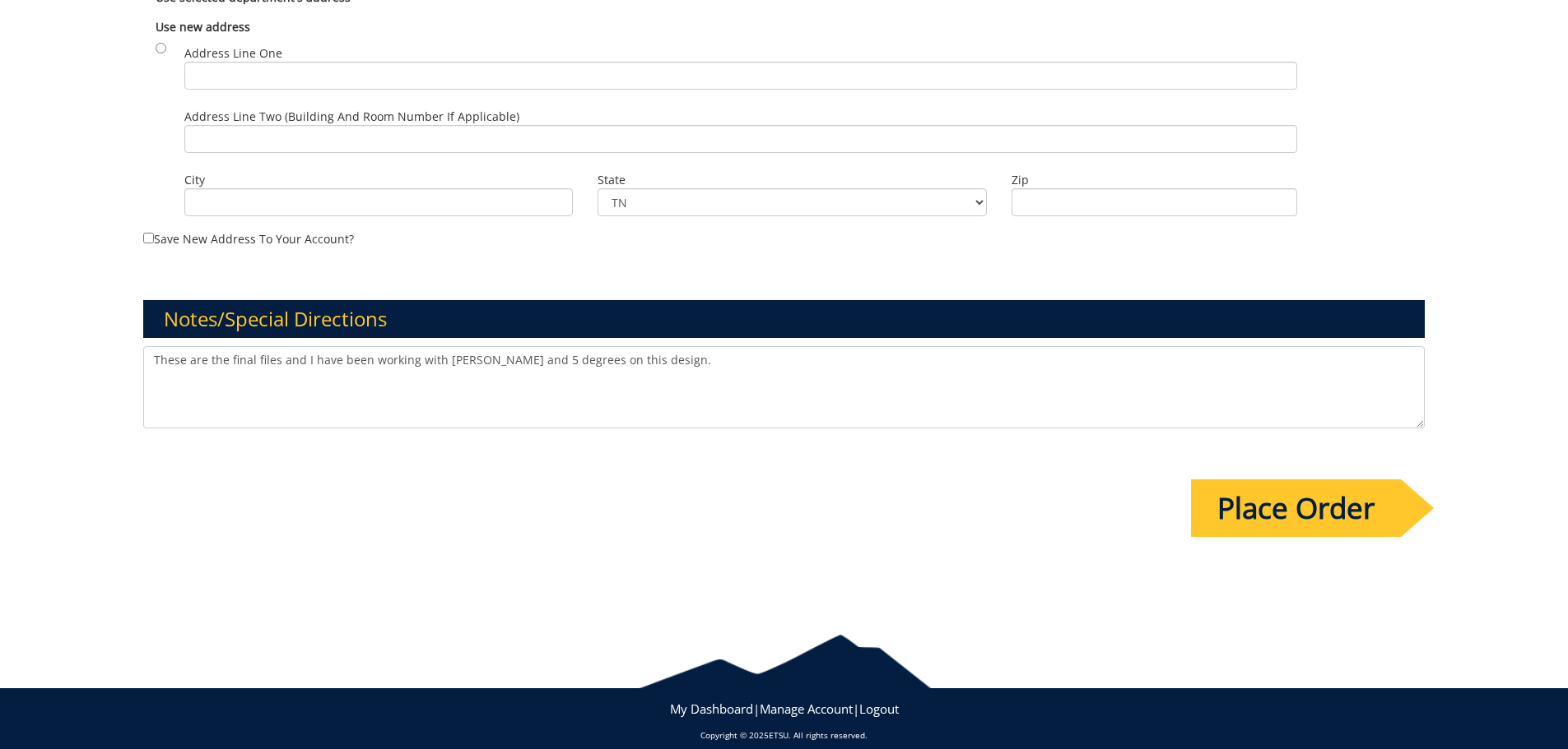
scroll to position [1003, 0]
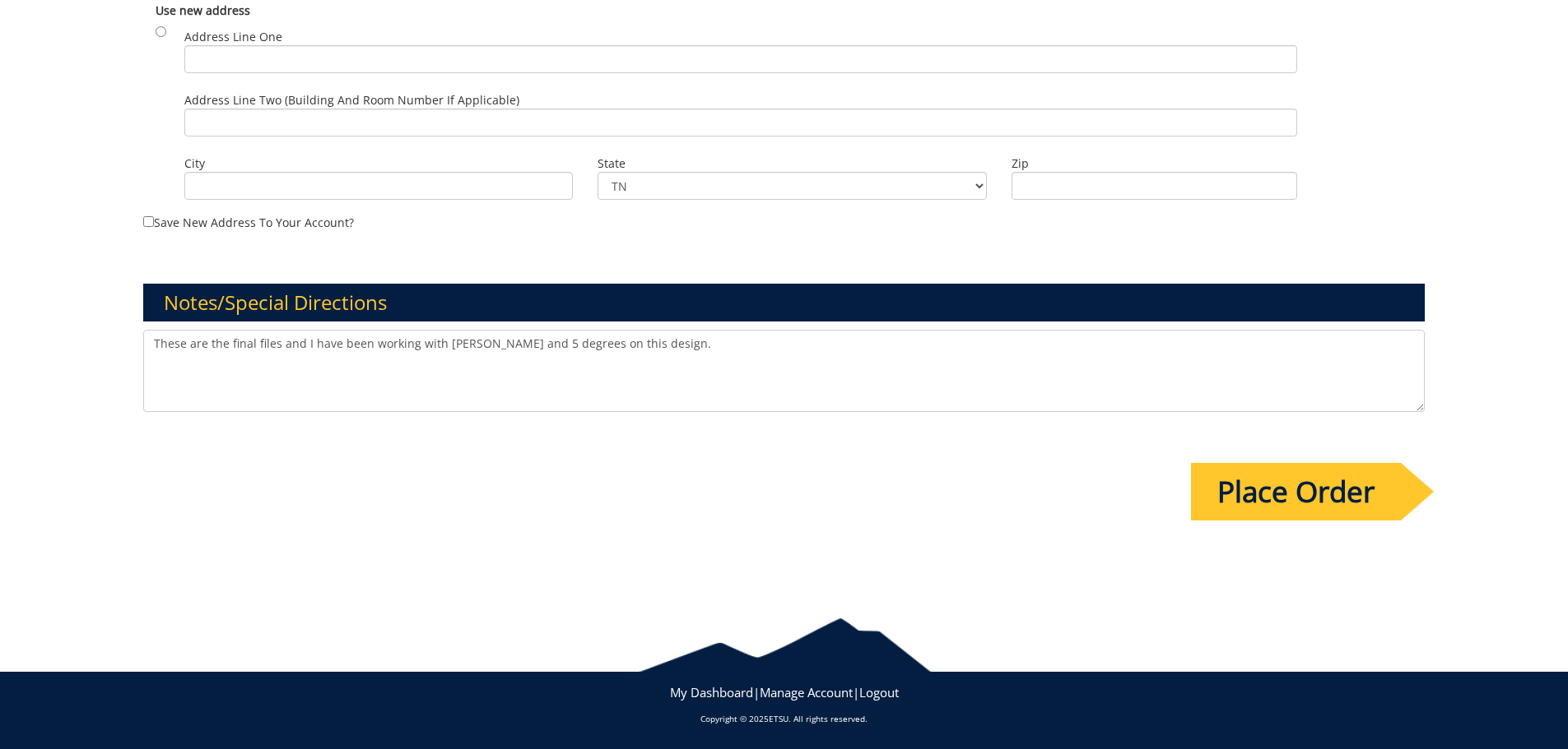
click at [1292, 483] on input "Place Order" at bounding box center [1296, 492] width 210 height 57
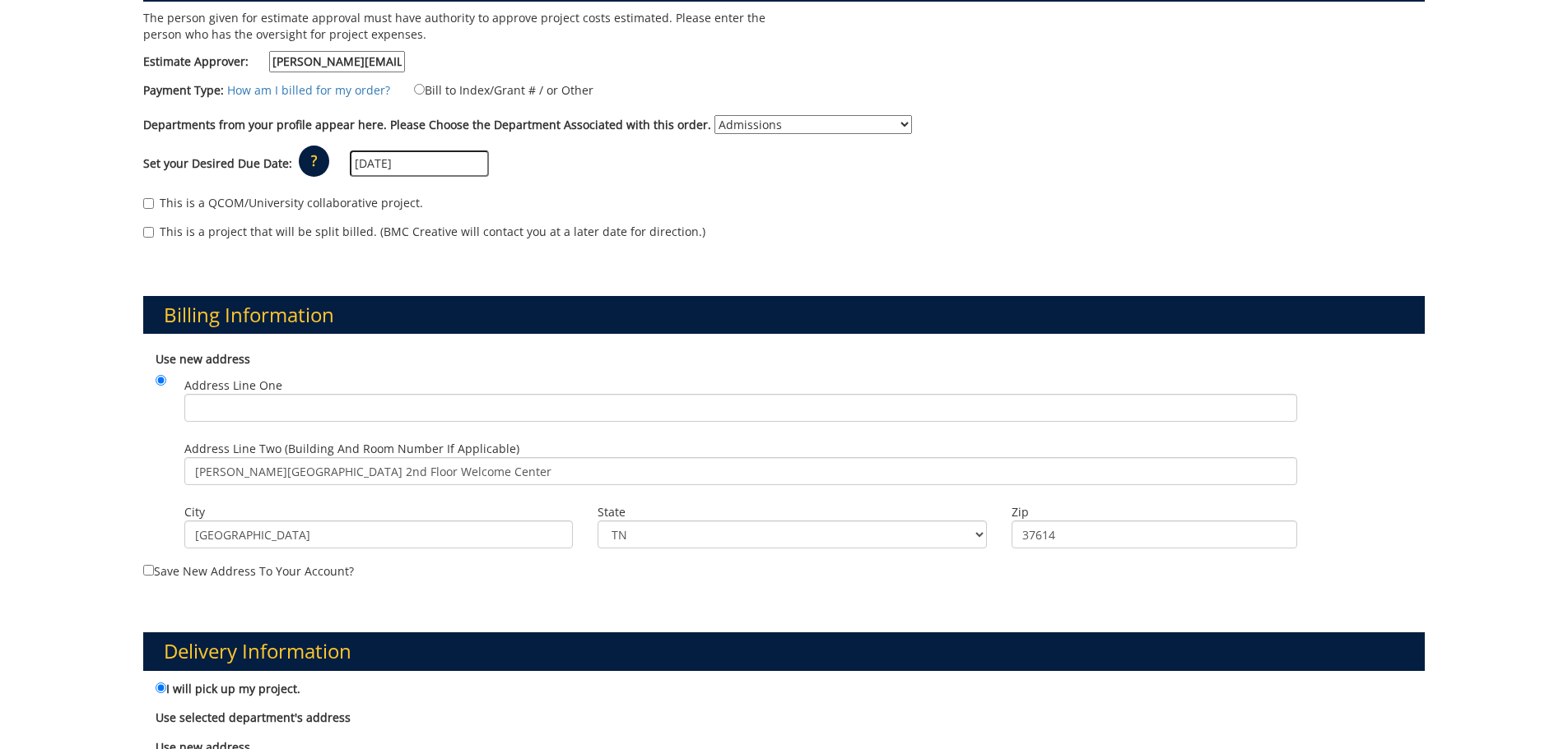
scroll to position [247, 0]
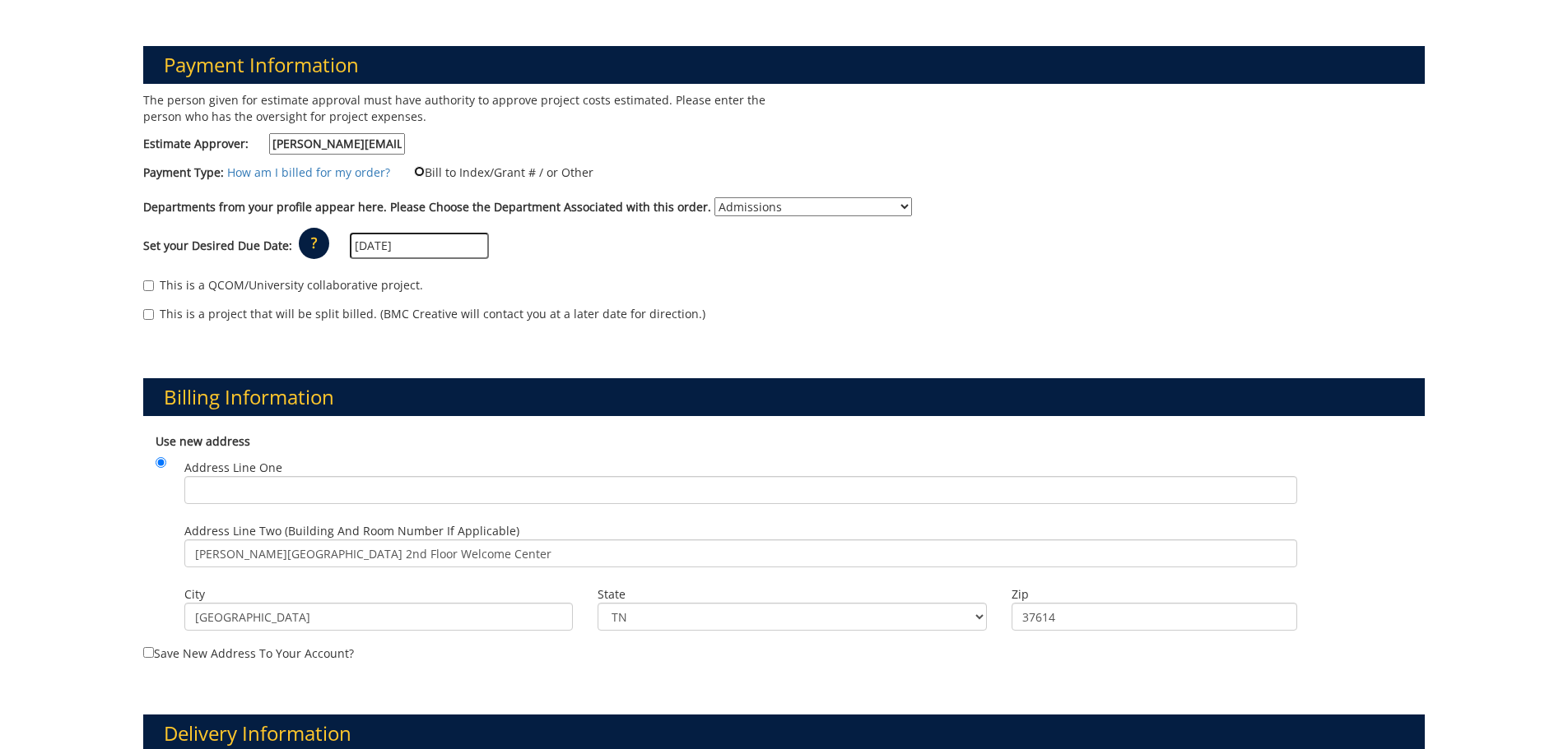
click at [417, 169] on input "Bill to Index/Grant # / or Other" at bounding box center [419, 171] width 11 height 11
radio input "true"
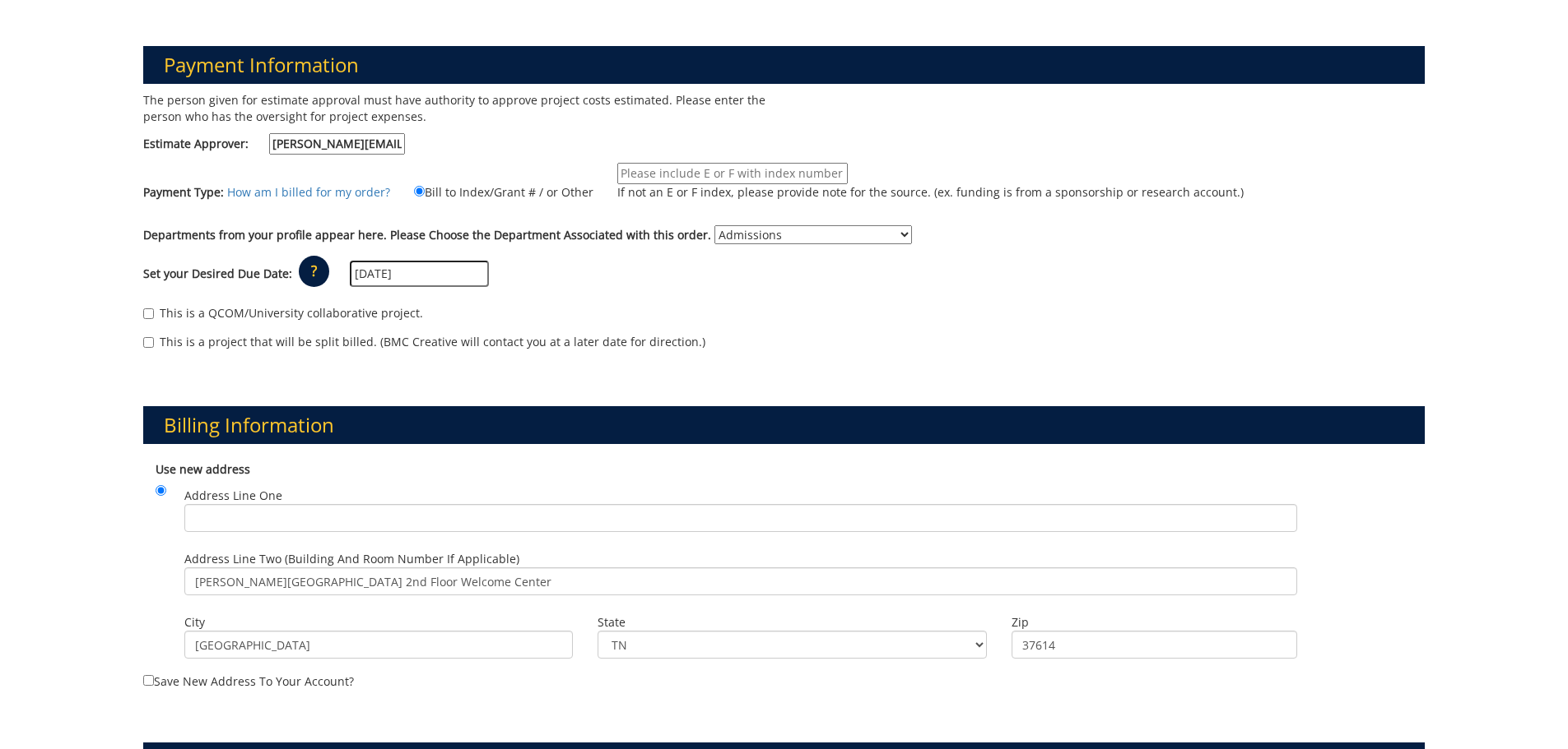
click at [676, 154] on div "The person given for estimate approval must have authority to approve project c…" at bounding box center [457, 127] width 653 height 71
click at [679, 168] on input "If not an E or F index, please provide note for the source. (ex. funding is fro…" at bounding box center [732, 173] width 230 height 21
type input "E40041"
click at [1184, 366] on div "Billing Information Use new address Address Line One City Johnson City State TN" at bounding box center [784, 534] width 1307 height 336
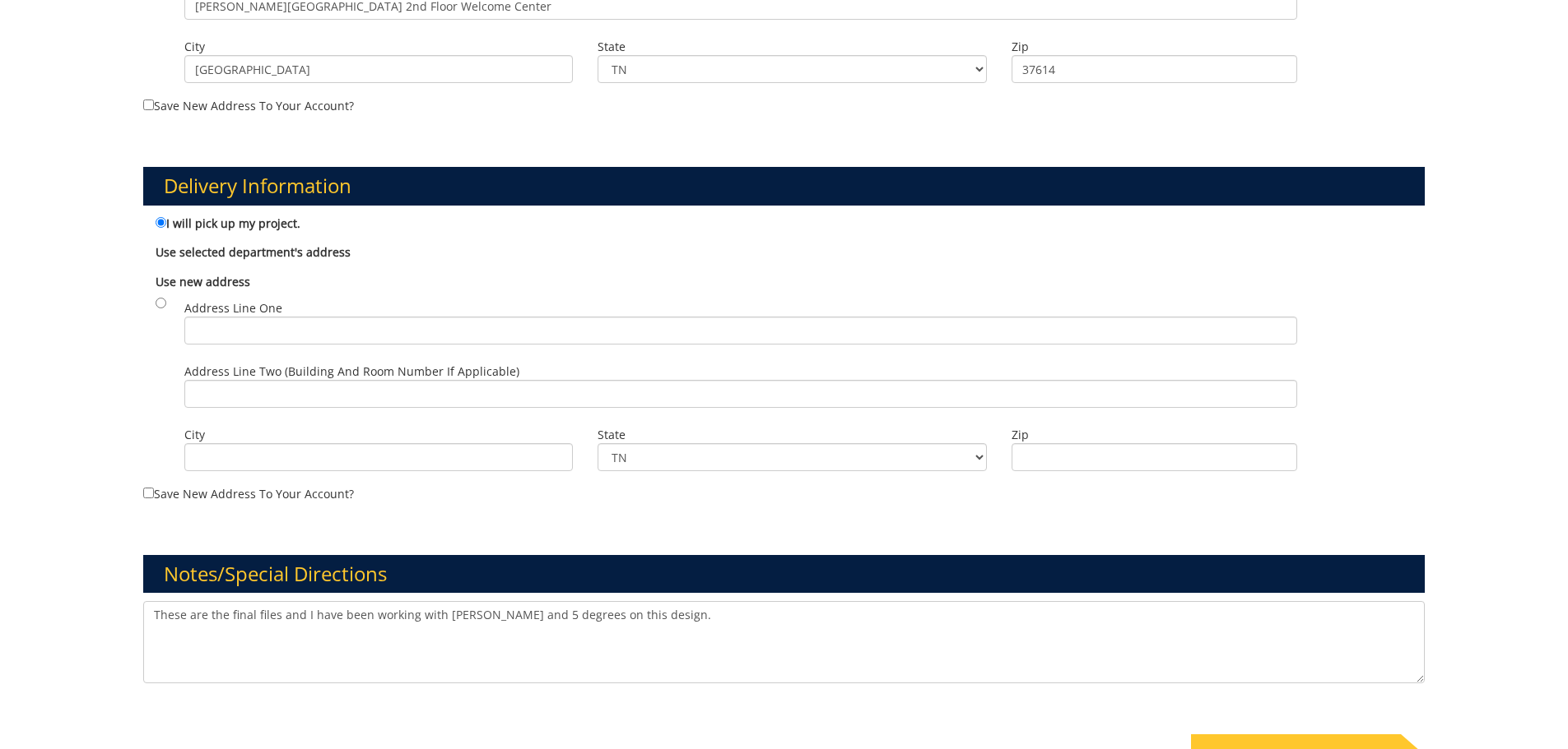
scroll to position [1094, 0]
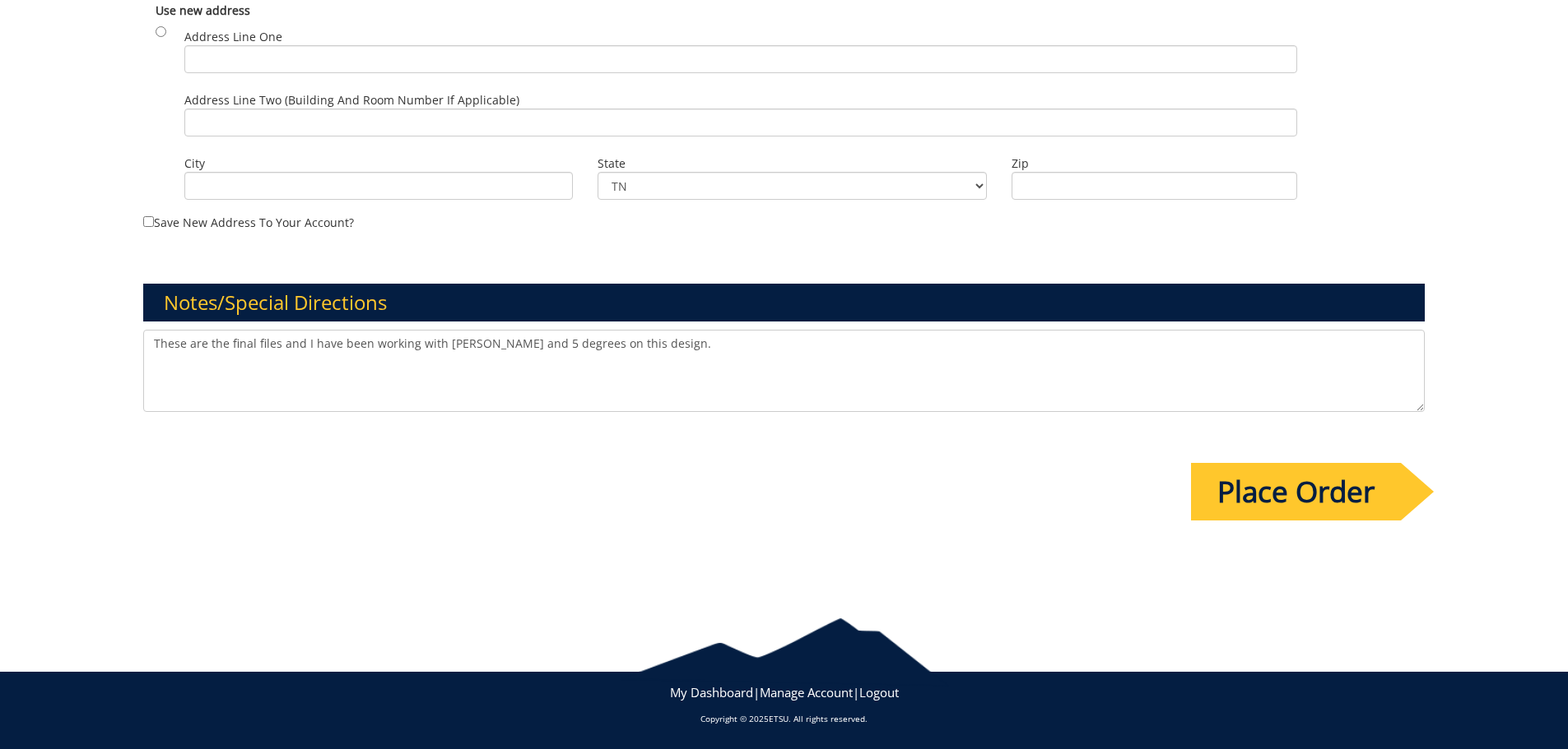
click at [1248, 496] on input "Place Order" at bounding box center [1296, 492] width 210 height 57
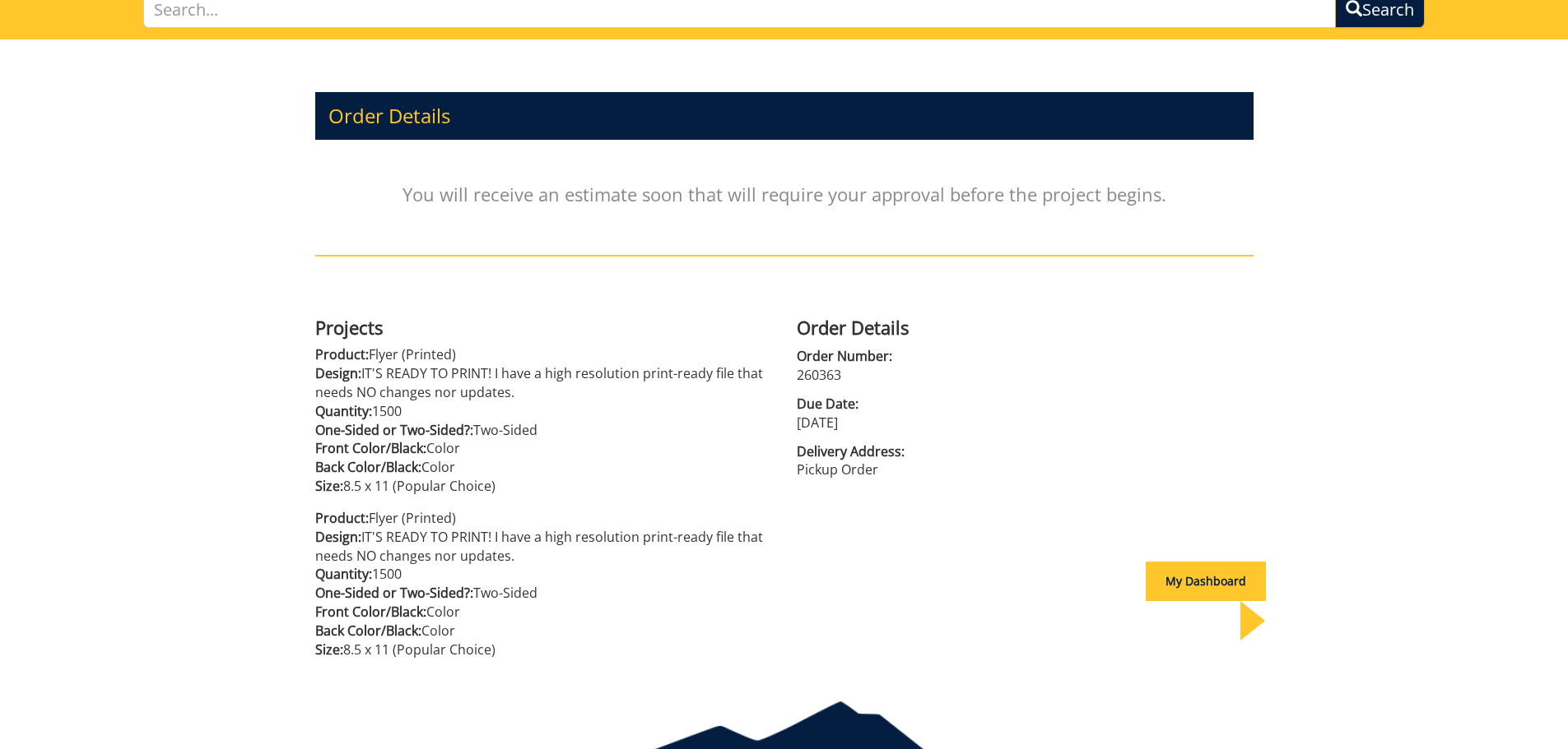
scroll to position [50, 0]
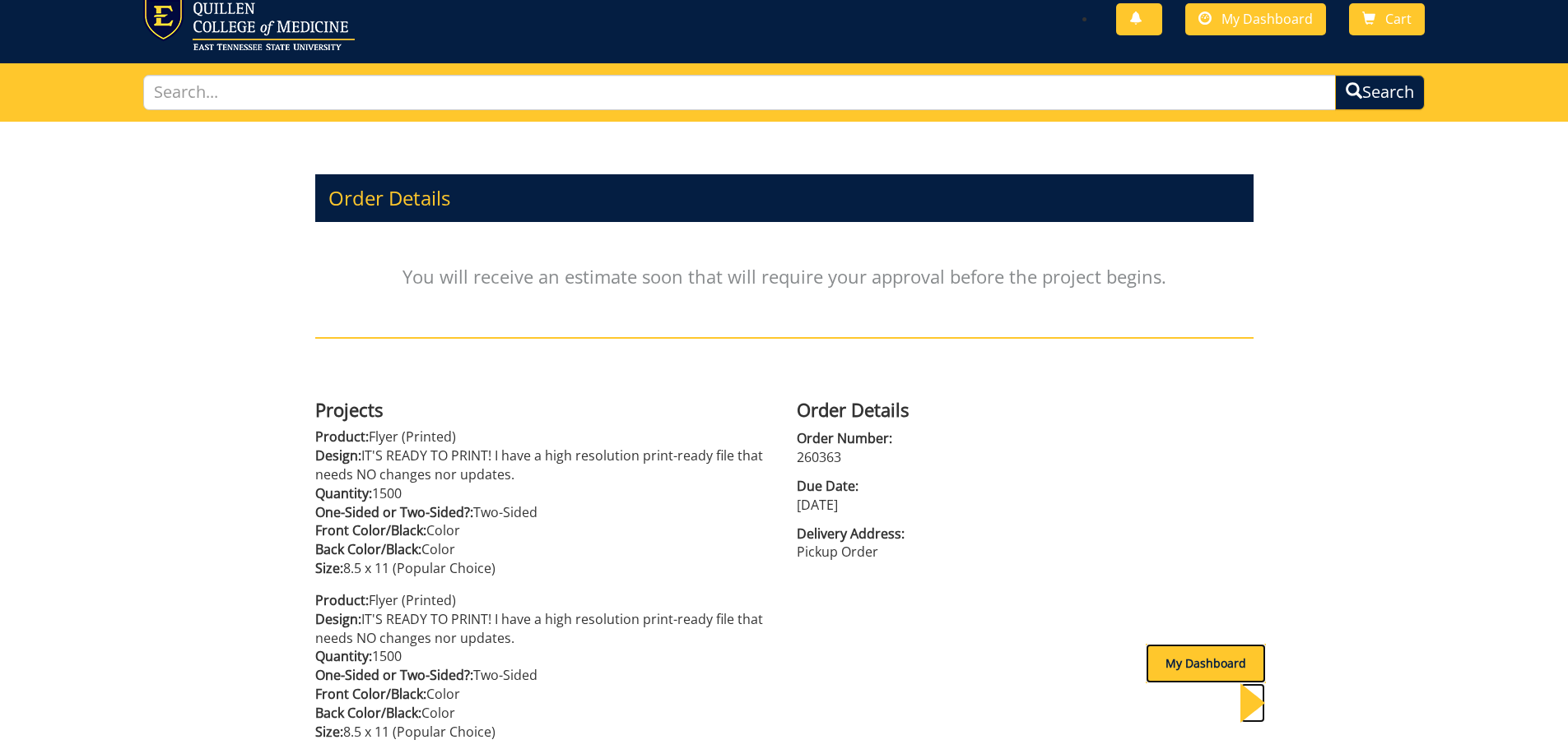
click at [1248, 683] on div at bounding box center [1252, 703] width 24 height 40
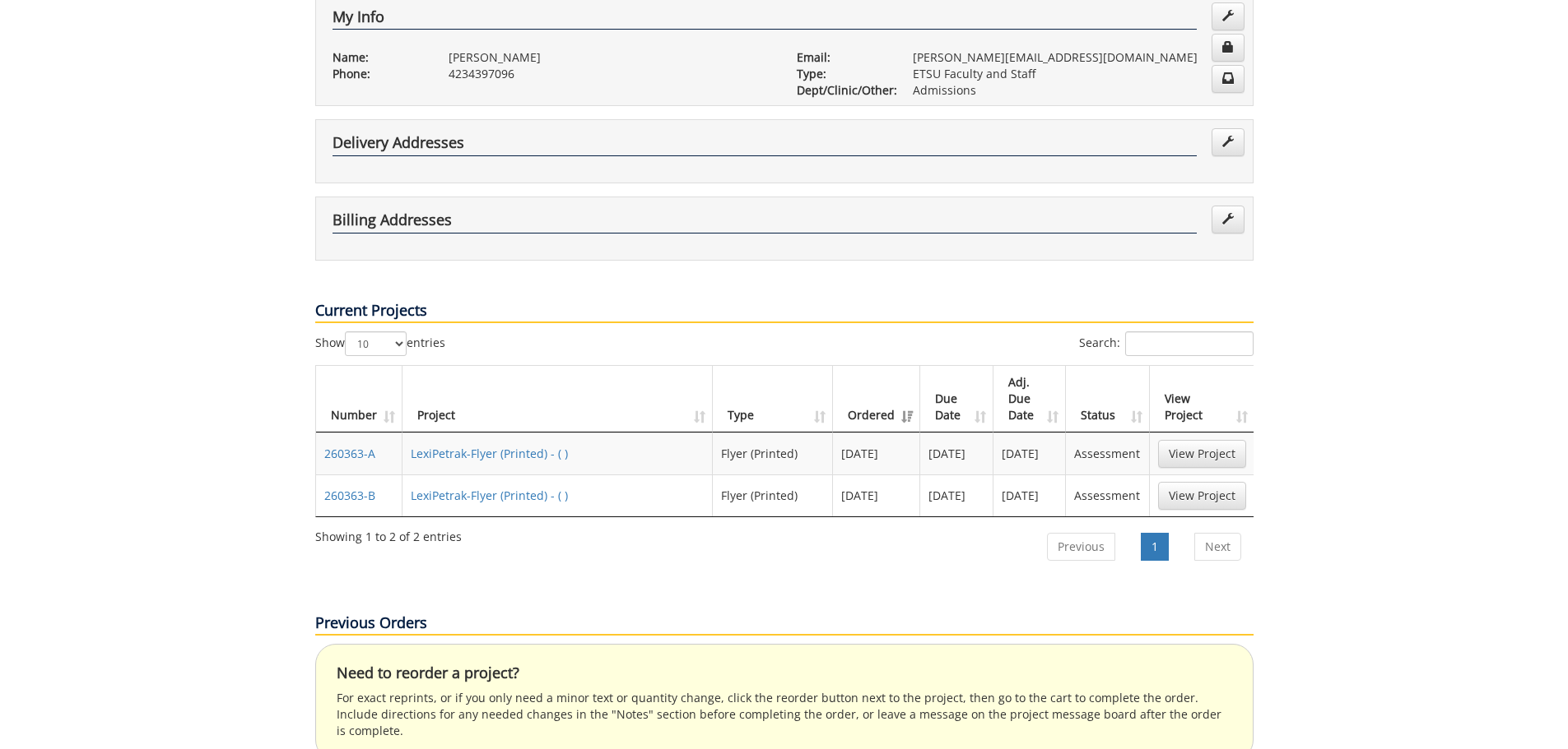
scroll to position [411, 0]
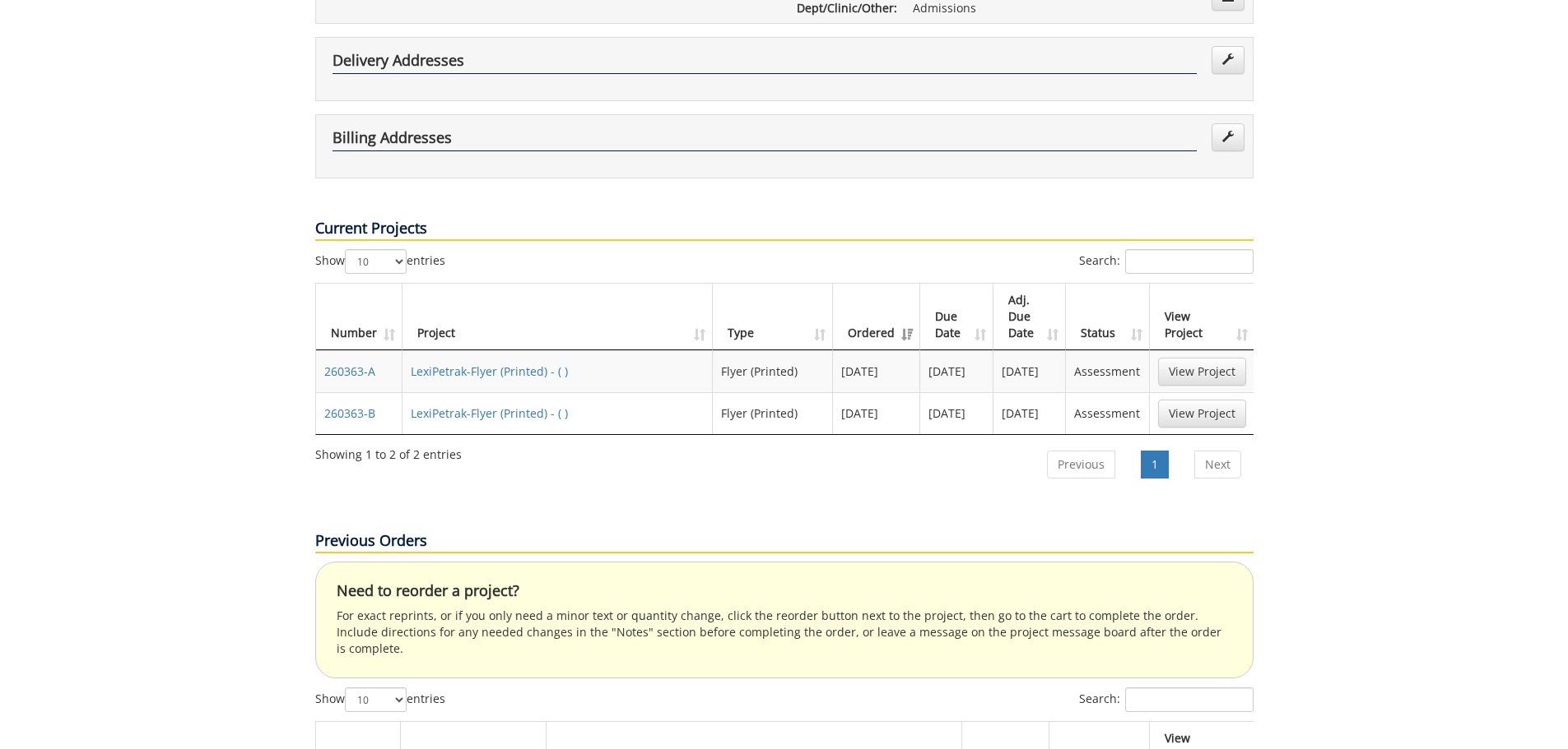
click at [1207, 358] on link "View Project" at bounding box center [1202, 372] width 88 height 28
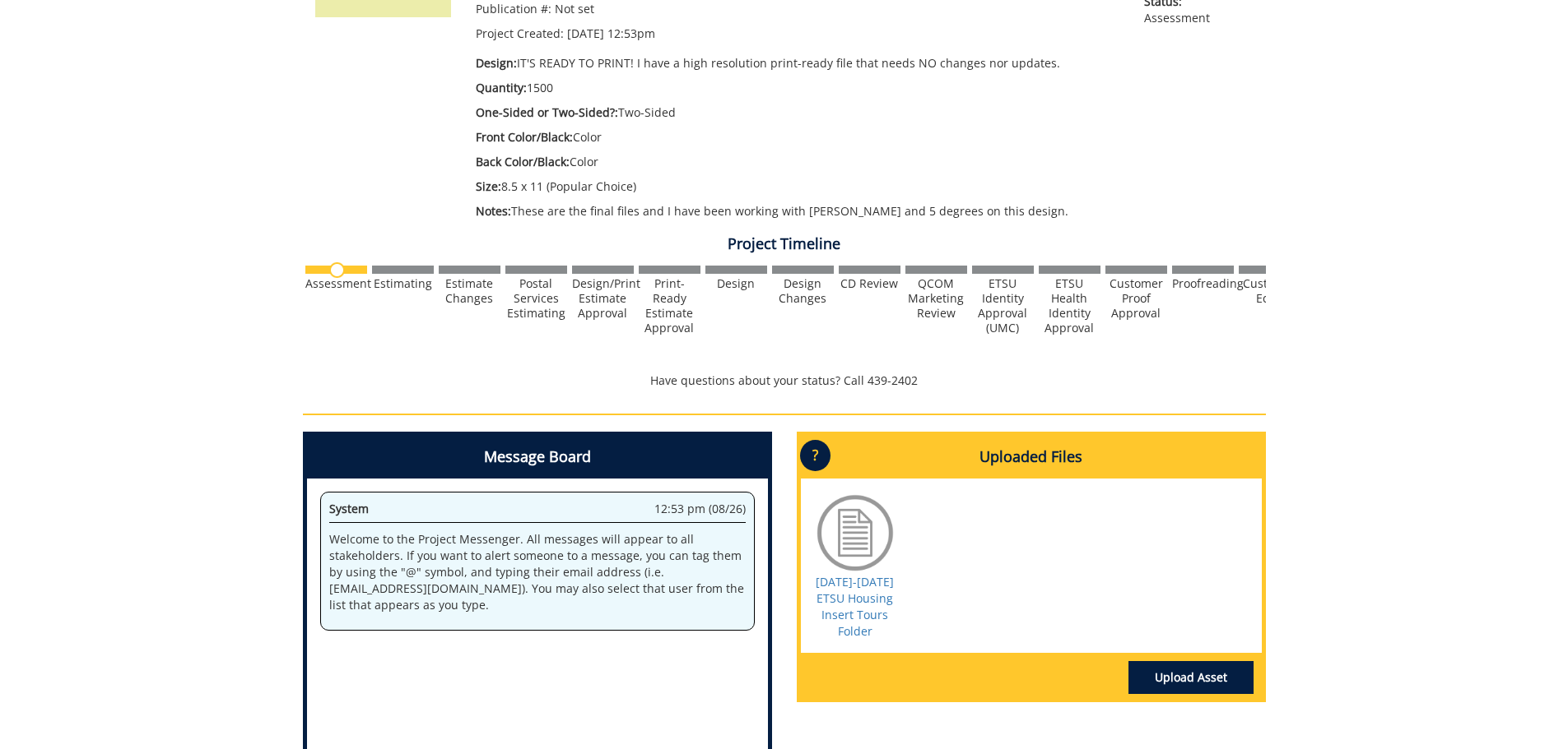
scroll to position [329, 0]
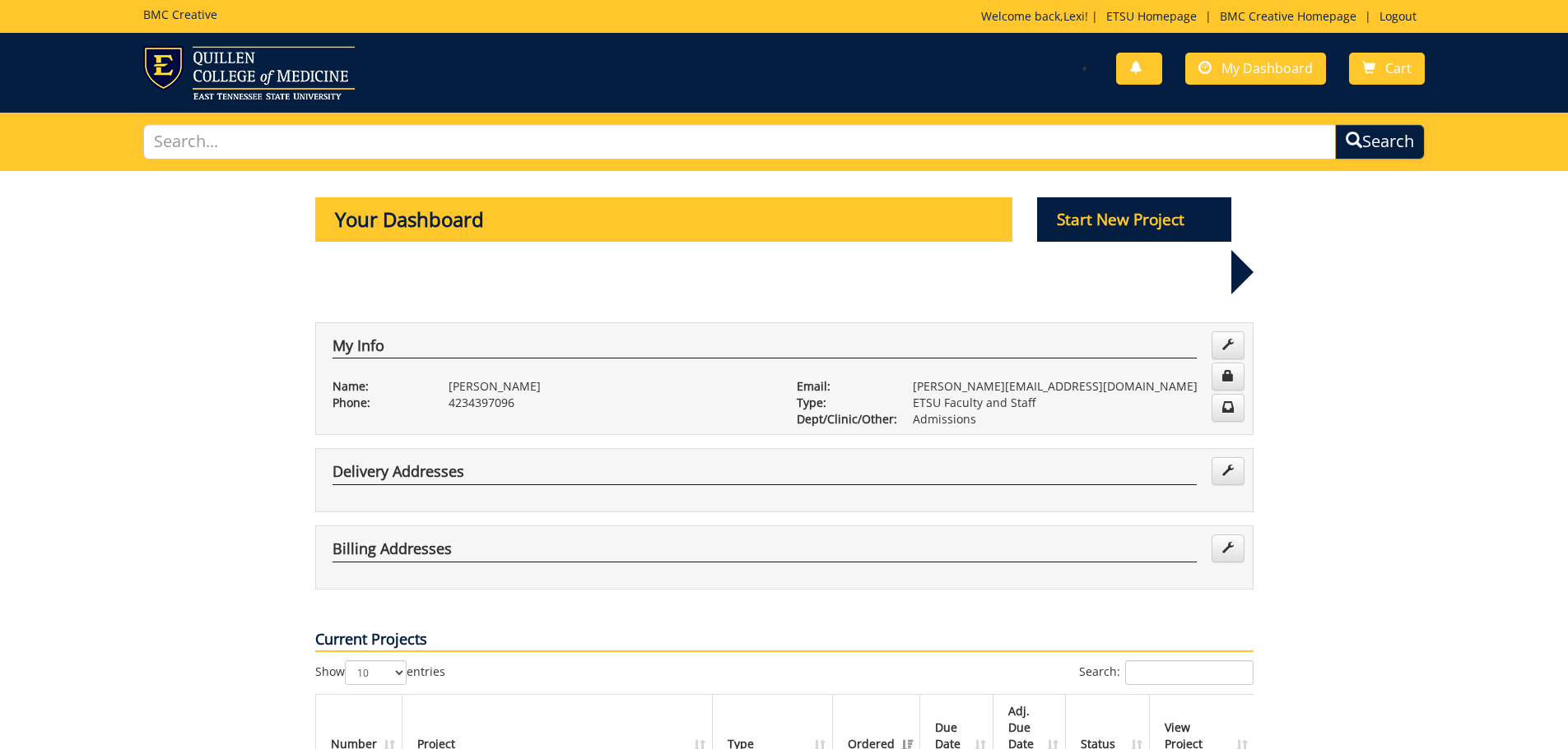
scroll to position [411, 0]
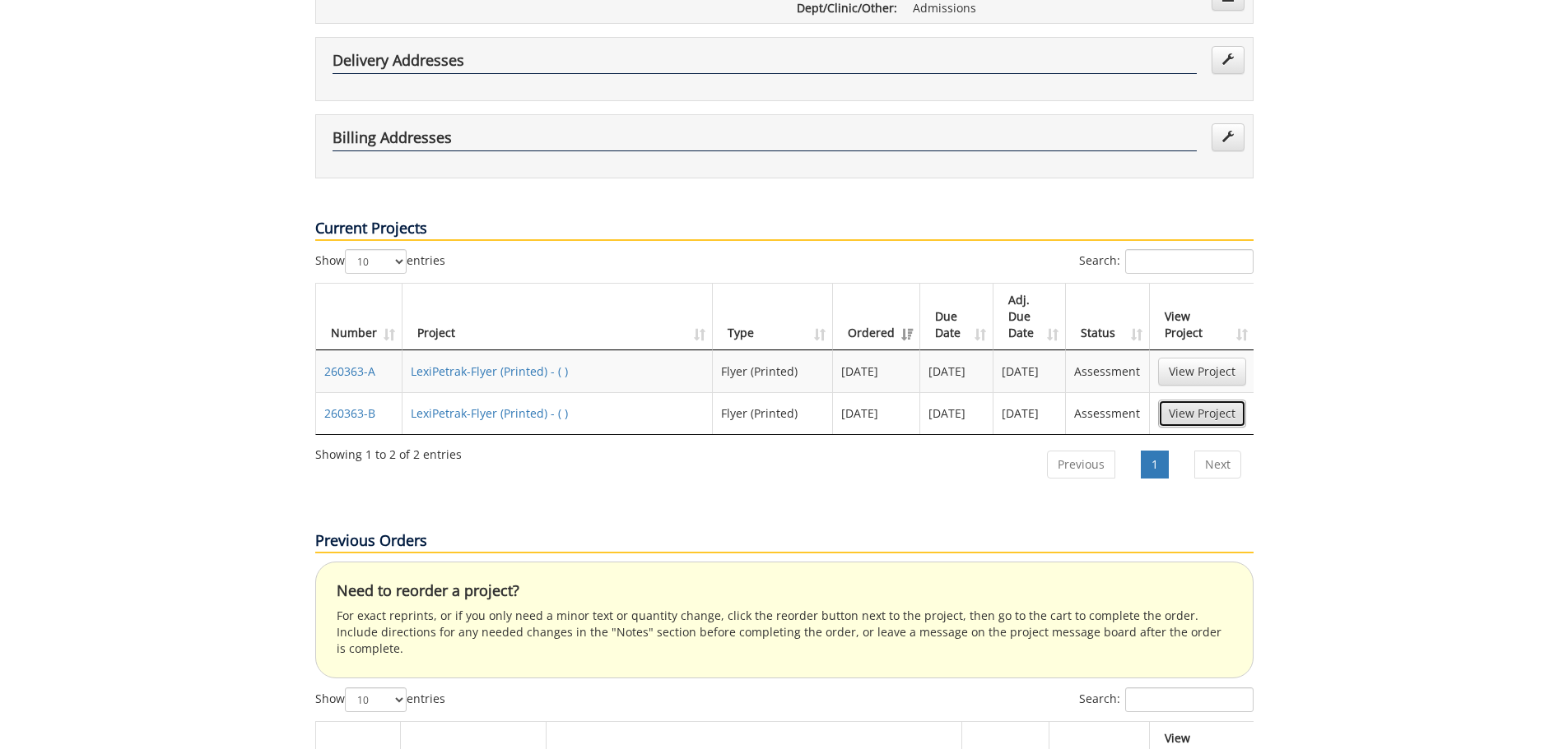
click at [1195, 399] on link "View Project" at bounding box center [1202, 413] width 88 height 28
